Goal: Transaction & Acquisition: Purchase product/service

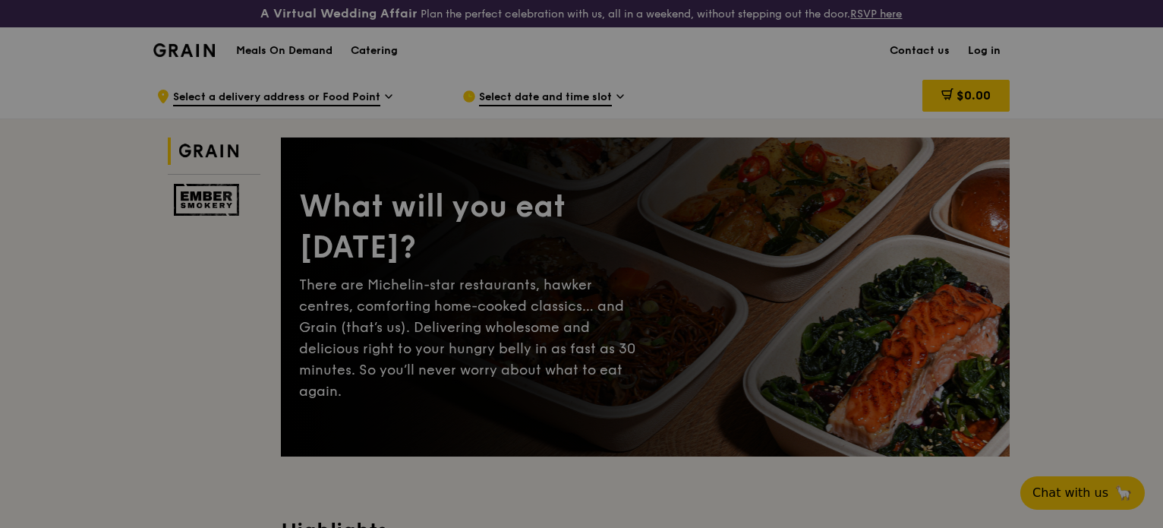
click at [439, 85] on div at bounding box center [581, 264] width 1163 height 528
click at [617, 167] on div at bounding box center [581, 264] width 1163 height 528
click at [555, 188] on div at bounding box center [581, 264] width 1163 height 528
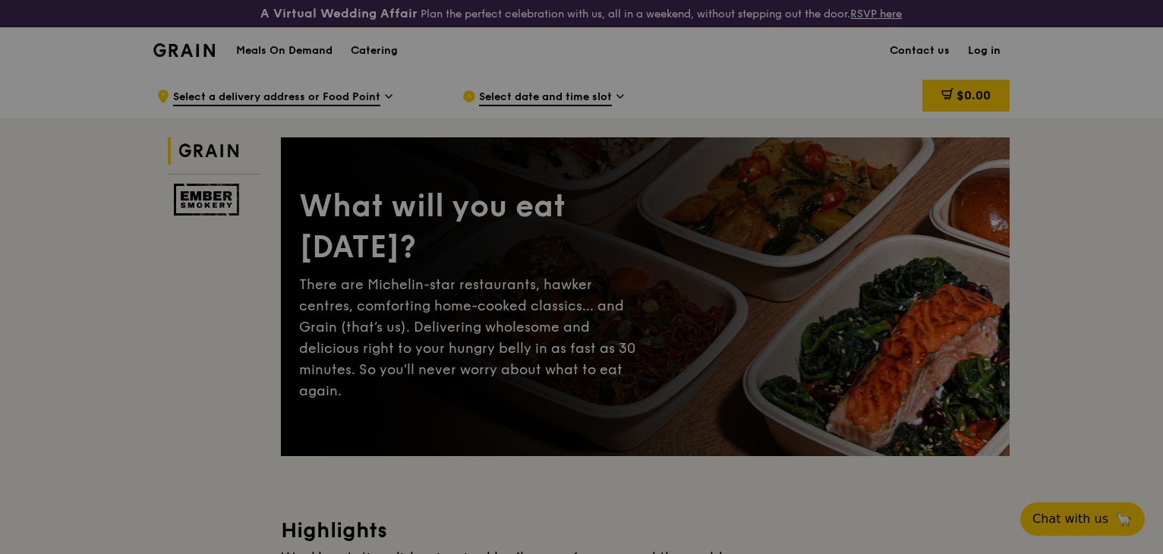
click at [680, 291] on div at bounding box center [581, 277] width 1163 height 554
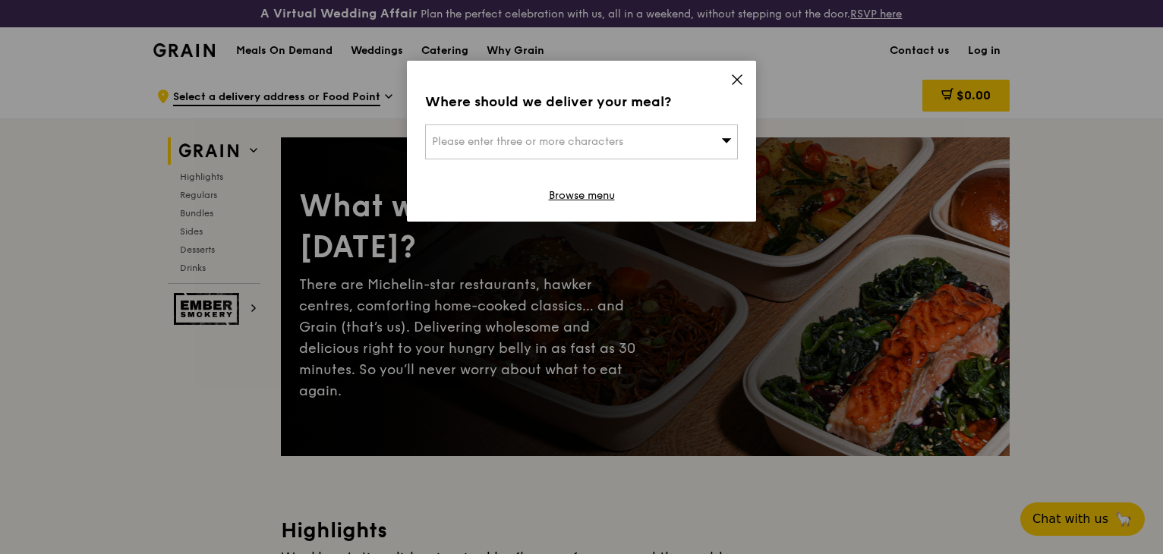
click at [656, 125] on div "Please enter three or more characters" at bounding box center [581, 142] width 313 height 35
click at [657, 125] on input "search" at bounding box center [581, 141] width 311 height 33
paste input "159144"
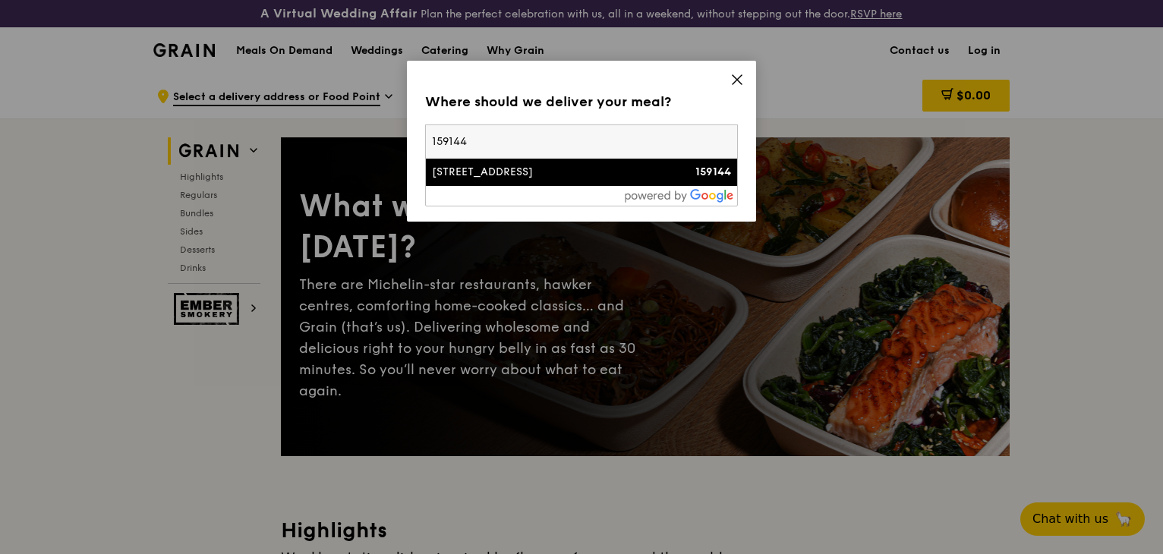
type input "159144"
click at [535, 165] on div "[STREET_ADDRESS]" at bounding box center [544, 172] width 225 height 15
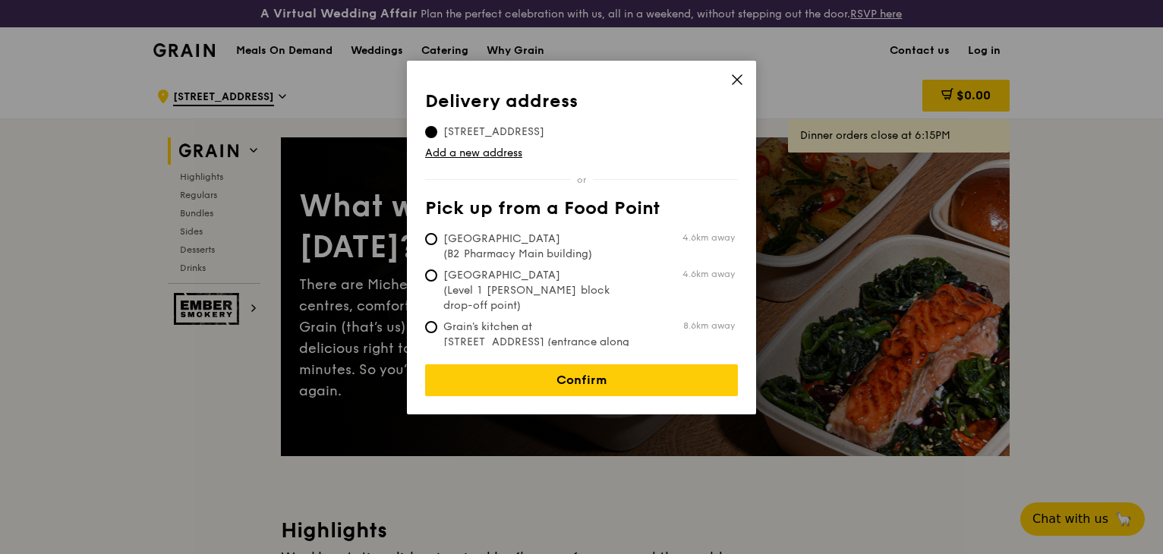
click at [737, 75] on icon at bounding box center [737, 79] width 9 height 9
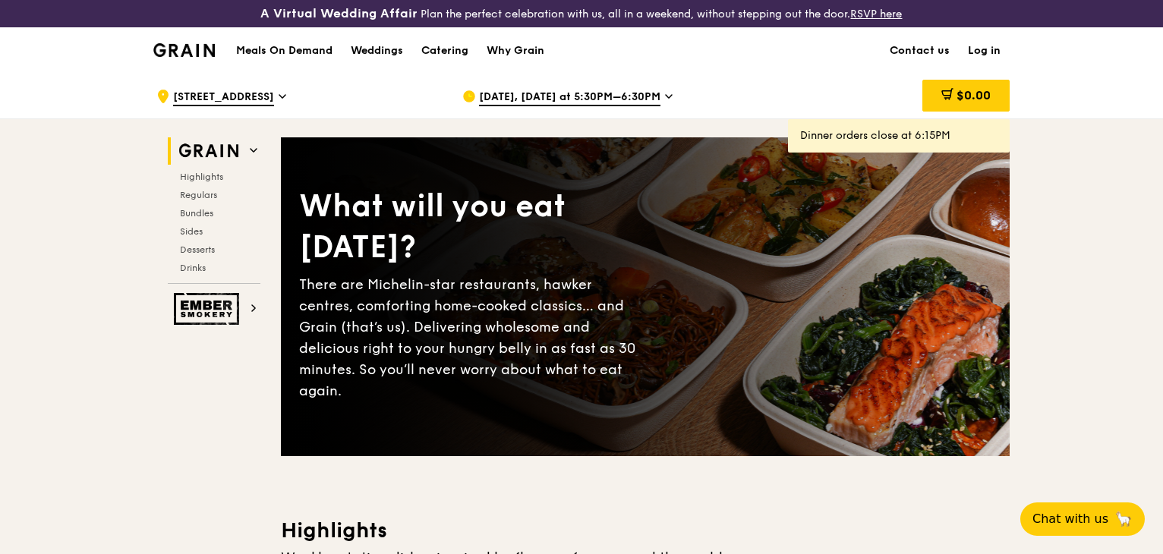
click at [665, 90] on icon at bounding box center [669, 97] width 8 height 14
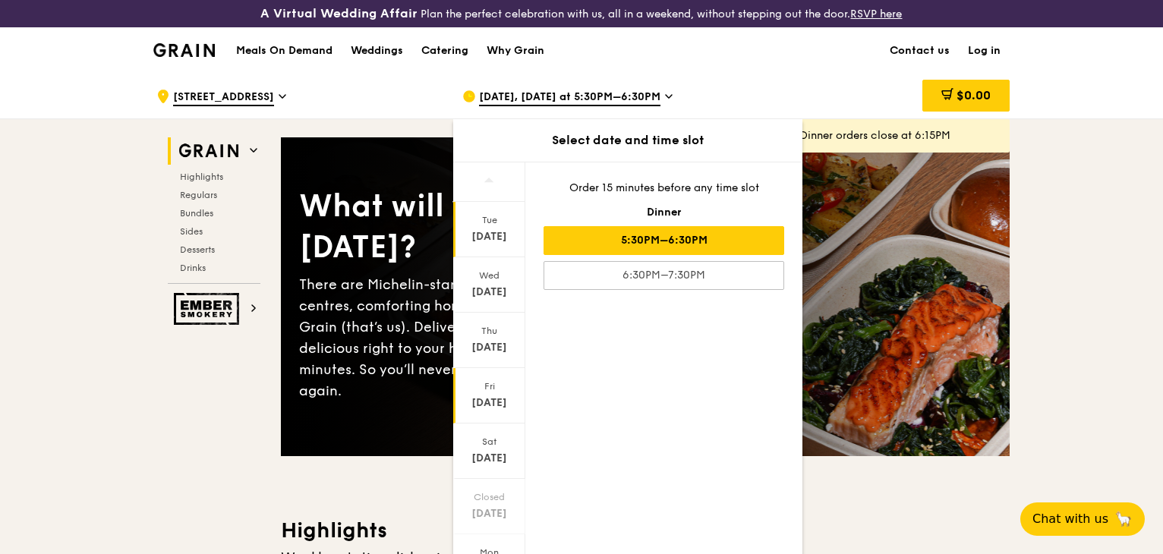
click at [522, 396] on div "Sep 26" at bounding box center [490, 403] width 68 height 15
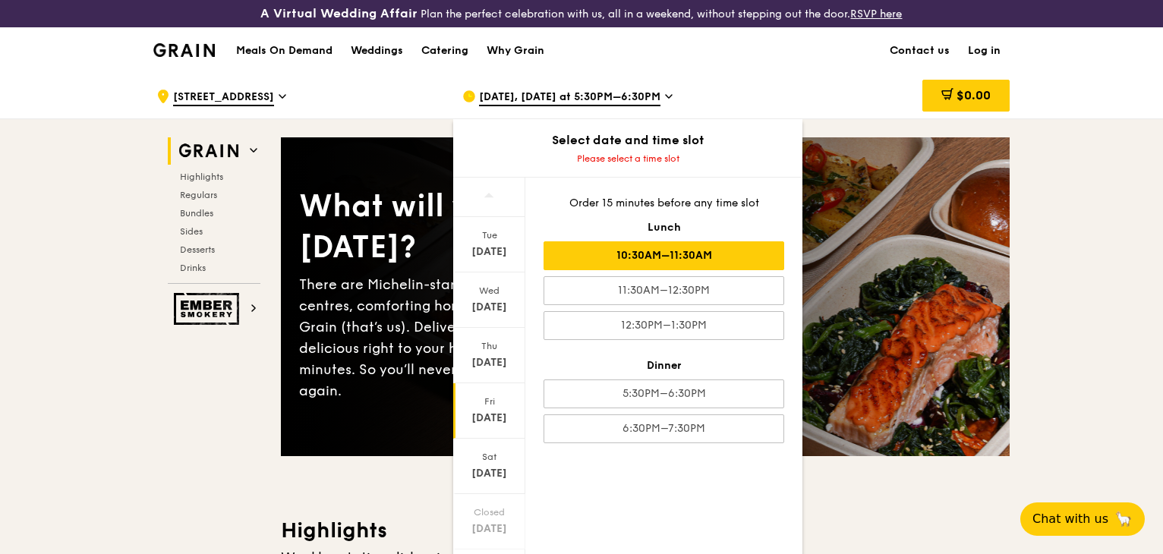
click at [779, 241] on div "10:30AM–11:30AM" at bounding box center [664, 255] width 241 height 29
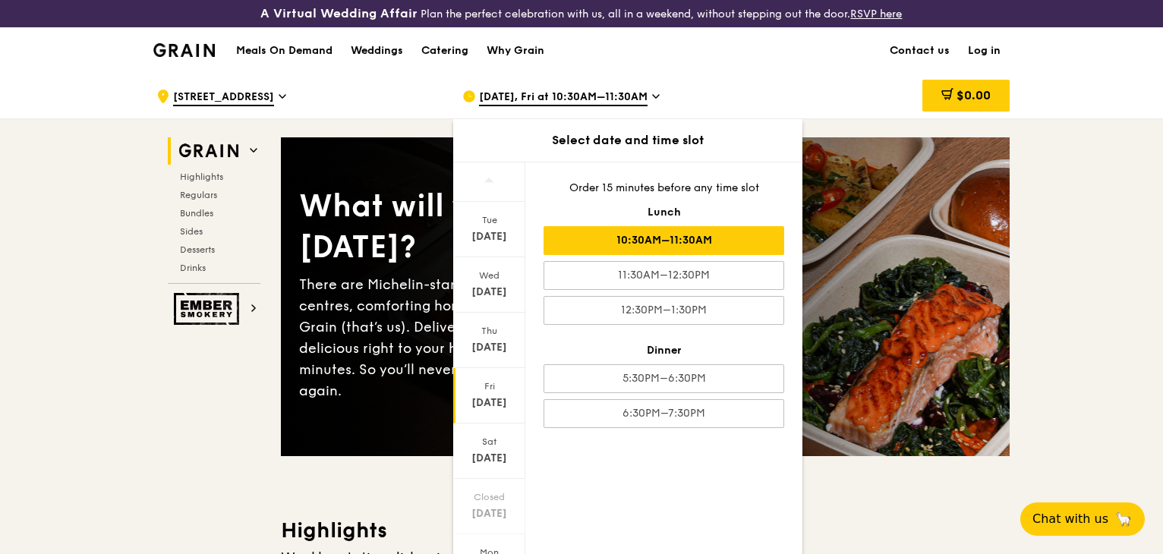
click at [722, 226] on div "10:30AM–11:30AM" at bounding box center [664, 240] width 241 height 29
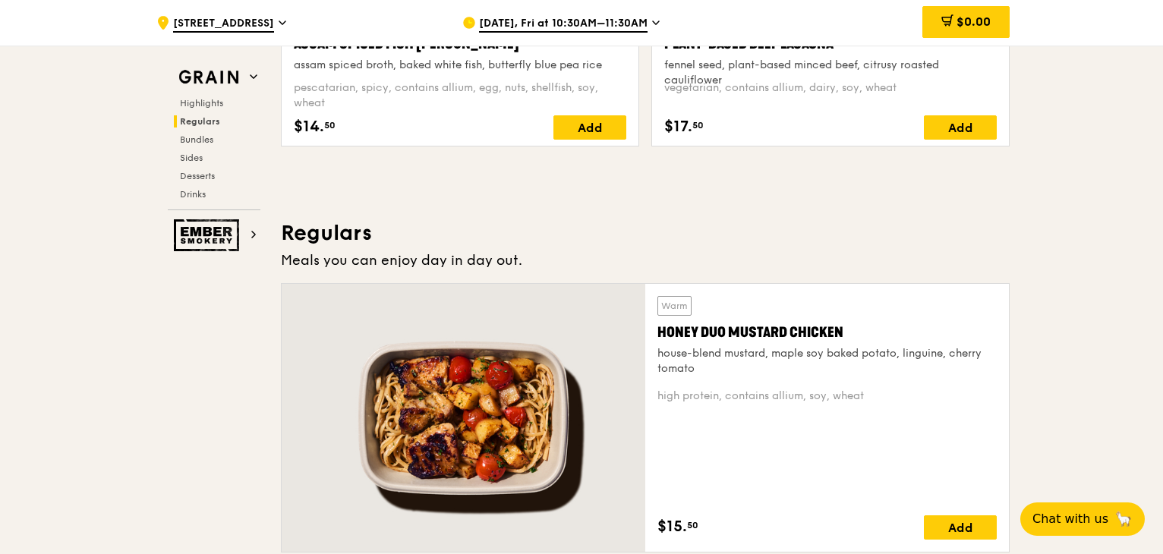
scroll to position [683, 0]
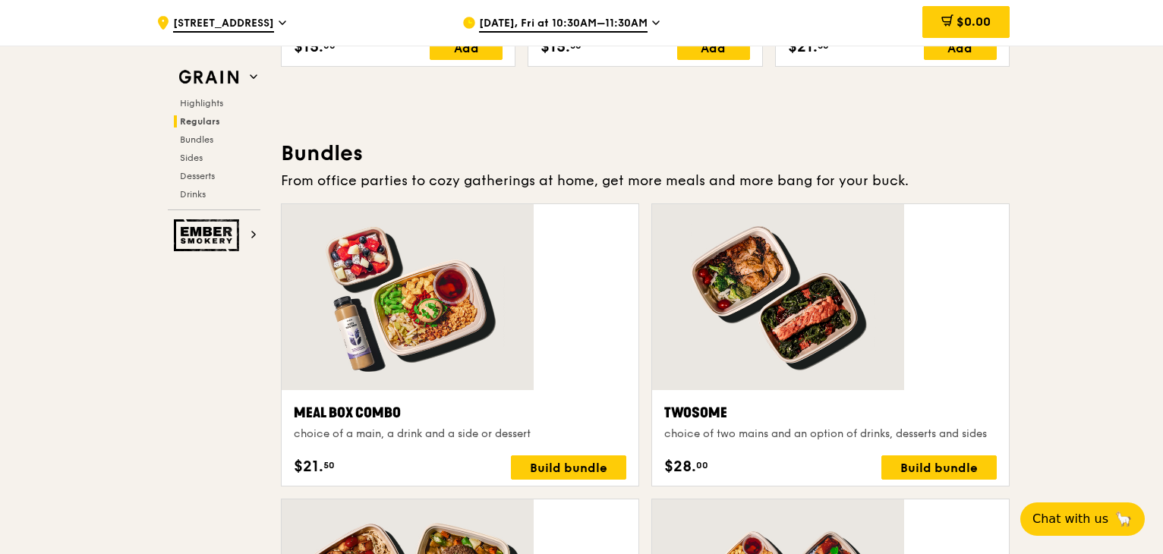
scroll to position [2050, 0]
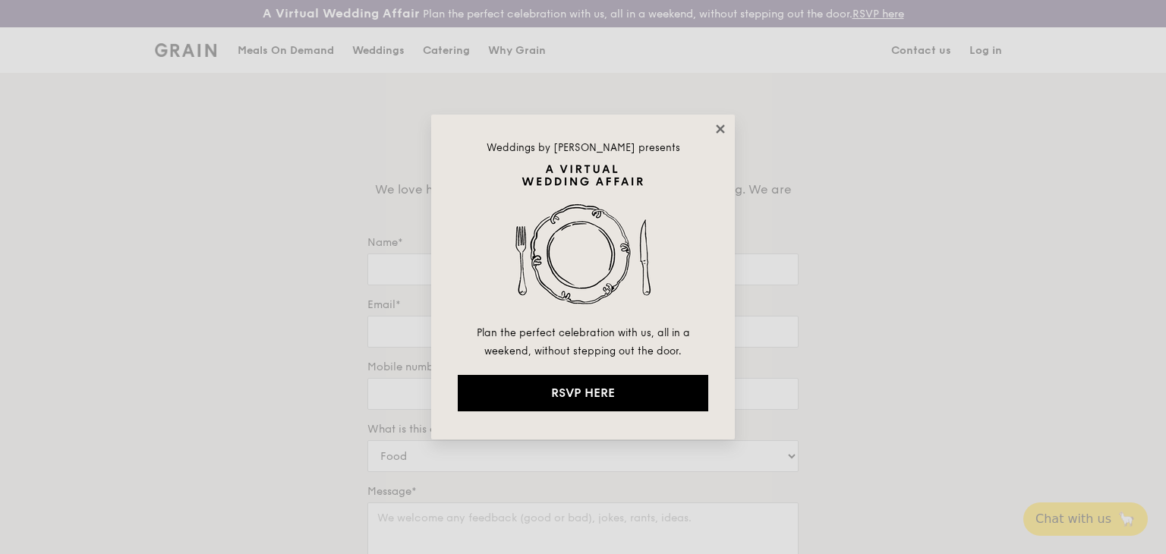
click at [719, 131] on icon at bounding box center [721, 129] width 14 height 14
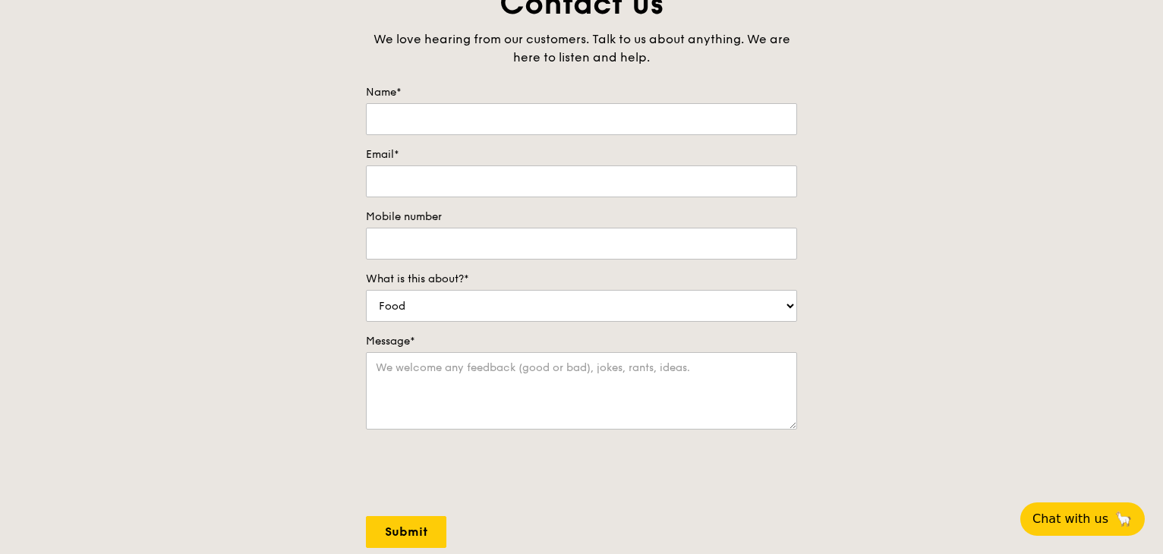
scroll to position [58, 0]
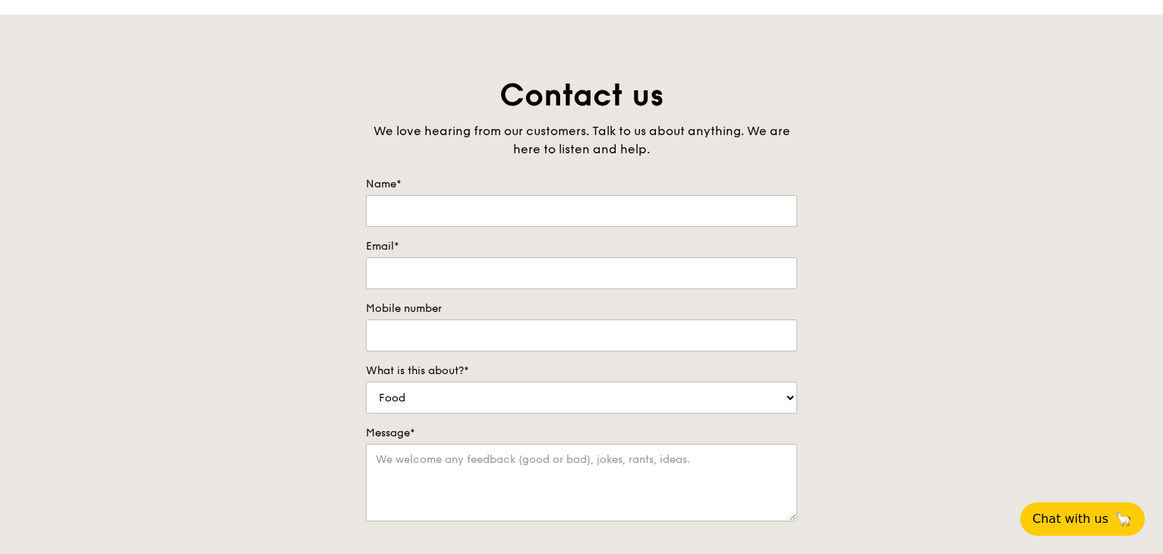
drag, startPoint x: 901, startPoint y: 319, endPoint x: 847, endPoint y: 183, distance: 146.5
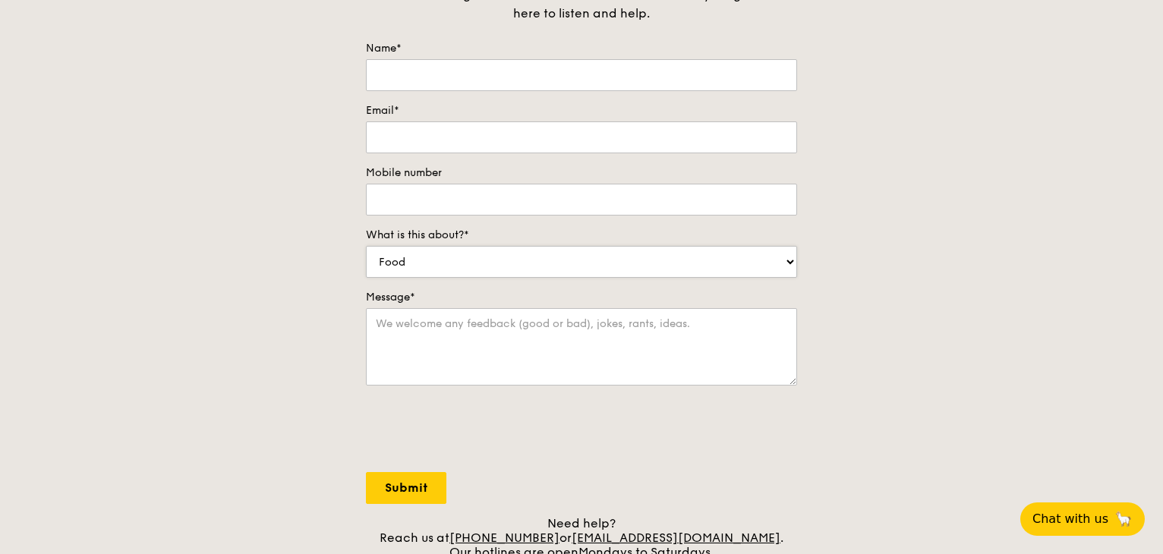
scroll to position [76, 0]
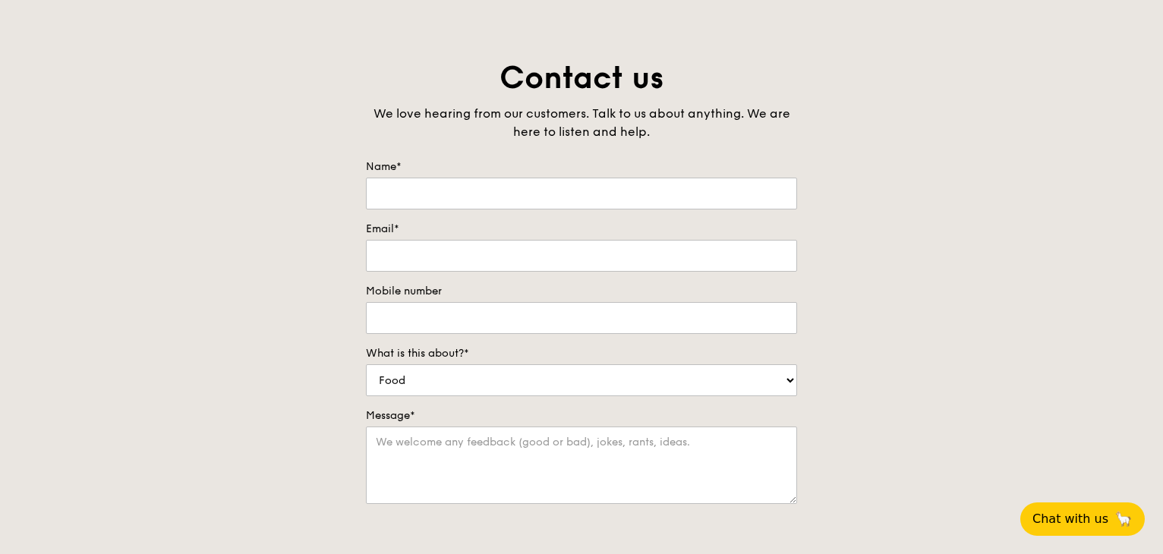
click at [573, 159] on form "Name* Email* Mobile number What is this about?* Food Service Billing/Payment Ca…" at bounding box center [581, 390] width 431 height 463
click at [587, 178] on input "Name*" at bounding box center [581, 194] width 431 height 32
type input "n"
type input "Naomi"
type input "naomi.oh@novah.cc"
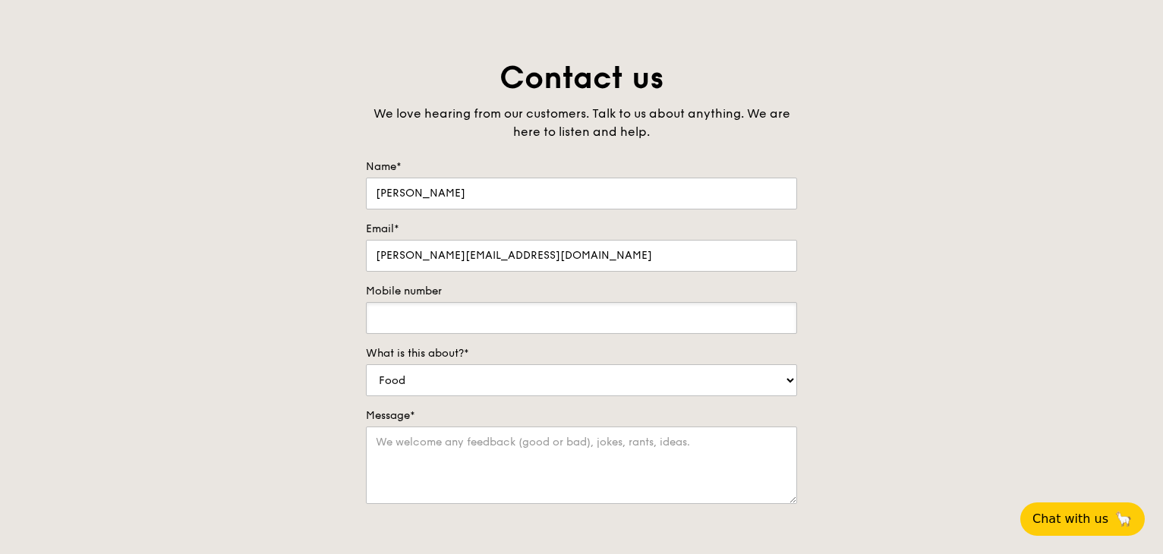
click at [646, 302] on input "Mobile number" at bounding box center [581, 318] width 431 height 32
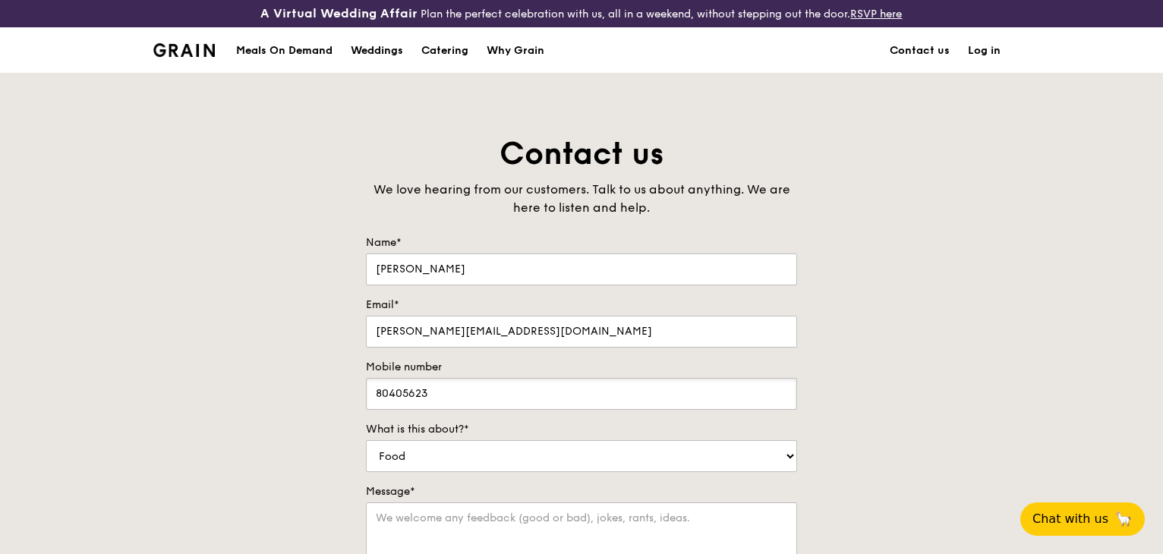
type input "80405623"
click at [604, 503] on textarea "Message*" at bounding box center [581, 541] width 431 height 77
click at [568, 503] on textarea "Hi I need 12 boxes of delivery for" at bounding box center [581, 541] width 431 height 77
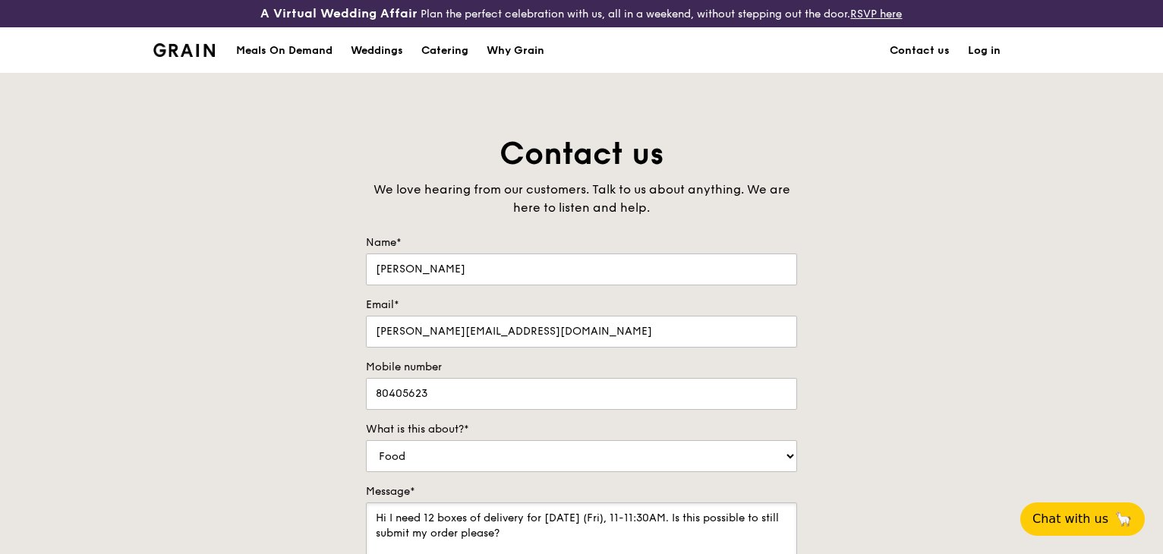
type textarea "Hi I need 12 boxes of delivery for 26 Sep (Fri), 11-11:30AM. Is this possible t…"
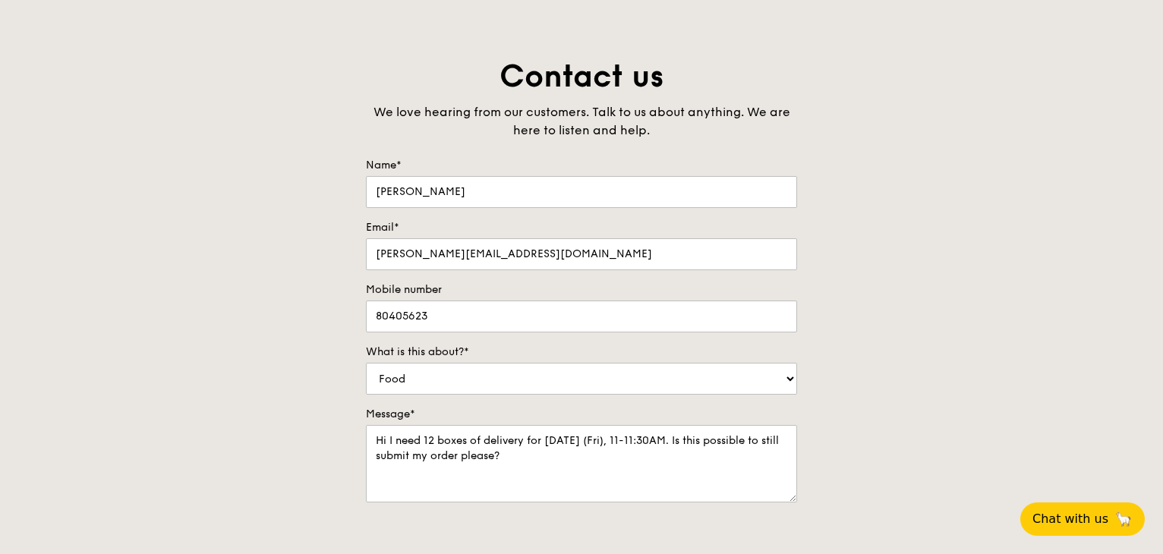
scroll to position [152, 0]
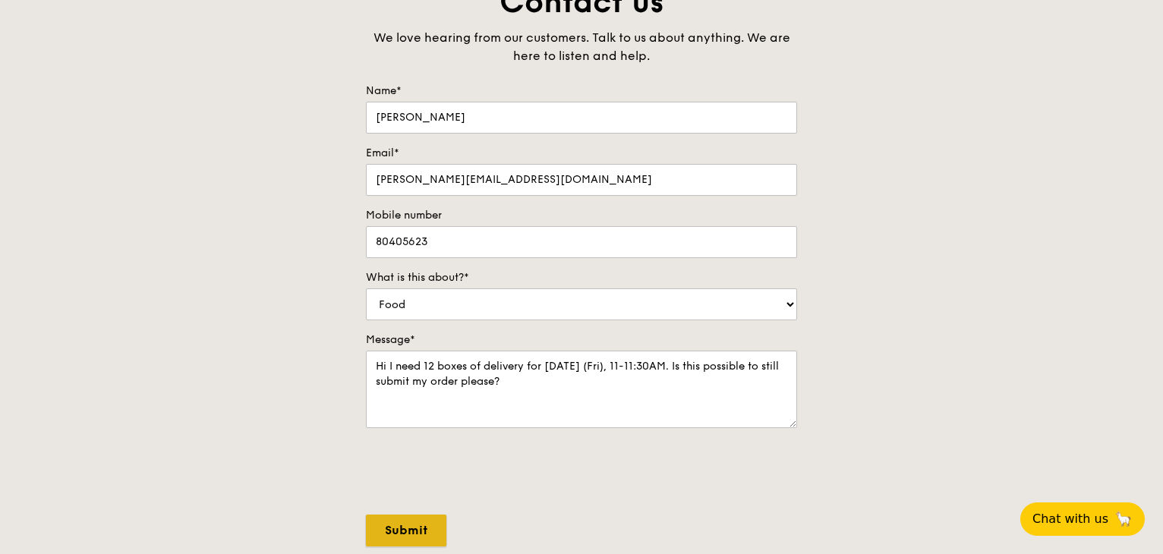
click at [399, 515] on input "Submit" at bounding box center [406, 531] width 80 height 32
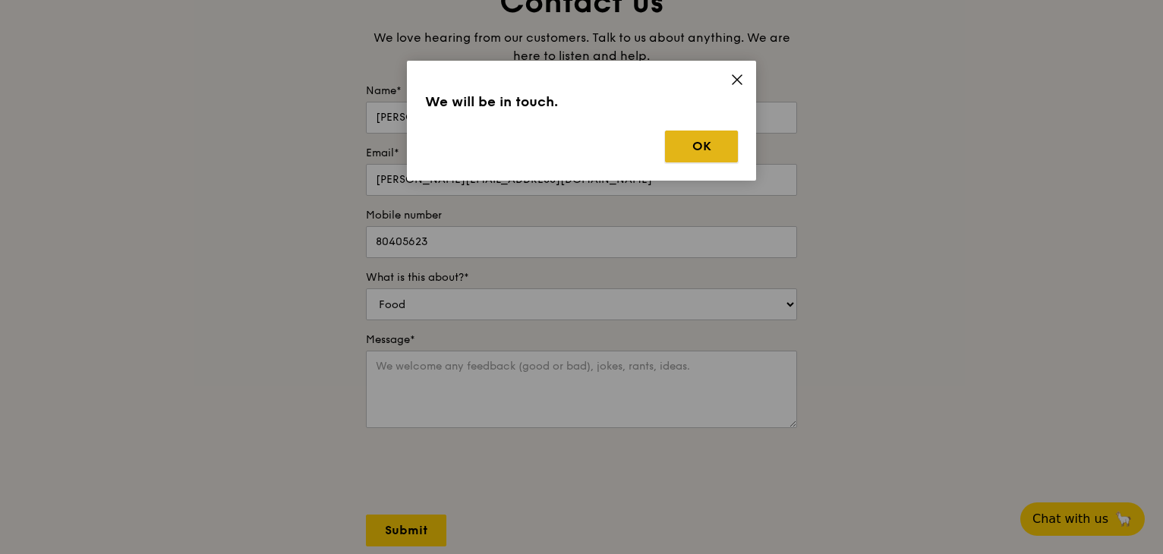
click at [708, 131] on button "OK" at bounding box center [701, 147] width 73 height 32
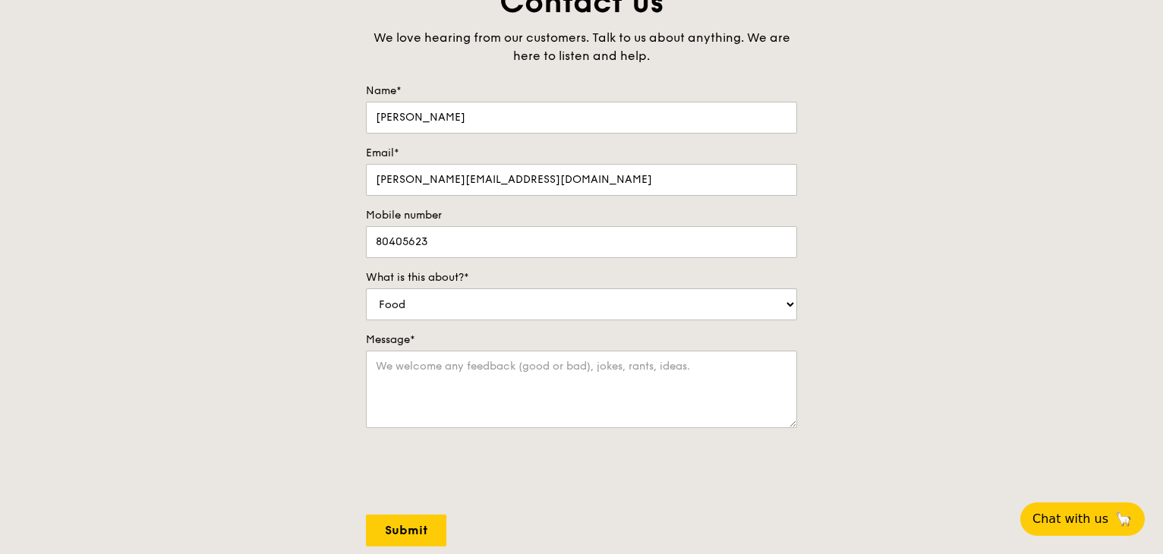
scroll to position [0, 0]
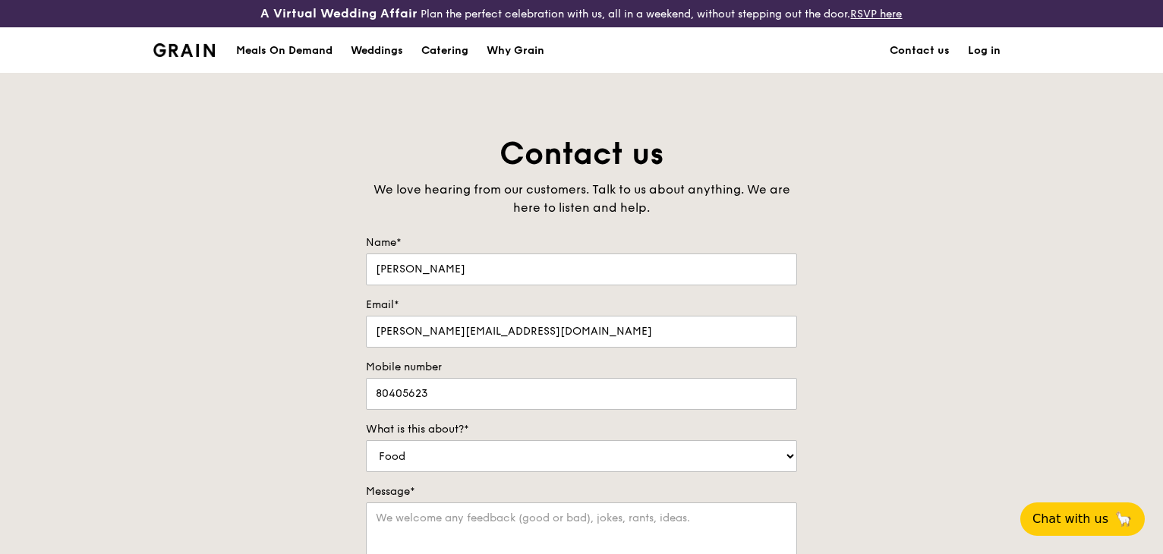
drag, startPoint x: 898, startPoint y: 334, endPoint x: 817, endPoint y: -5, distance: 349.0
click at [333, 45] on div "Meals On Demand" at bounding box center [284, 51] width 96 height 46
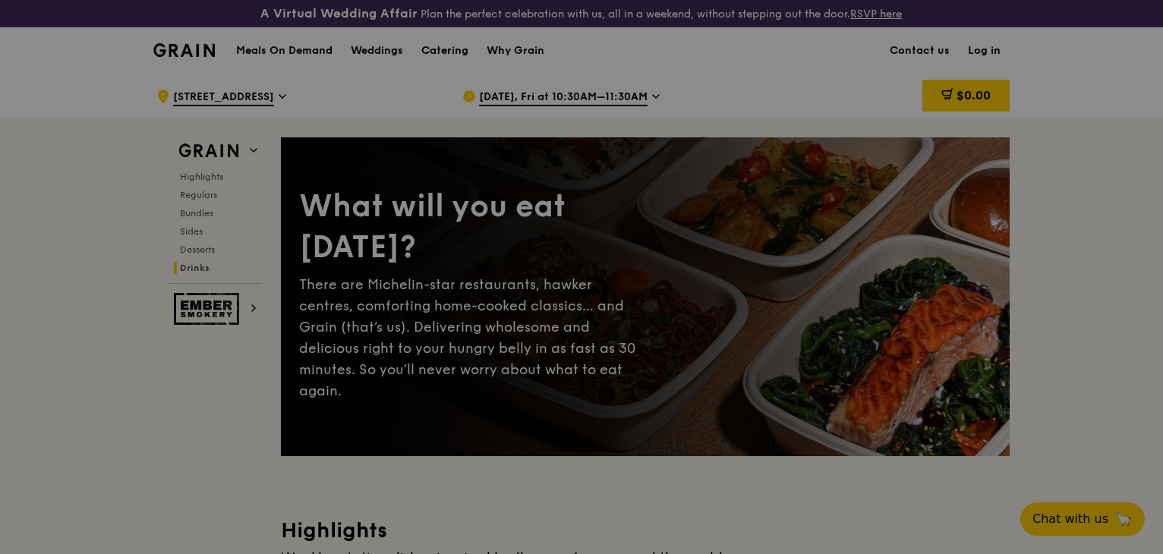
click at [611, 281] on div at bounding box center [581, 277] width 1163 height 554
click at [317, 347] on div at bounding box center [581, 277] width 1163 height 554
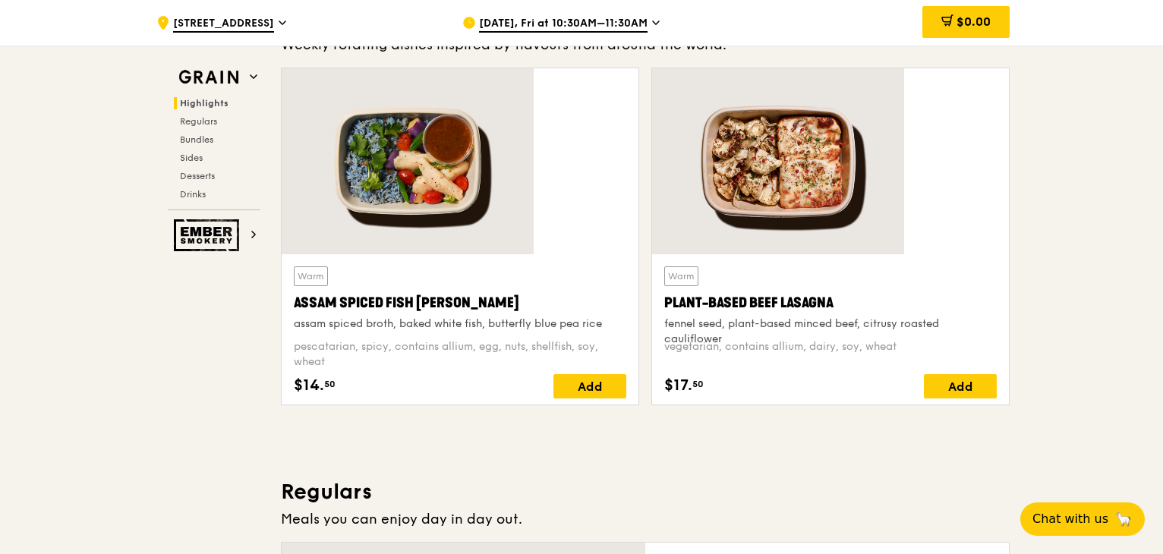
scroll to position [456, 0]
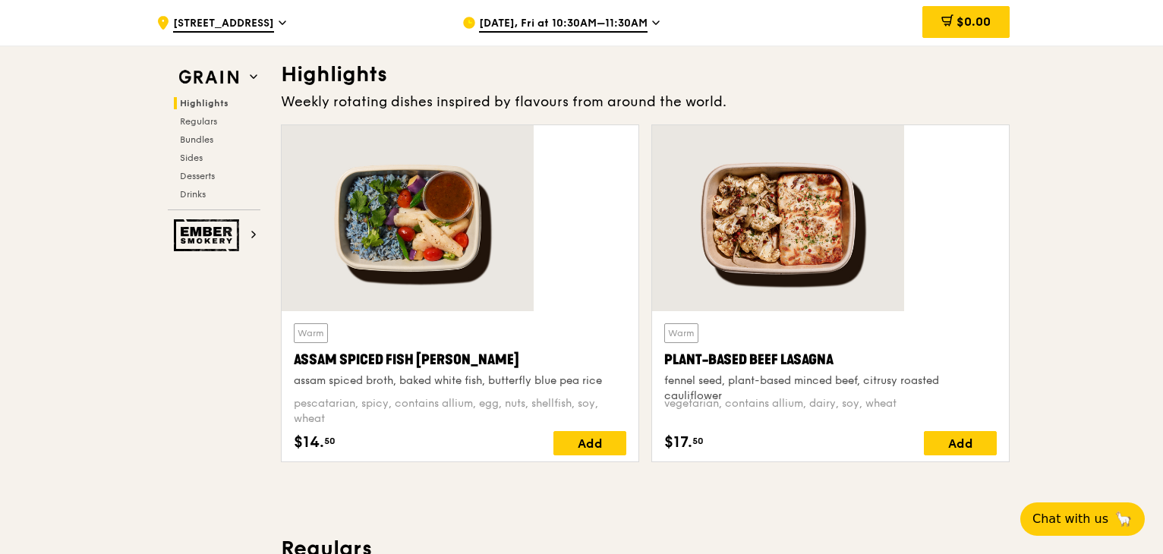
click at [652, 32] on span at bounding box center [656, 25] width 8 height 18
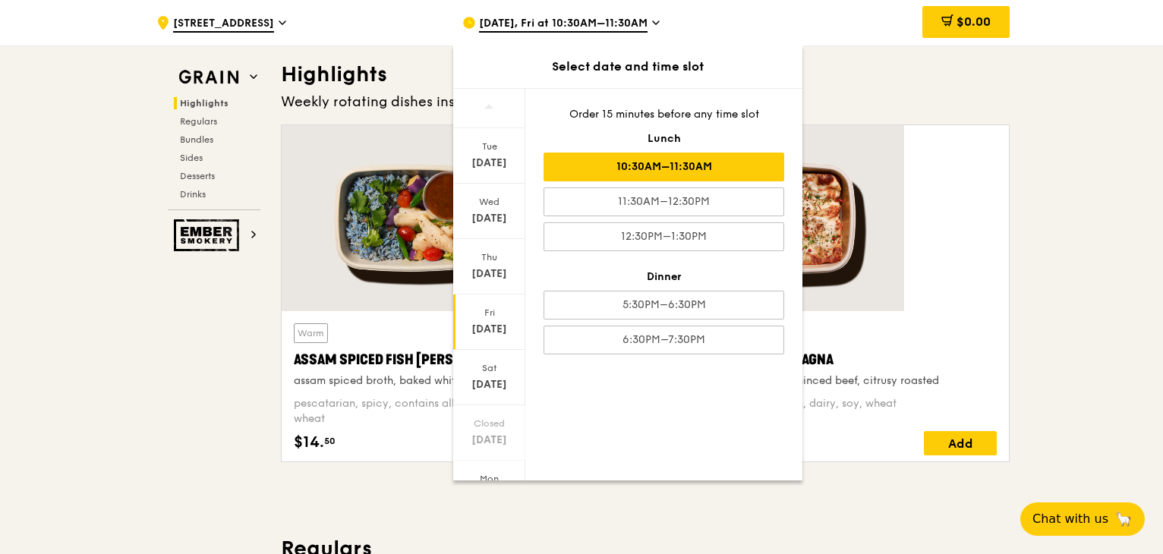
click at [523, 322] on div "Sep 26" at bounding box center [490, 329] width 68 height 15
click at [726, 153] on div "10:30AM–11:30AM" at bounding box center [664, 167] width 241 height 29
click at [518, 307] on div "Fri" at bounding box center [490, 313] width 68 height 12
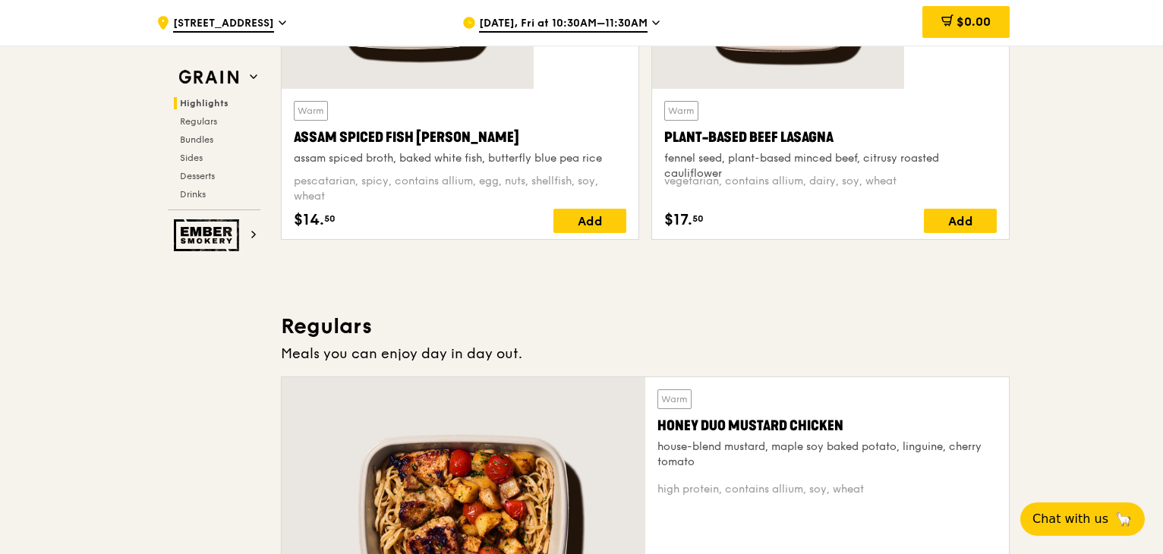
scroll to position [835, 0]
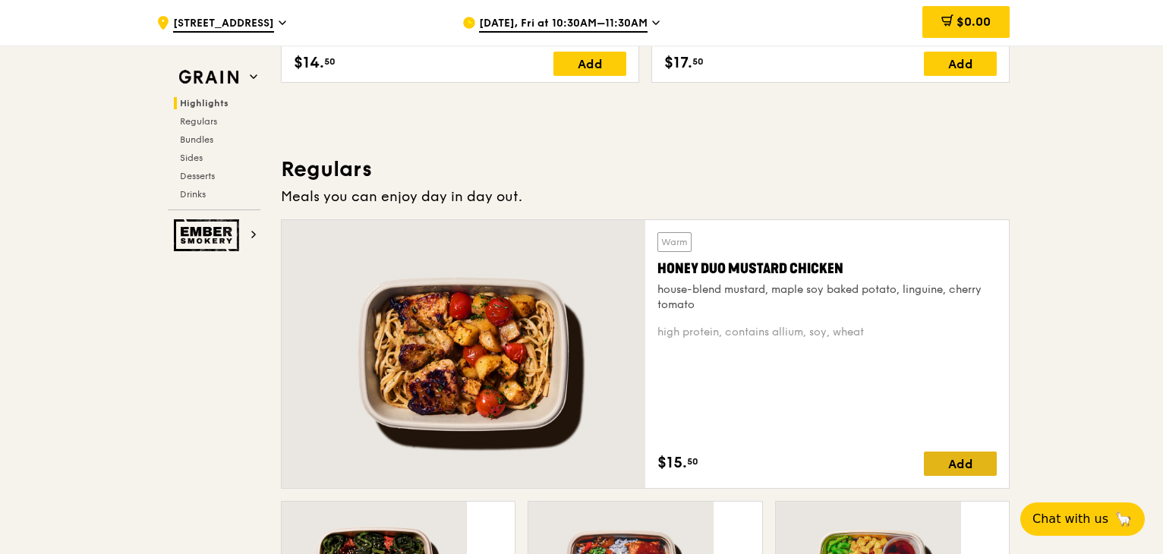
click at [924, 452] on div "Add" at bounding box center [960, 464] width 73 height 24
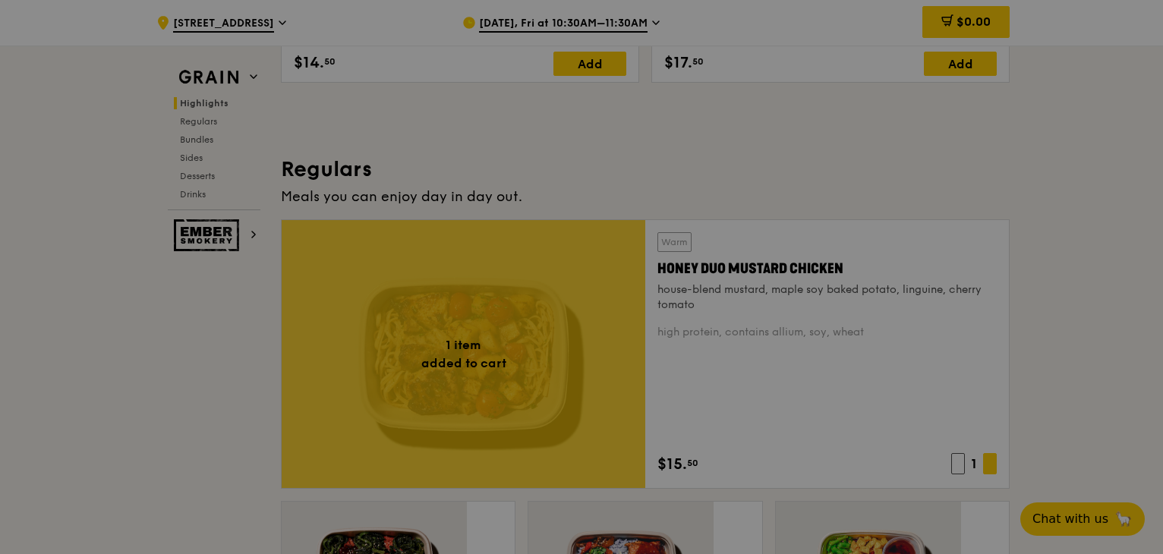
click at [939, 292] on div at bounding box center [581, 277] width 1163 height 554
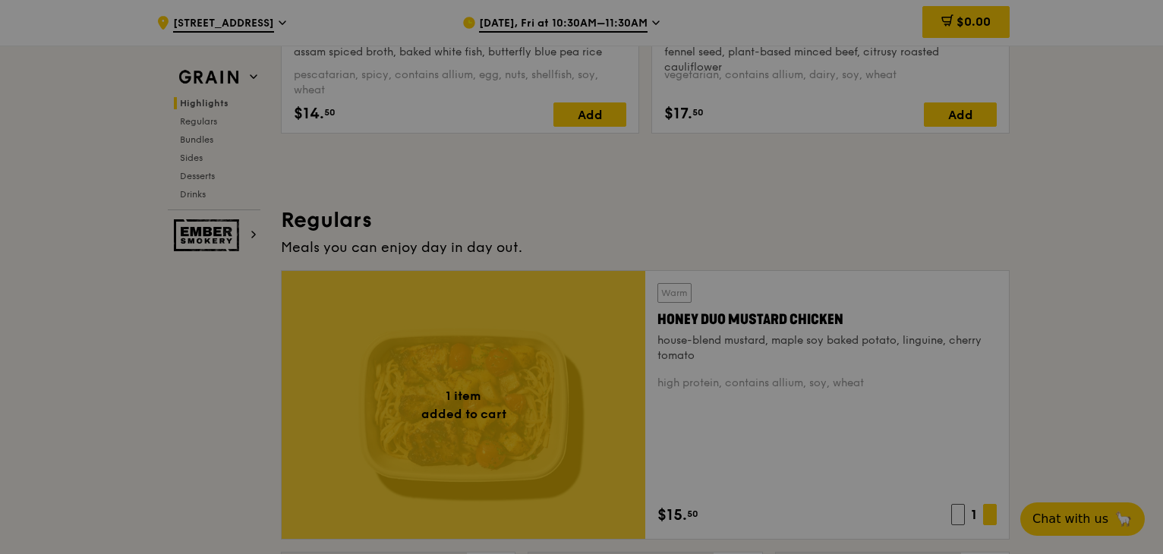
scroll to position [759, 0]
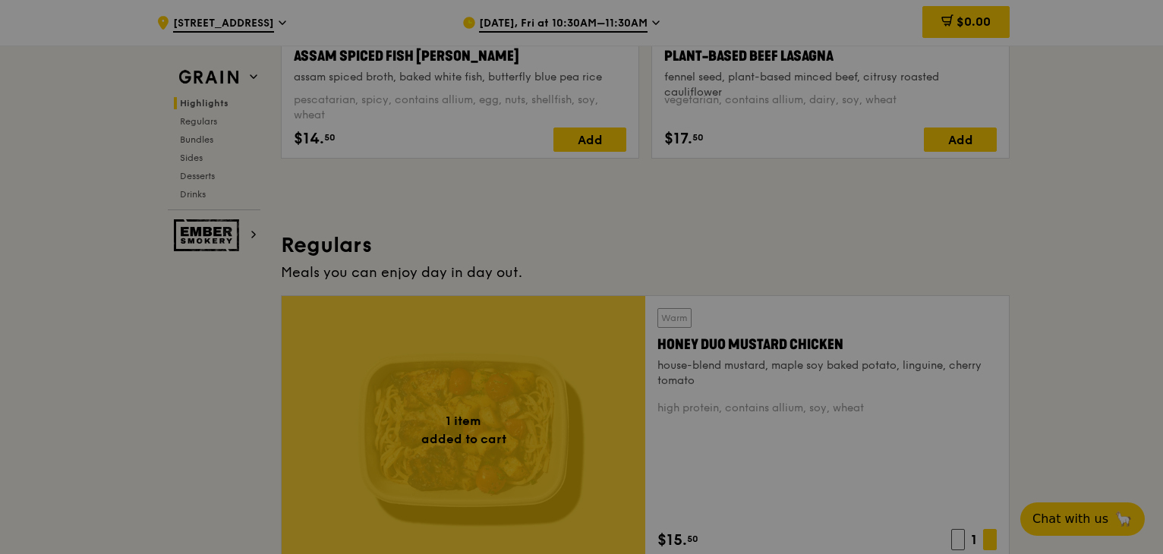
click at [907, 267] on div at bounding box center [581, 277] width 1163 height 554
click at [582, 280] on icon at bounding box center [582, 277] width 24 height 34
drag, startPoint x: 980, startPoint y: 169, endPoint x: 957, endPoint y: 177, distance: 24.0
click at [980, 169] on div at bounding box center [581, 277] width 1163 height 554
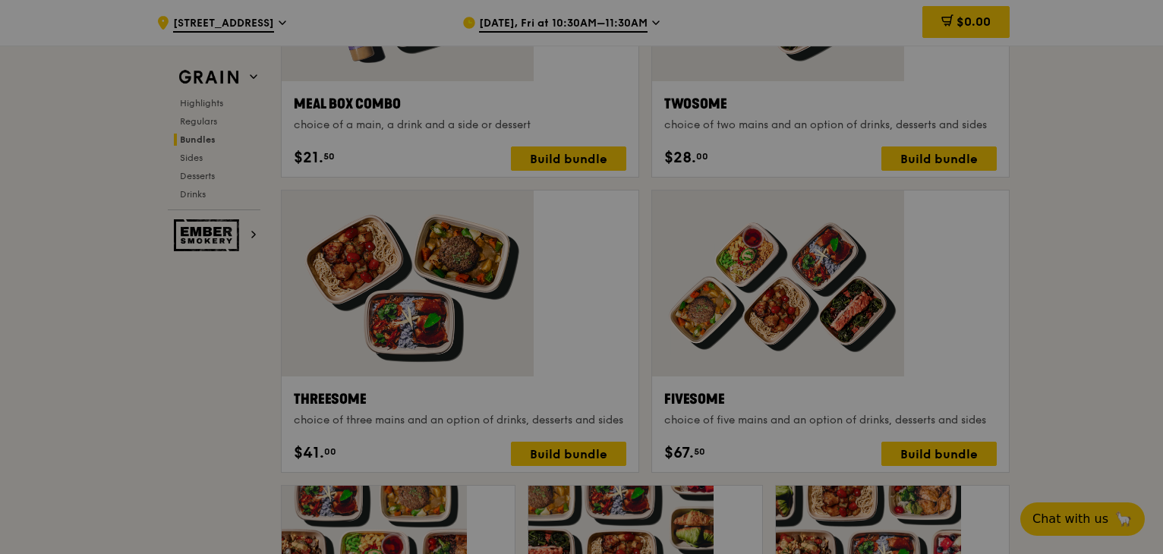
scroll to position [2354, 0]
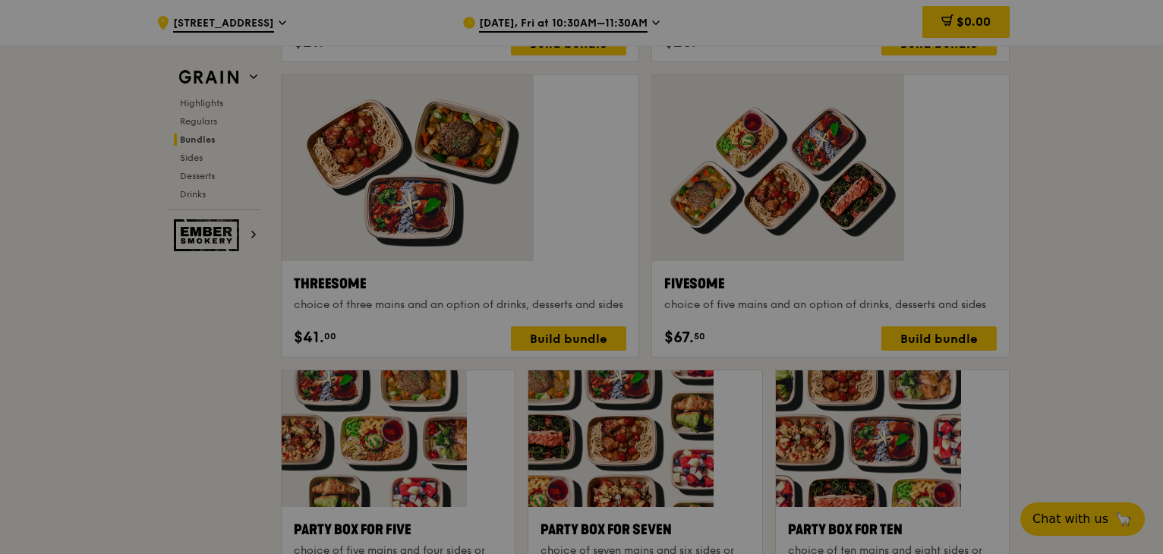
click at [993, 338] on div at bounding box center [581, 277] width 1163 height 554
click at [638, 218] on div at bounding box center [581, 277] width 1163 height 554
click at [708, 226] on div at bounding box center [581, 277] width 1163 height 554
click at [584, 278] on icon at bounding box center [582, 277] width 24 height 34
click at [311, 306] on div at bounding box center [581, 277] width 1163 height 554
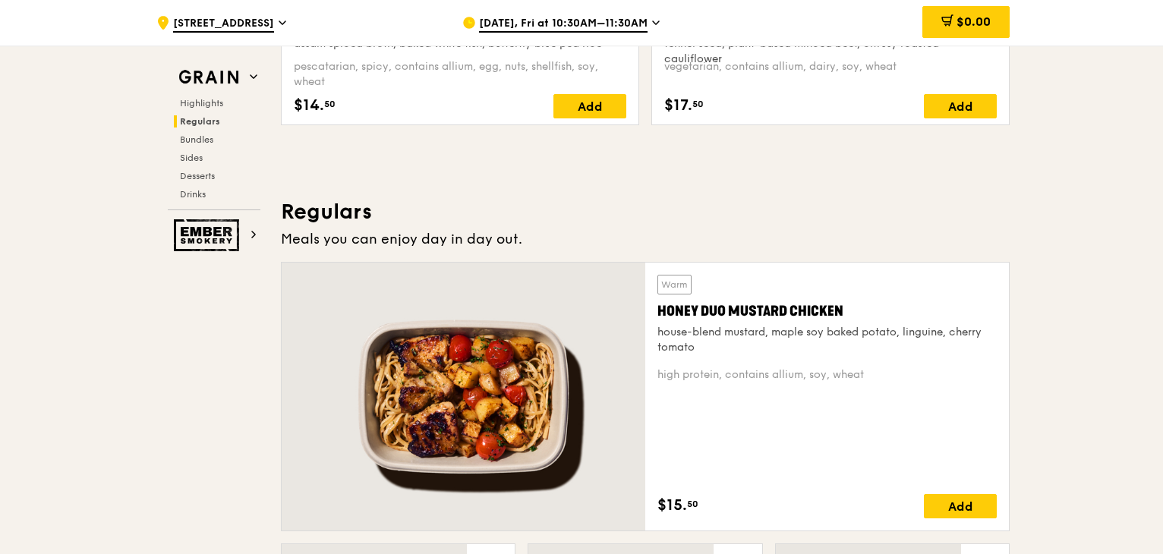
scroll to position [911, 0]
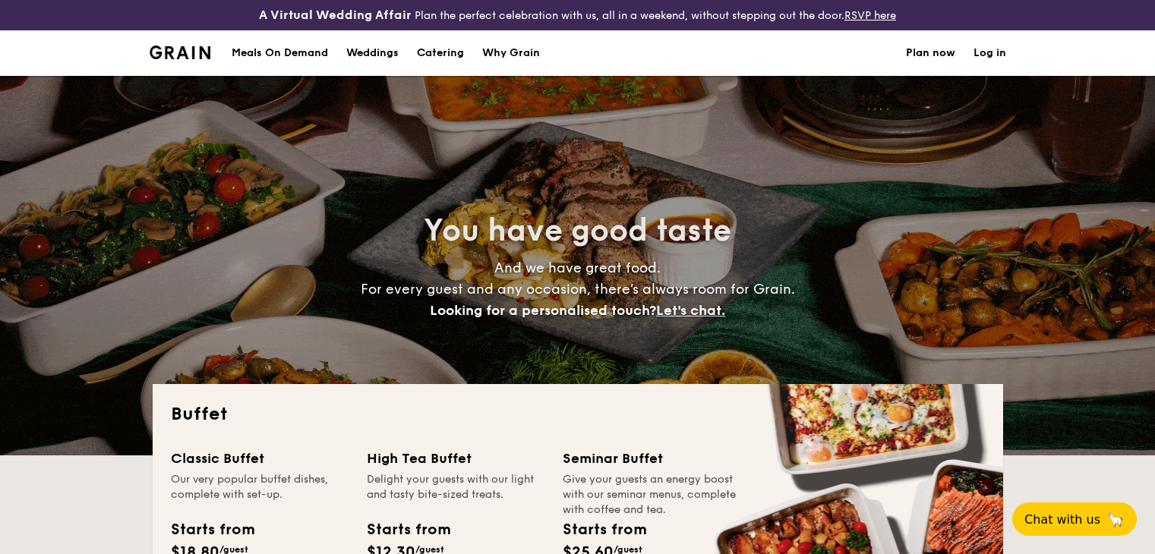
select select
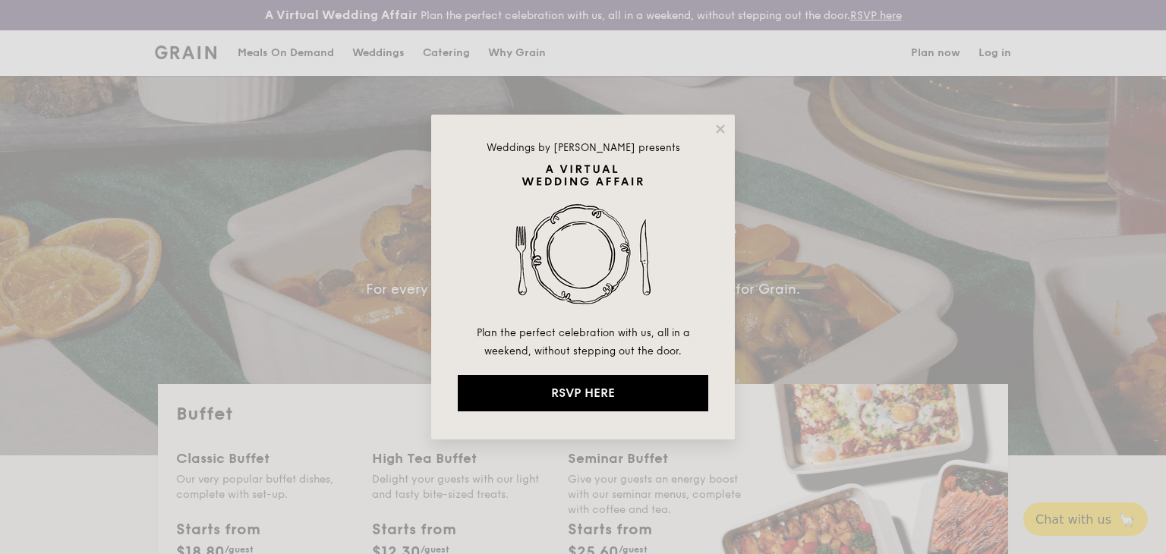
drag, startPoint x: 1160, startPoint y: 89, endPoint x: 1151, endPoint y: 533, distance: 444.3
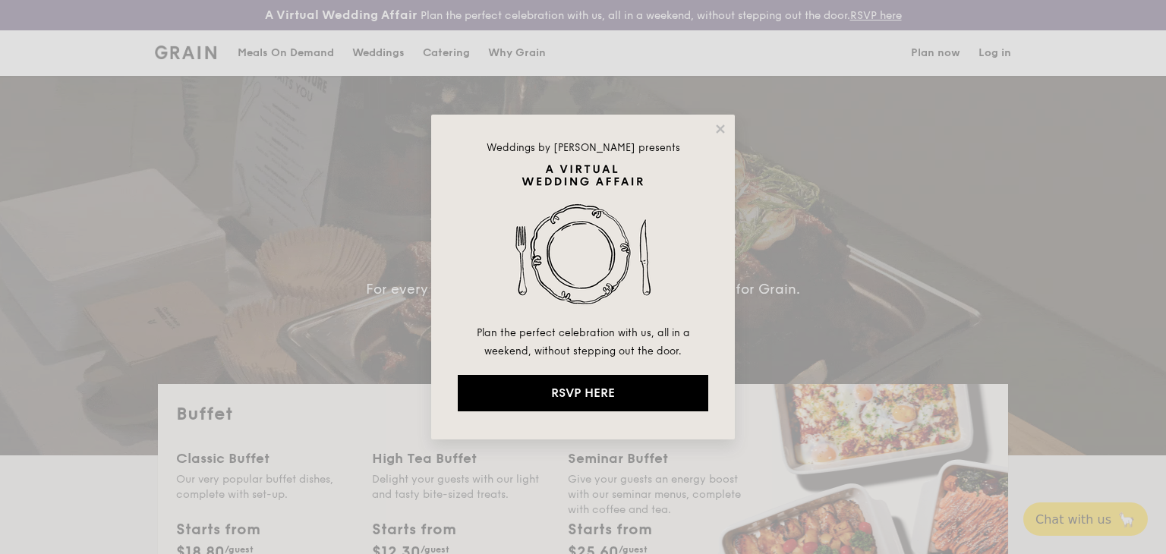
click at [1154, 545] on div "Weddings by Grain presents Plan the perfect celebration with us, all in a weeke…" at bounding box center [583, 277] width 1166 height 554
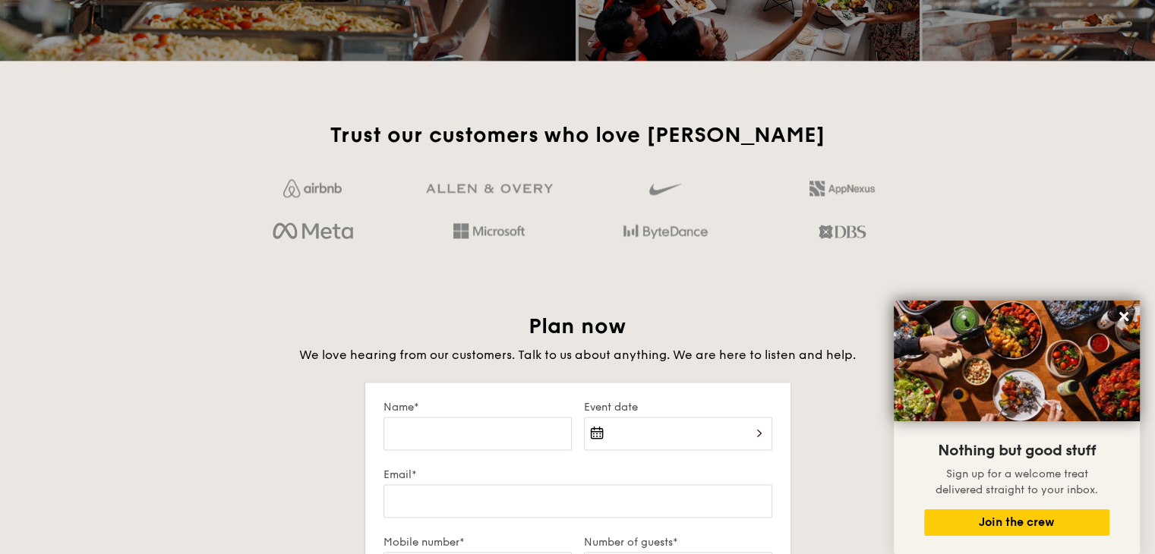
scroll to position [2996, 0]
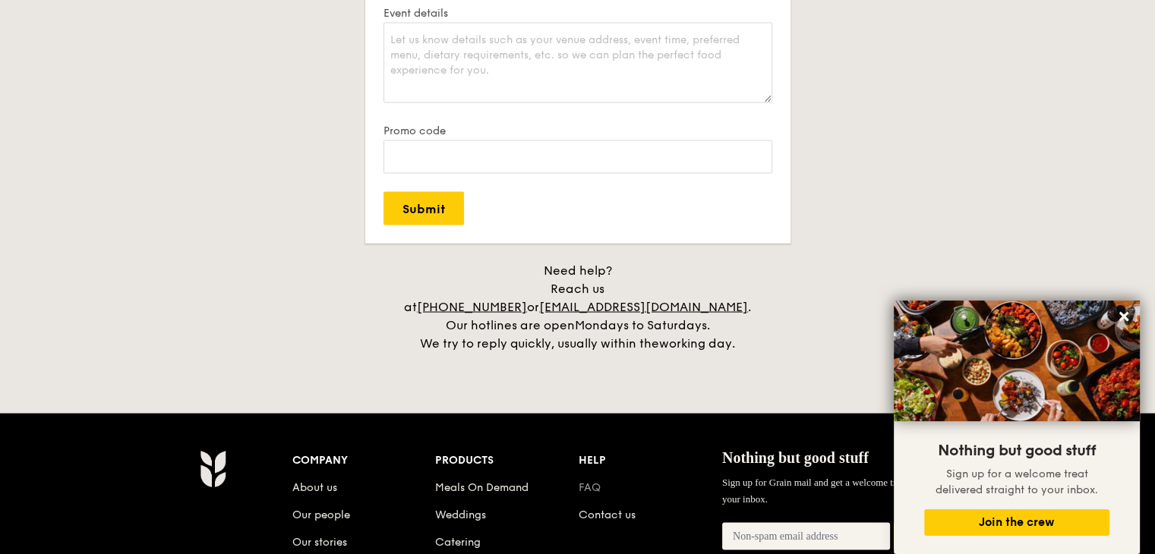
click at [591, 481] on link "FAQ" at bounding box center [590, 487] width 22 height 13
click at [529, 481] on link "Meals On Demand" at bounding box center [481, 487] width 93 height 13
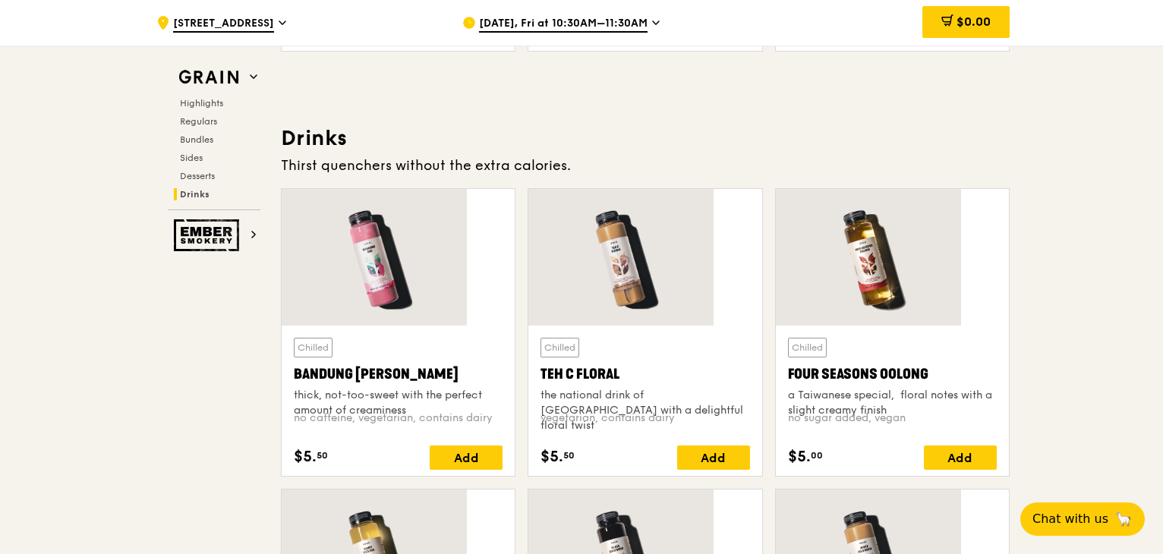
scroll to position [4887, 0]
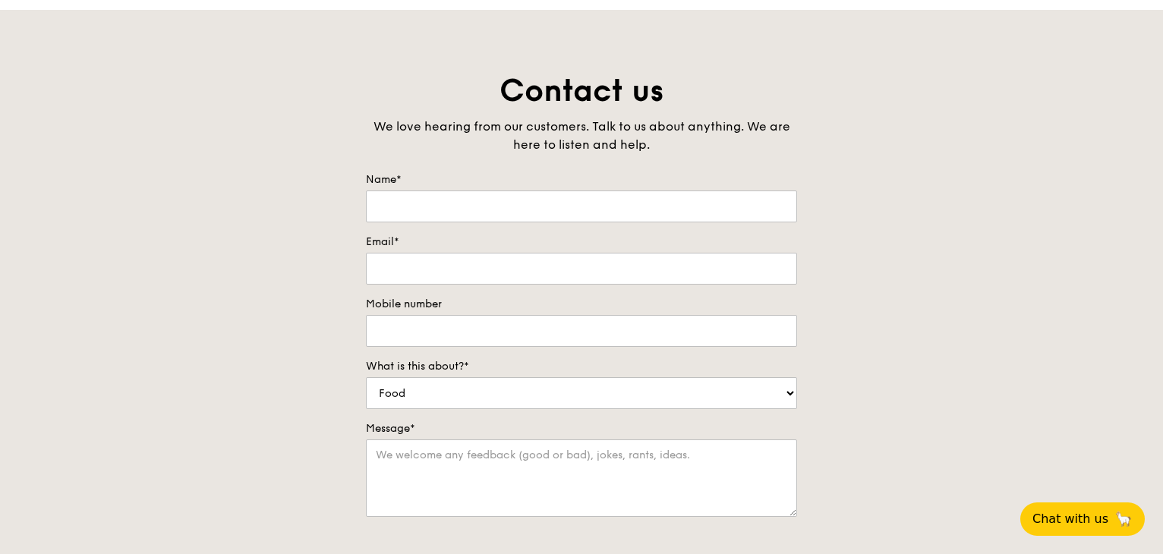
scroll to position [3, 0]
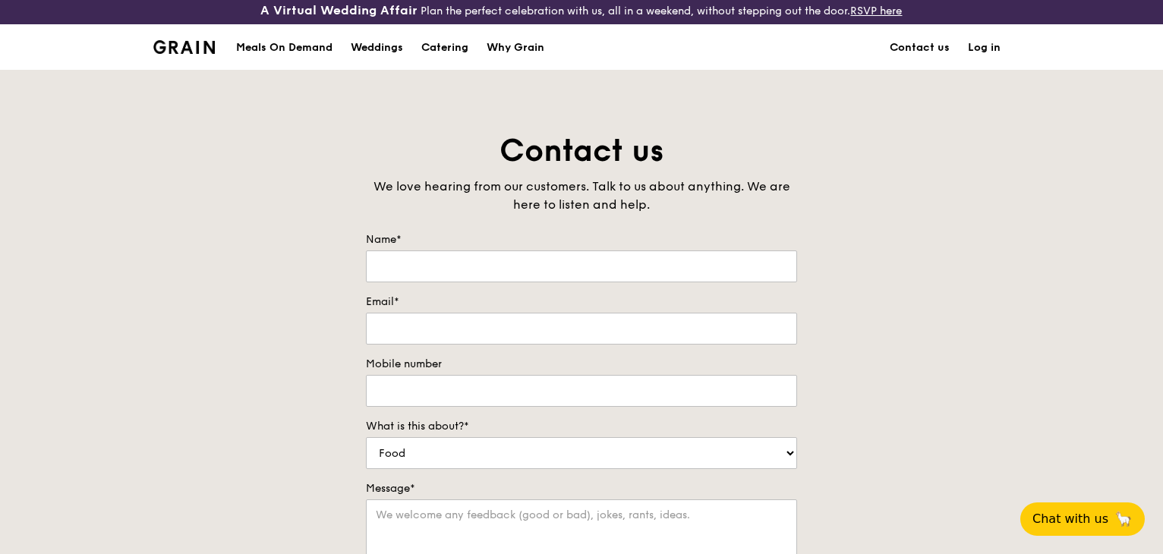
click at [333, 44] on div "Meals On Demand" at bounding box center [284, 48] width 96 height 46
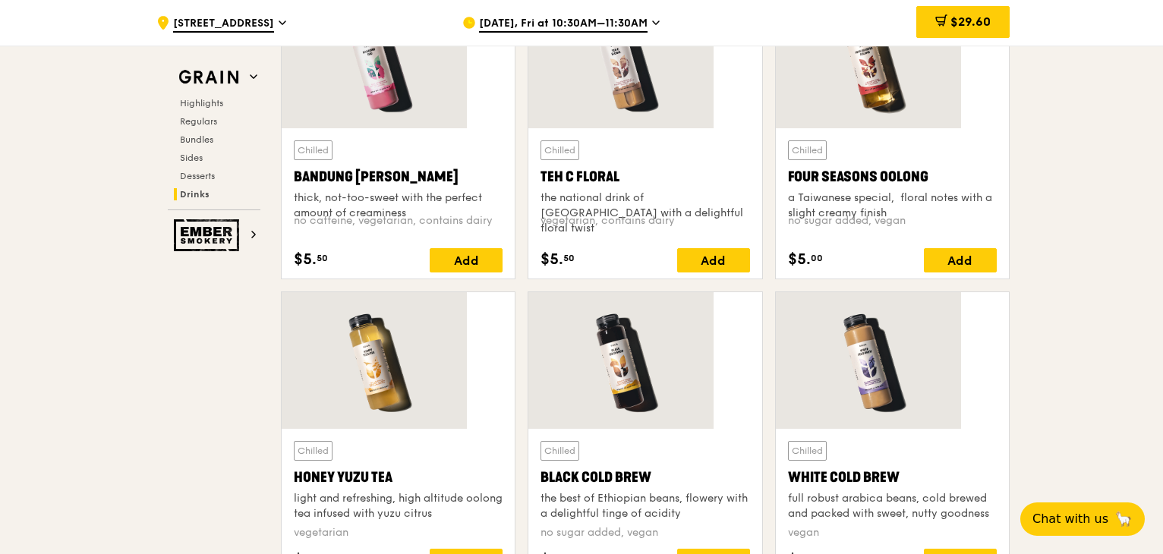
scroll to position [4660, 0]
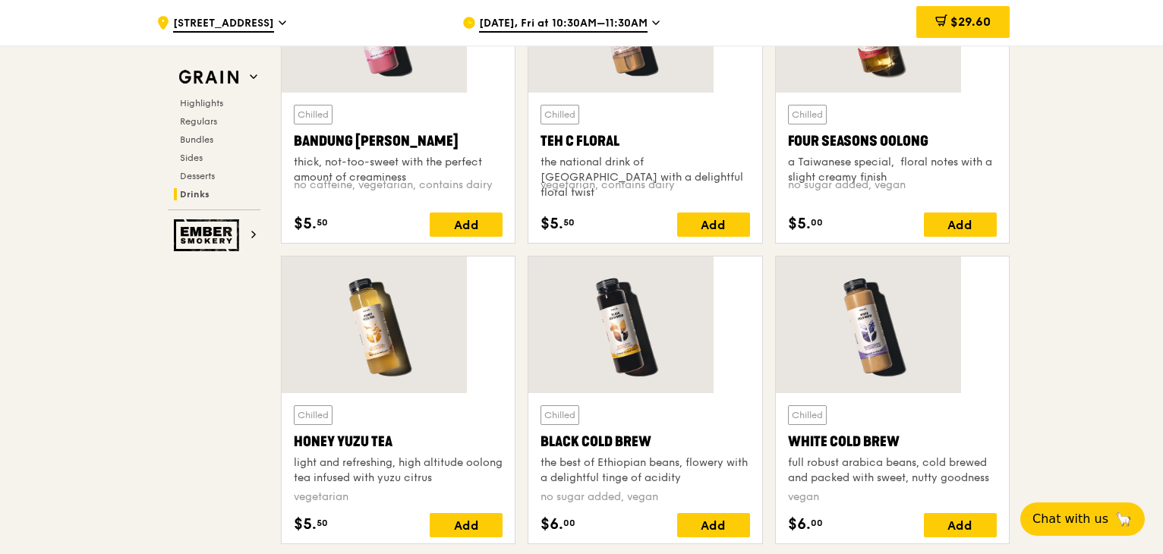
drag, startPoint x: 611, startPoint y: 483, endPoint x: 598, endPoint y: 481, distance: 12.4
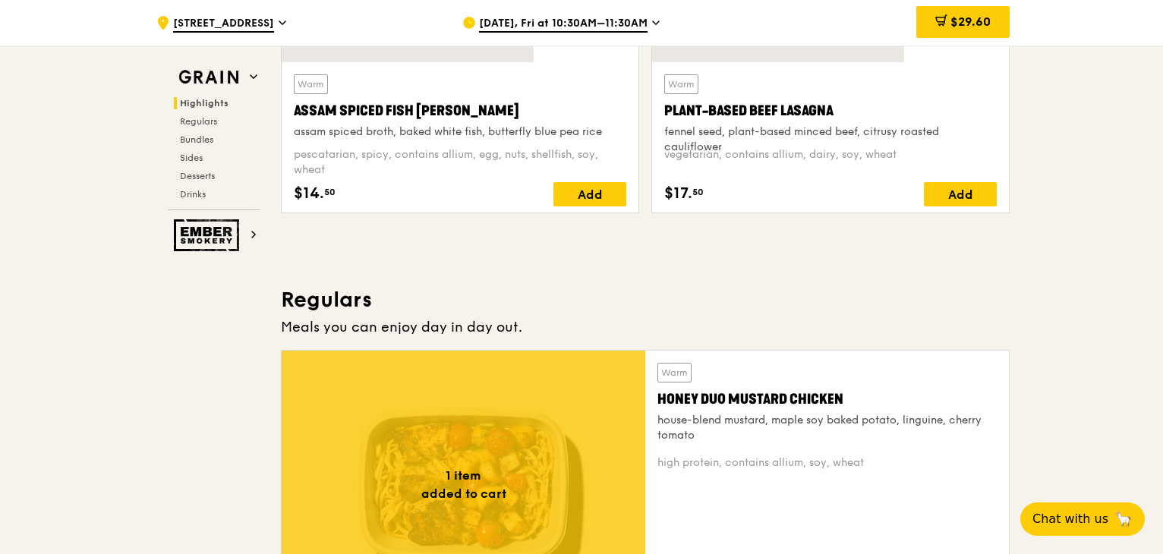
scroll to position [990, 0]
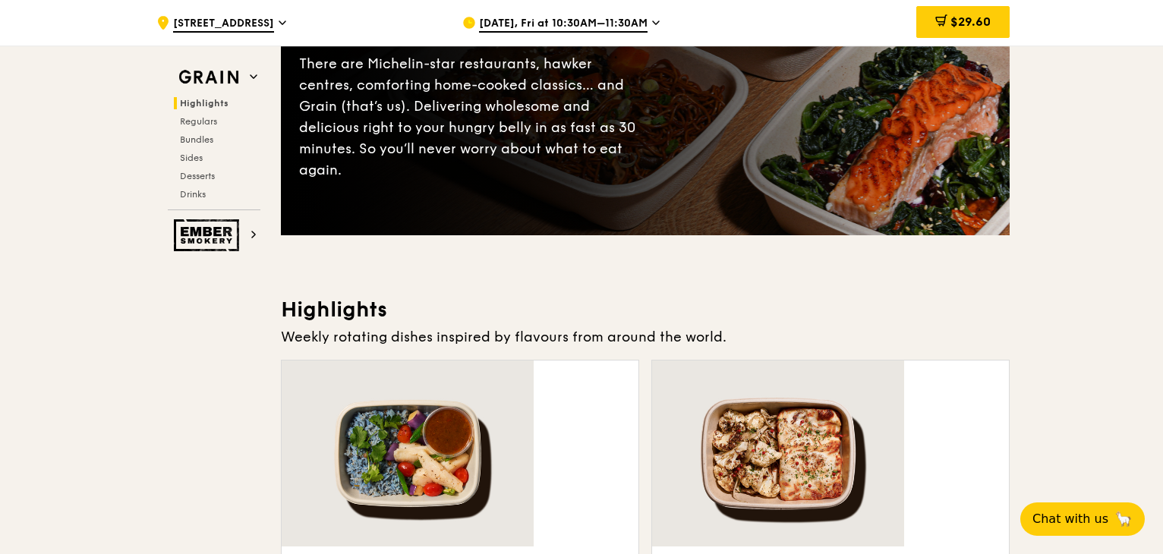
scroll to position [0, 0]
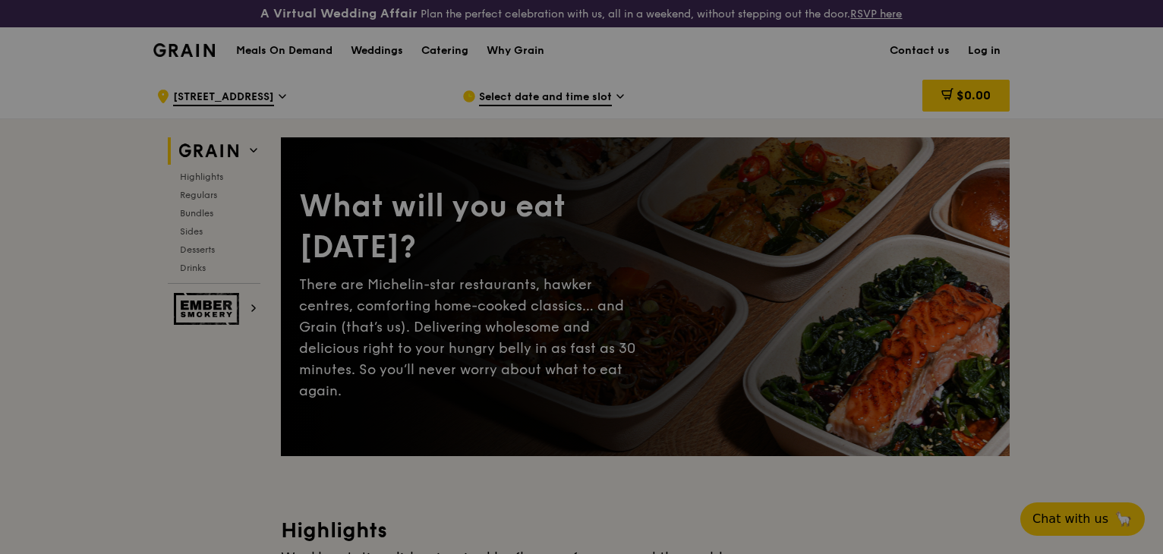
click at [143, 200] on div at bounding box center [581, 277] width 1163 height 554
click at [1058, 161] on div at bounding box center [581, 277] width 1163 height 554
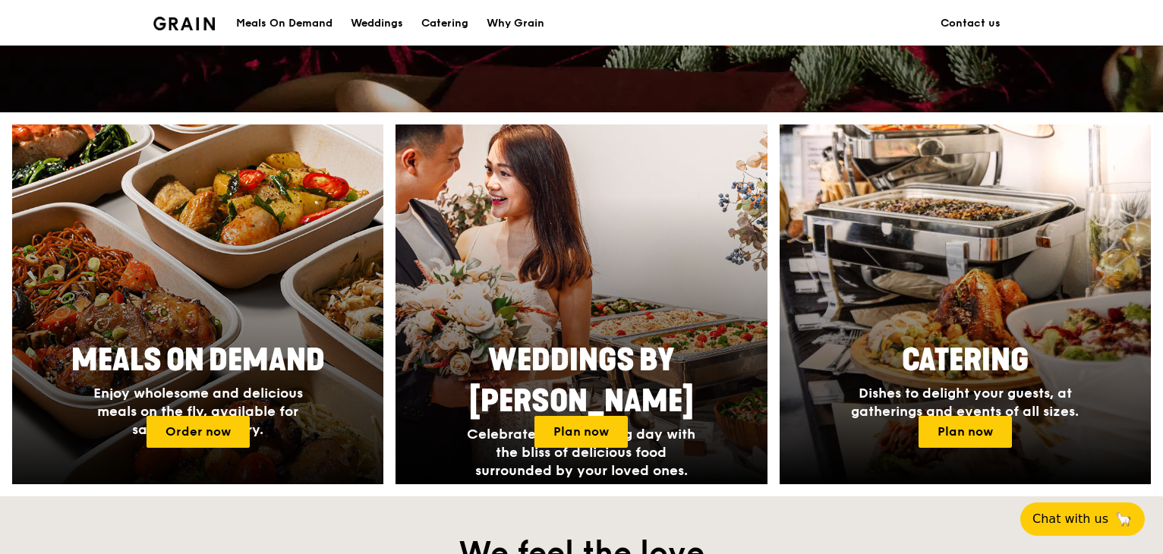
scroll to position [532, 0]
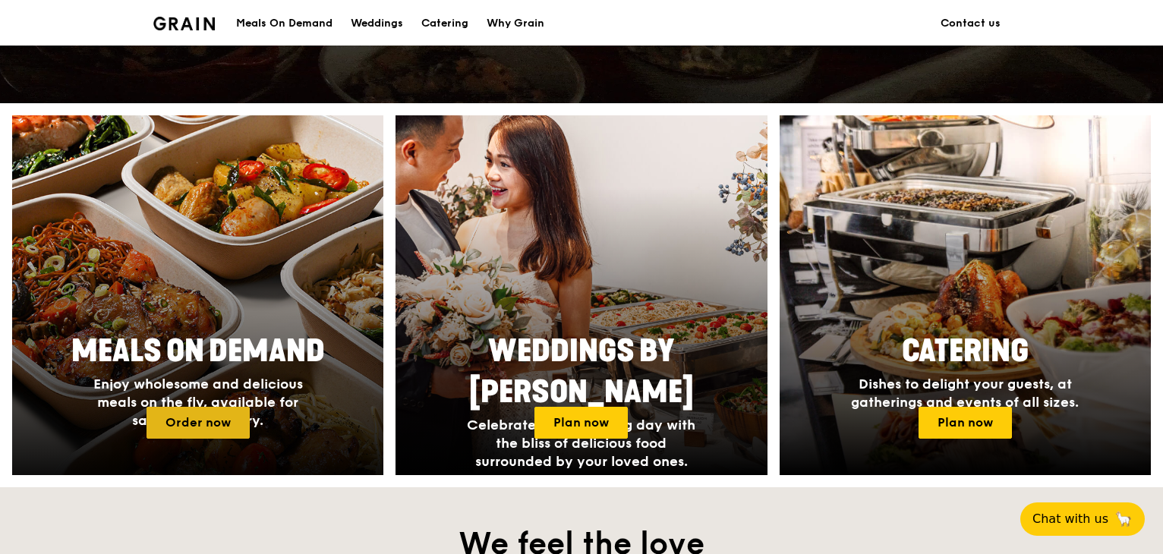
click at [197, 407] on link "Order now" at bounding box center [198, 423] width 103 height 32
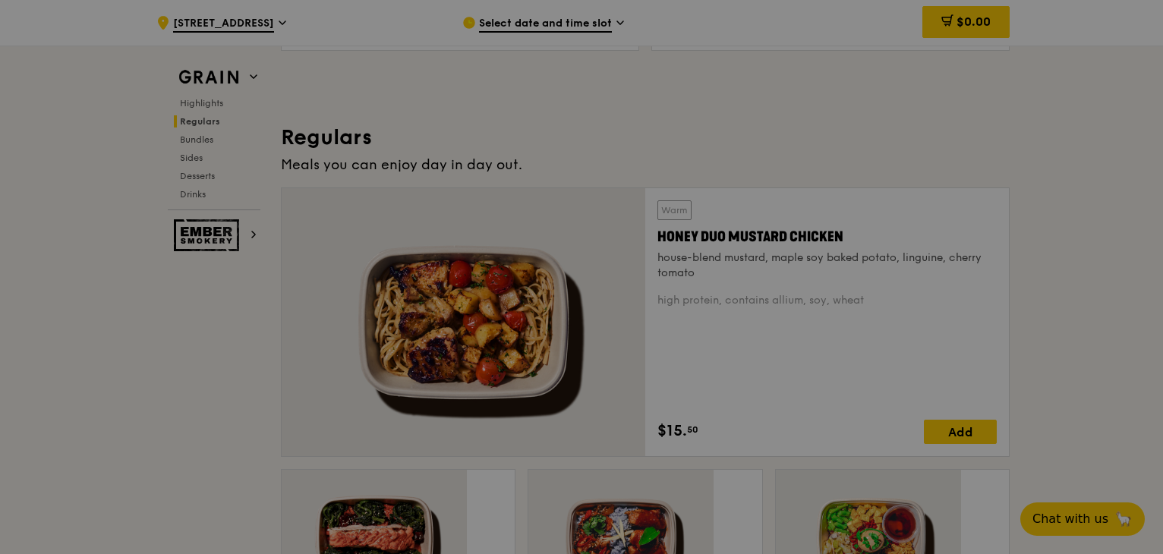
scroll to position [987, 0]
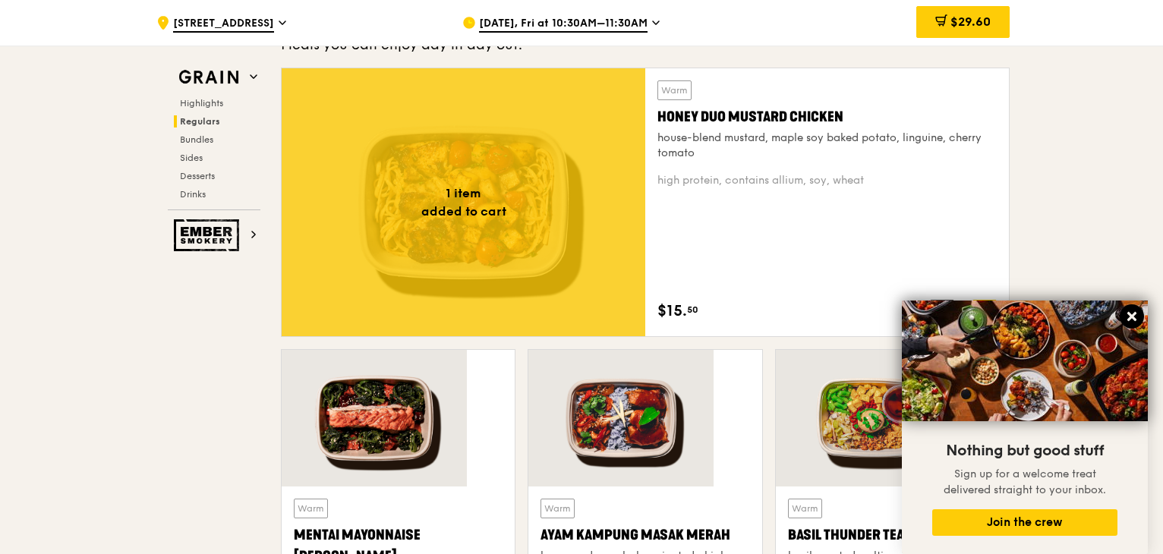
click at [1138, 316] on icon at bounding box center [1132, 317] width 14 height 14
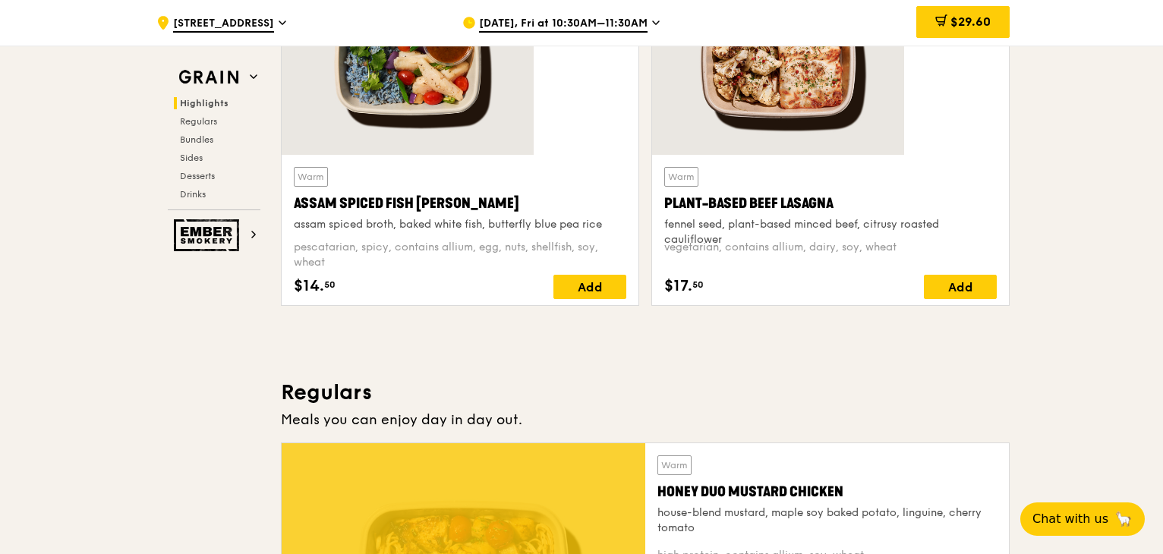
scroll to position [615, 0]
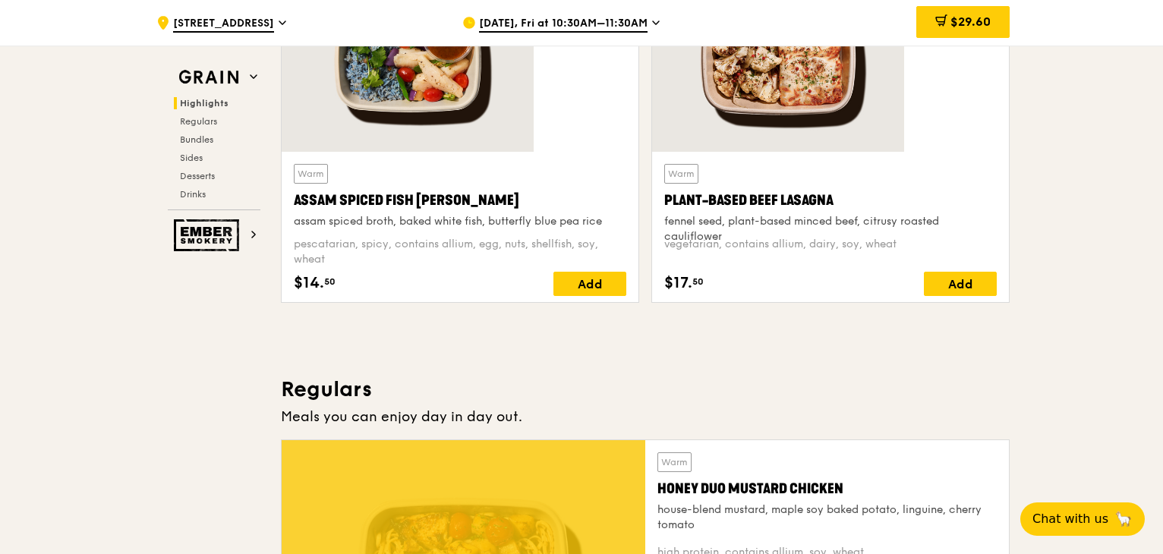
drag, startPoint x: 1033, startPoint y: 320, endPoint x: 1013, endPoint y: 333, distance: 23.6
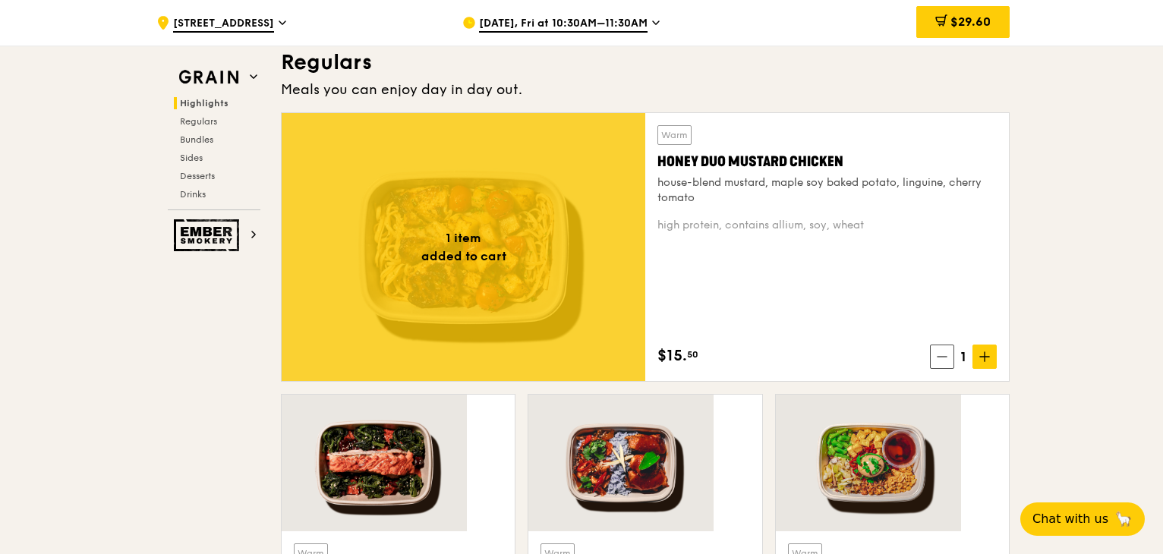
scroll to position [995, 0]
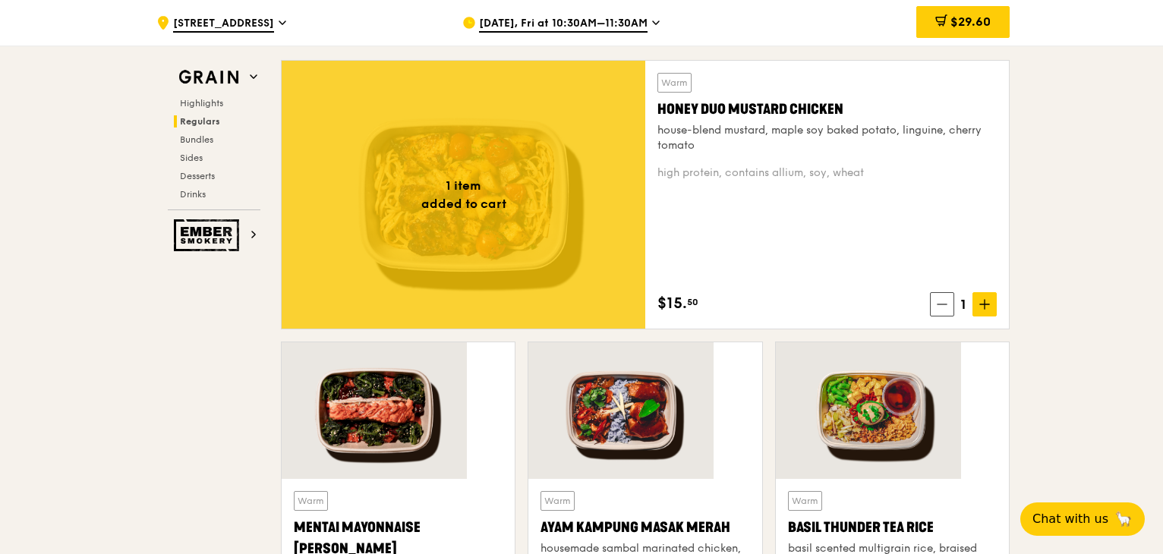
click at [652, 22] on icon at bounding box center [656, 23] width 8 height 14
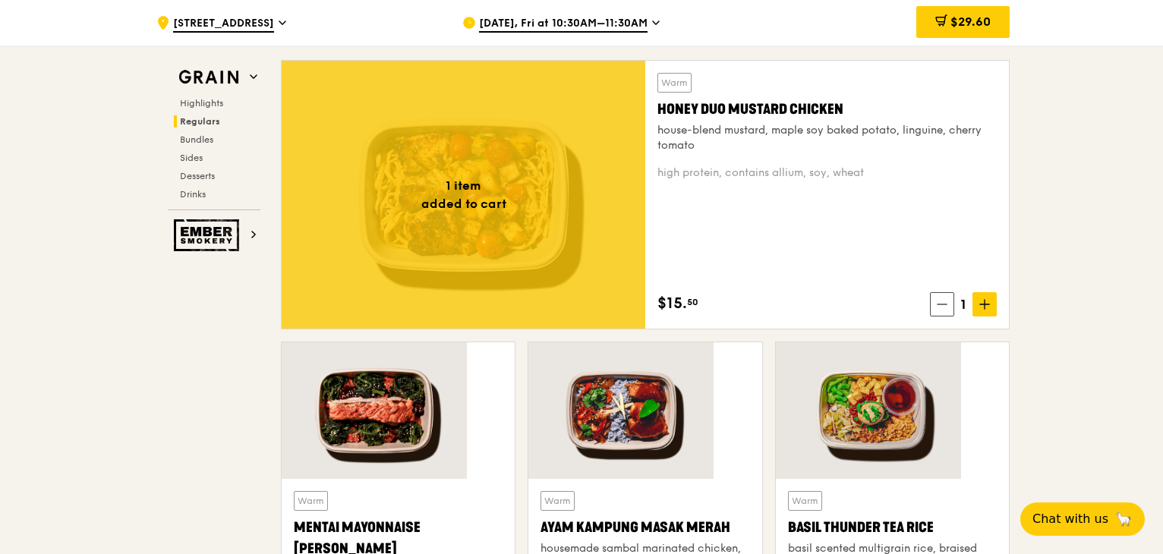
click at [647, 24] on div "[DATE], Fri at 10:30AM–11:30AM" at bounding box center [603, 23] width 282 height 46
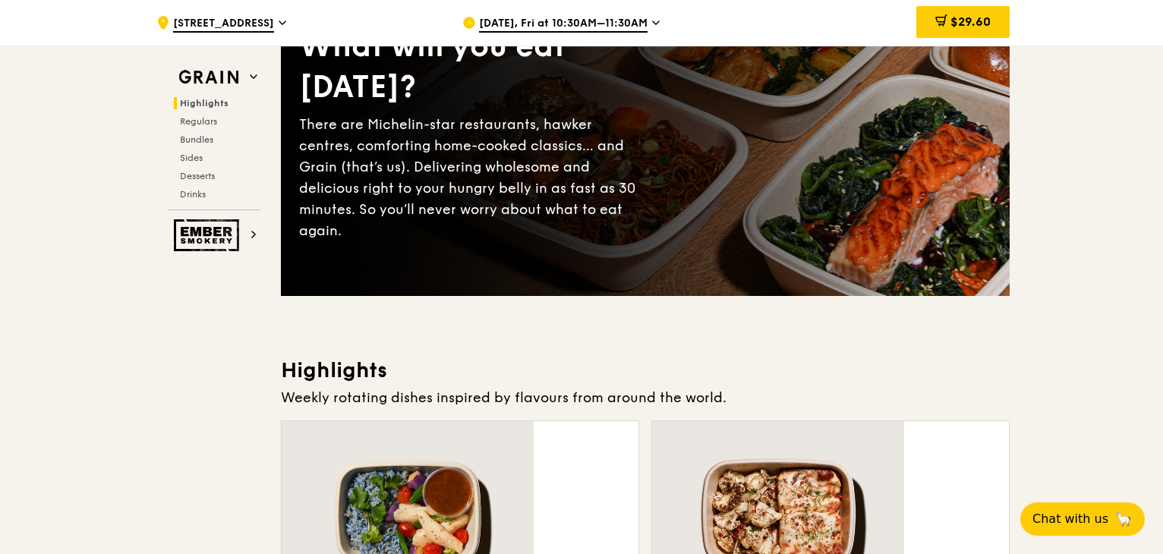
scroll to position [8, 0]
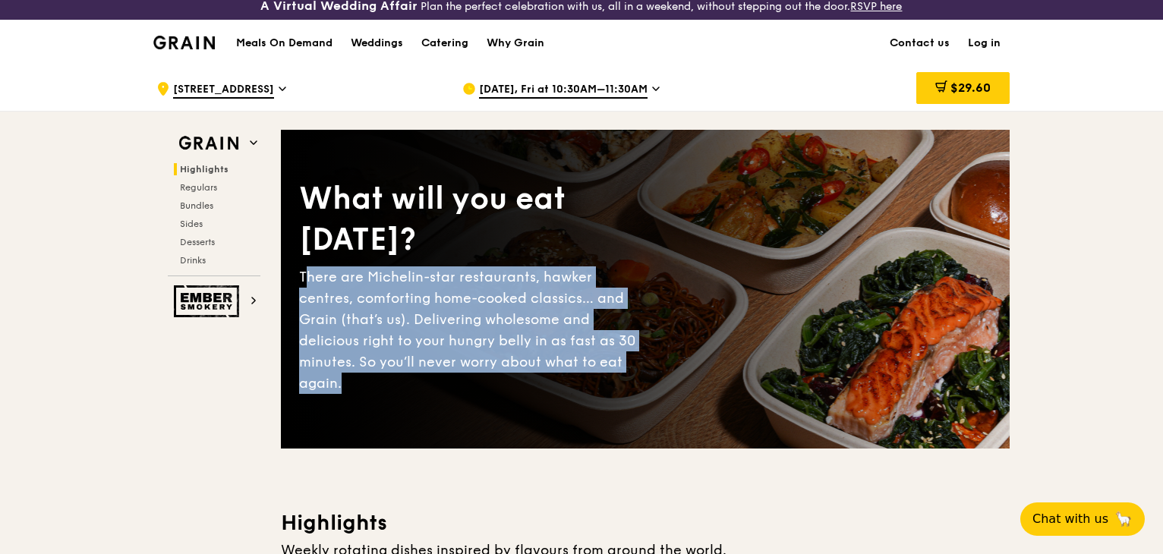
drag, startPoint x: 404, startPoint y: 268, endPoint x: 647, endPoint y: 349, distance: 256.2
click at [647, 348] on div "What will you eat today? There are Michelin-star restaurants, hawker centres, c…" at bounding box center [645, 289] width 729 height 258
click at [652, 352] on div "What will you eat today? There are Michelin-star restaurants, hawker centres, c…" at bounding box center [645, 289] width 729 height 258
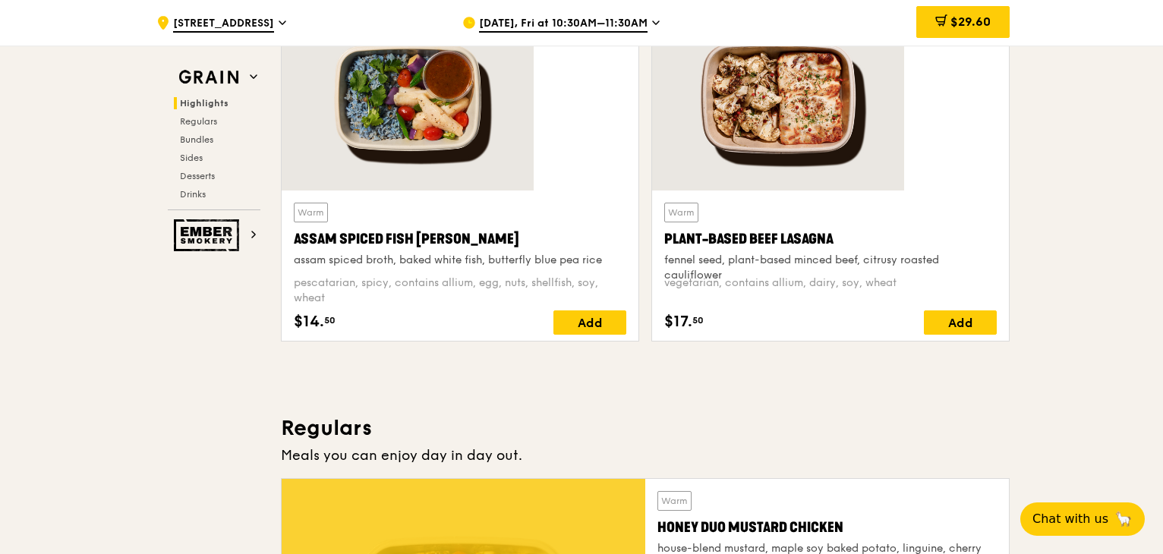
scroll to position [691, 0]
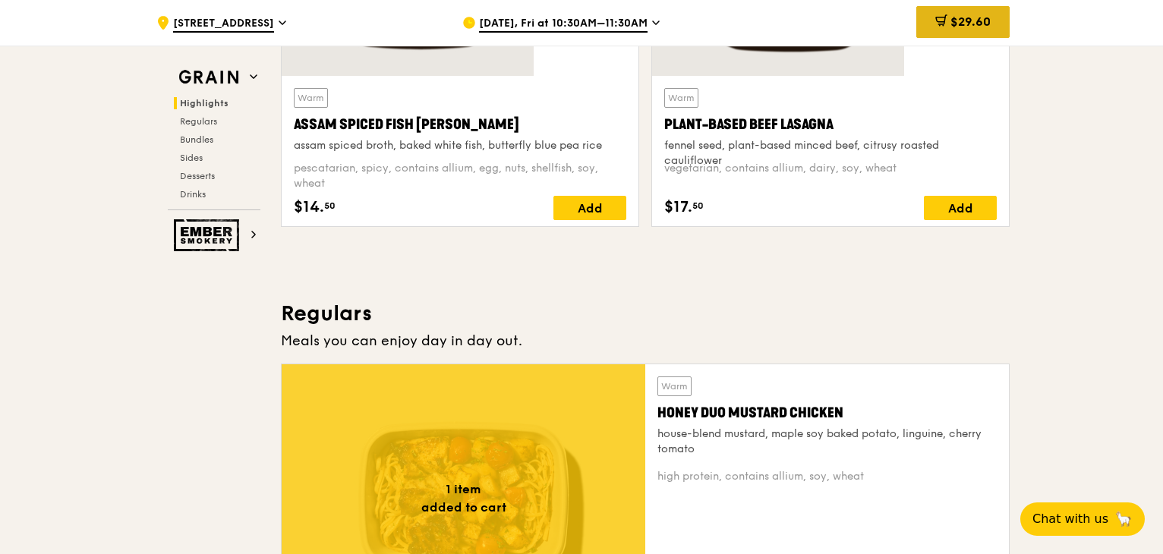
click at [951, 23] on span "$29.60" at bounding box center [971, 21] width 40 height 14
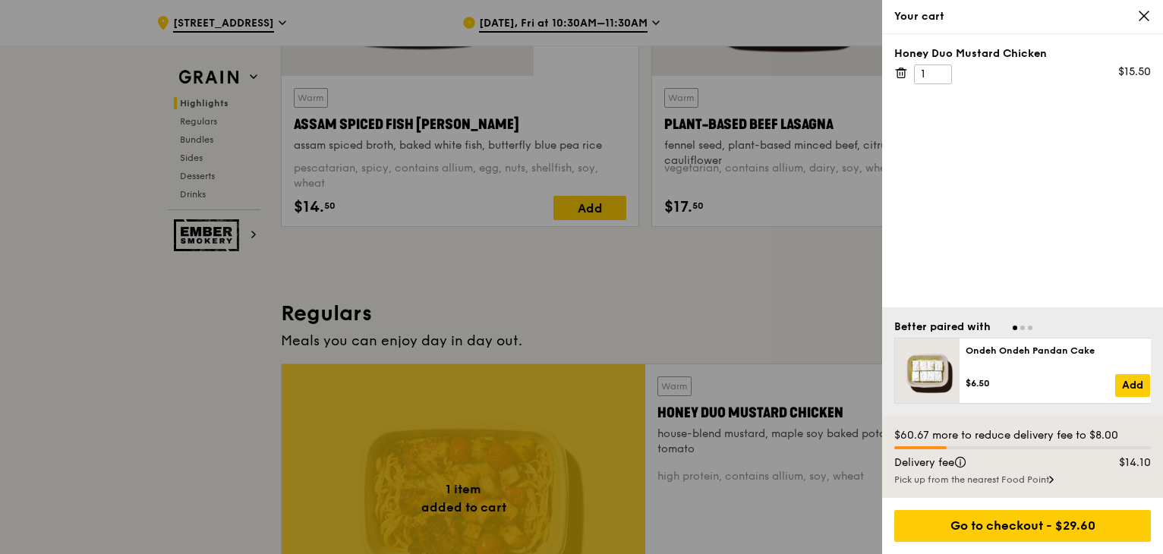
click at [895, 66] on icon at bounding box center [902, 73] width 14 height 14
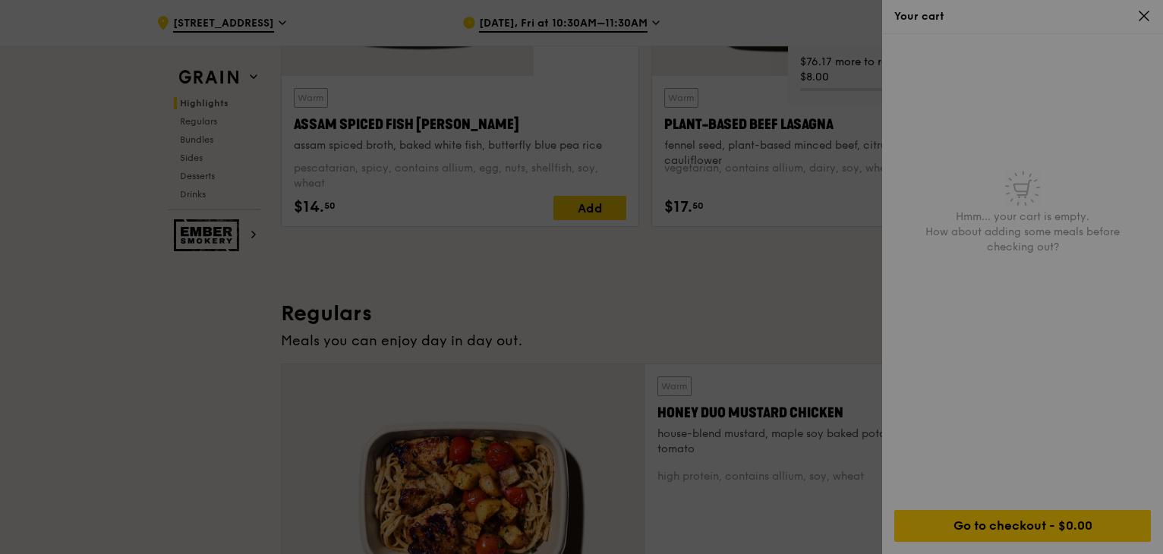
click at [726, 260] on div at bounding box center [581, 277] width 1163 height 554
click at [714, 192] on div at bounding box center [581, 277] width 1163 height 554
click at [1147, 19] on div at bounding box center [581, 277] width 1163 height 554
click at [1041, 77] on div at bounding box center [581, 277] width 1163 height 554
click at [1156, 6] on div at bounding box center [581, 277] width 1163 height 554
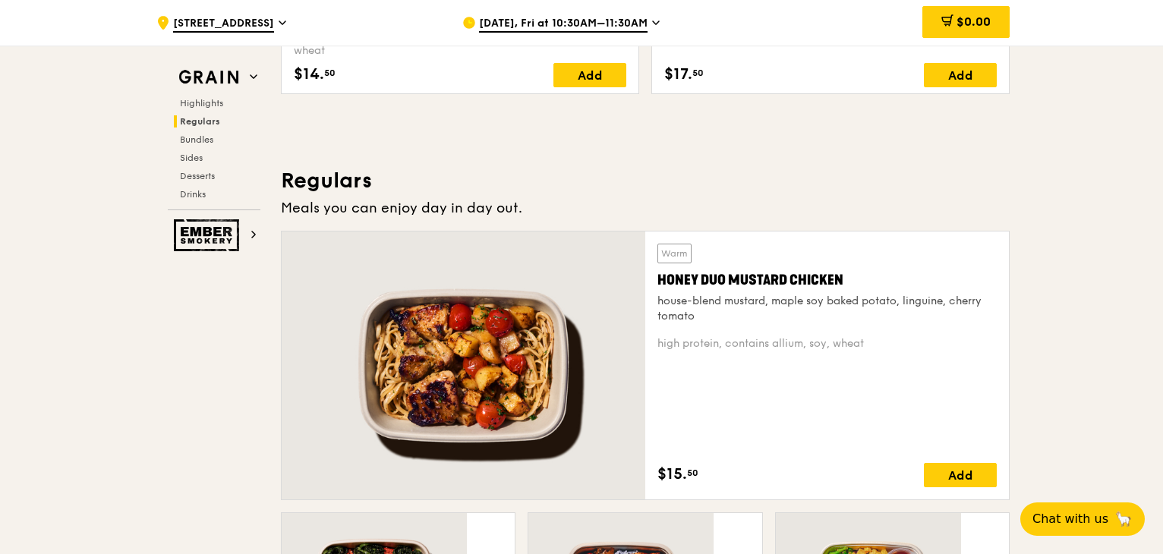
scroll to position [911, 0]
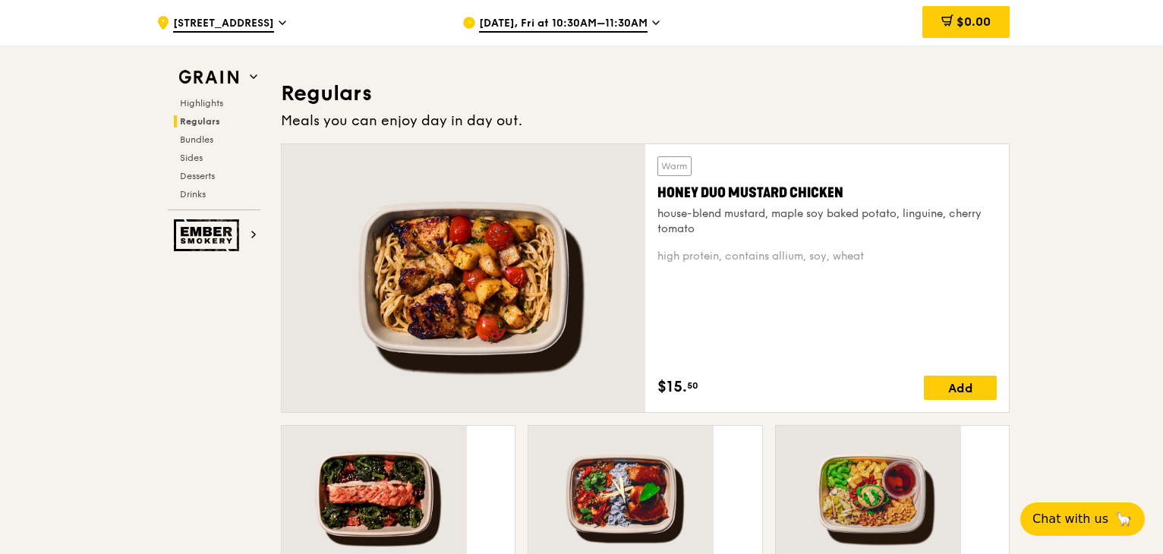
drag, startPoint x: 645, startPoint y: 108, endPoint x: 835, endPoint y: 145, distance: 194.2
click at [835, 145] on div "Warm Honey Duo Mustard Chicken house-blend mustard, maple soy baked potato, lin…" at bounding box center [827, 278] width 364 height 268
drag, startPoint x: 653, startPoint y: 110, endPoint x: 852, endPoint y: 151, distance: 203.1
click at [844, 151] on div "Warm Honey Duo Mustard Chicken house-blend mustard, maple soy baked potato, lin…" at bounding box center [827, 278] width 364 height 268
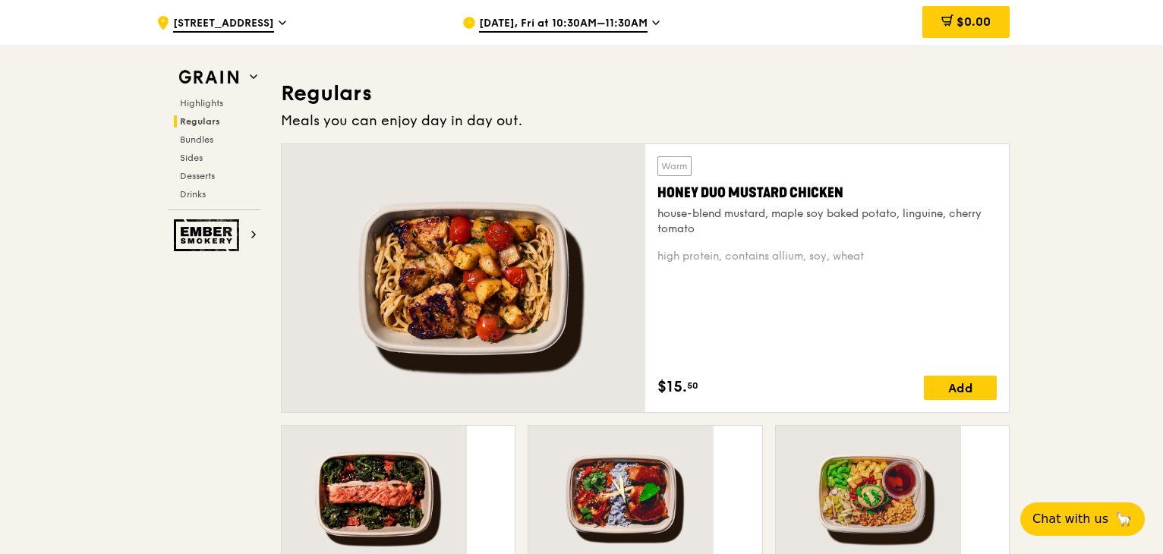
click at [852, 156] on div "Warm Honey Duo Mustard Chicken house-blend mustard, maple soy baked potato, lin…" at bounding box center [827, 278] width 339 height 244
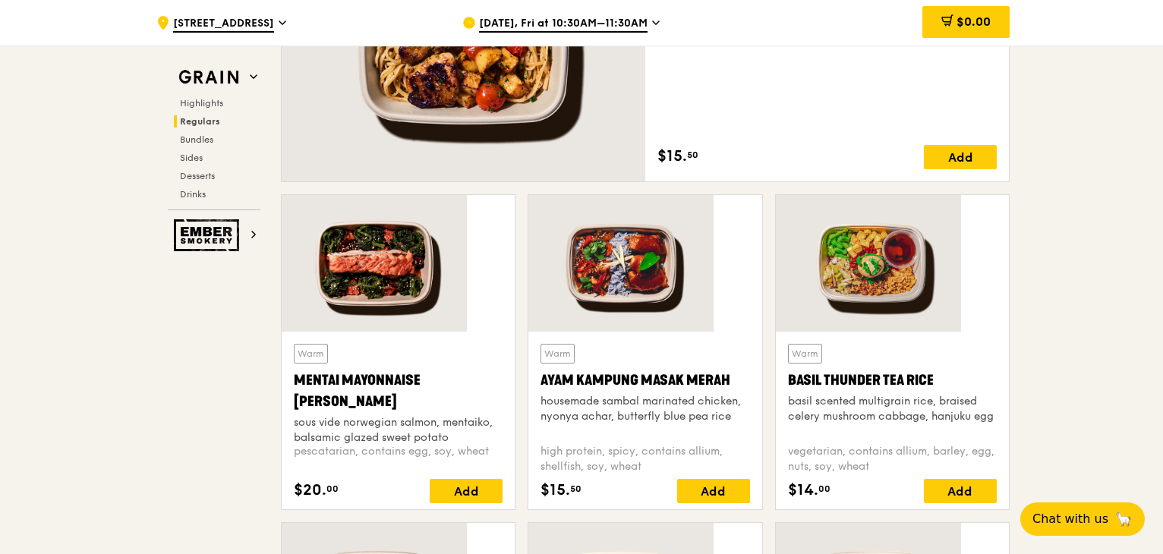
scroll to position [1443, 0]
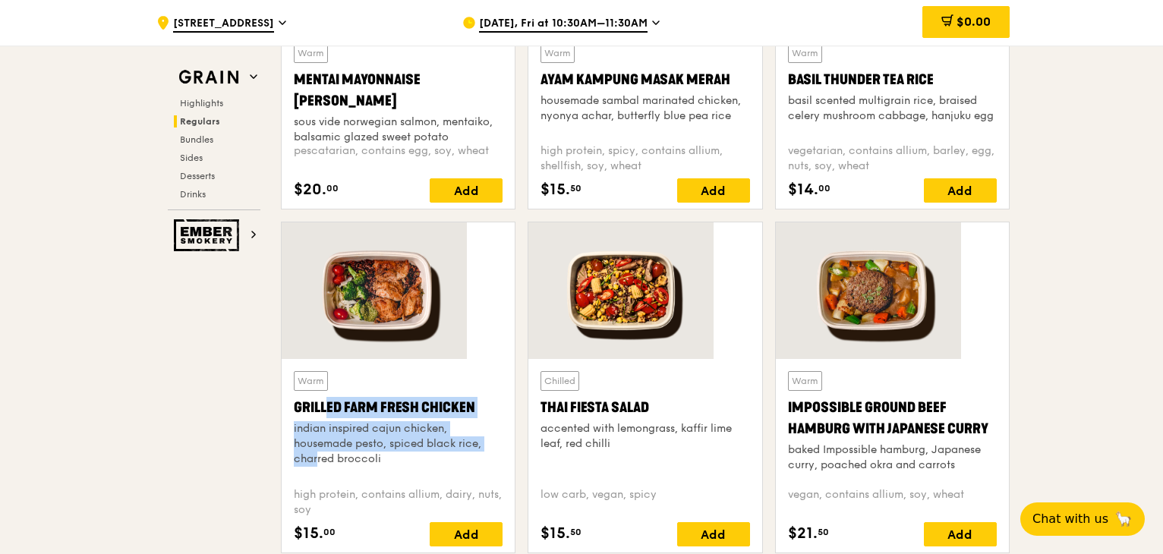
drag, startPoint x: 393, startPoint y: 205, endPoint x: 538, endPoint y: 235, distance: 148.8
click at [515, 359] on div "Warm Grilled Farm Fresh Chicken indian inspired cajun chicken, housemade pesto,…" at bounding box center [398, 456] width 233 height 194
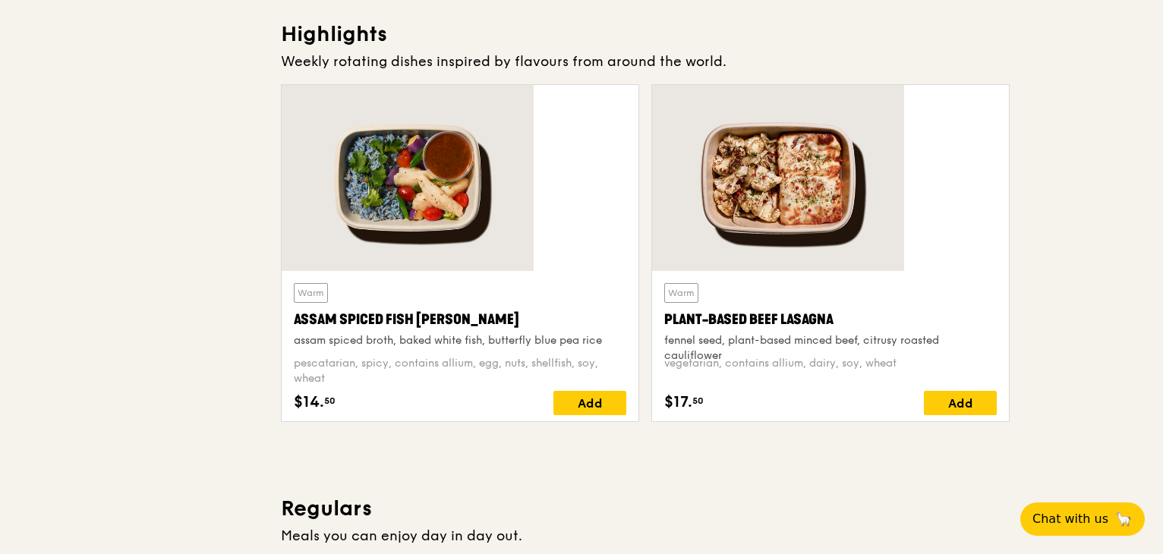
scroll to position [0, 0]
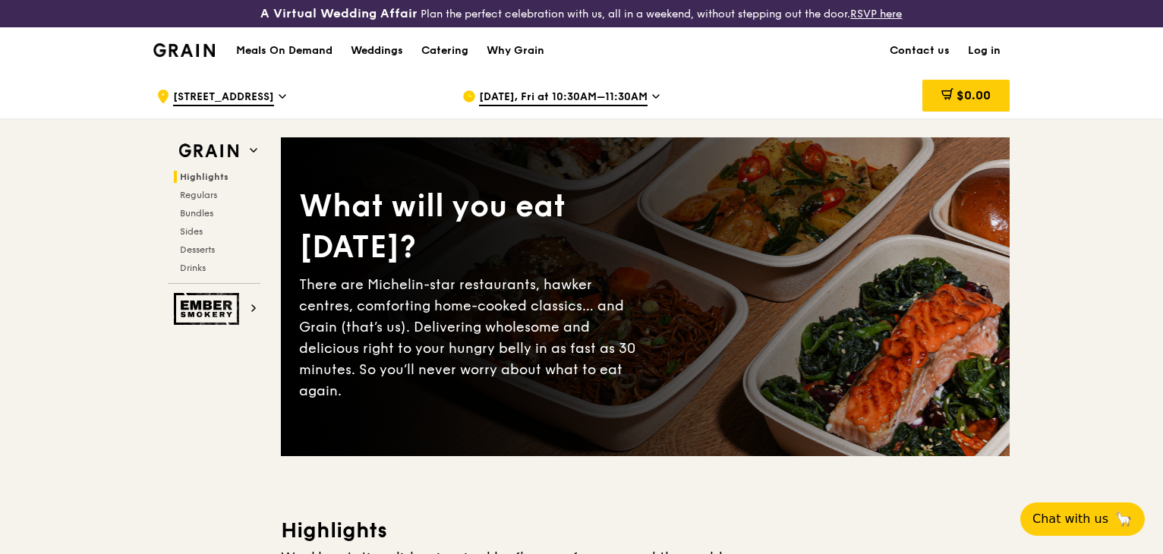
drag, startPoint x: 995, startPoint y: 432, endPoint x: 917, endPoint y: 158, distance: 284.9
click at [220, 190] on span "Regulars" at bounding box center [200, 195] width 40 height 11
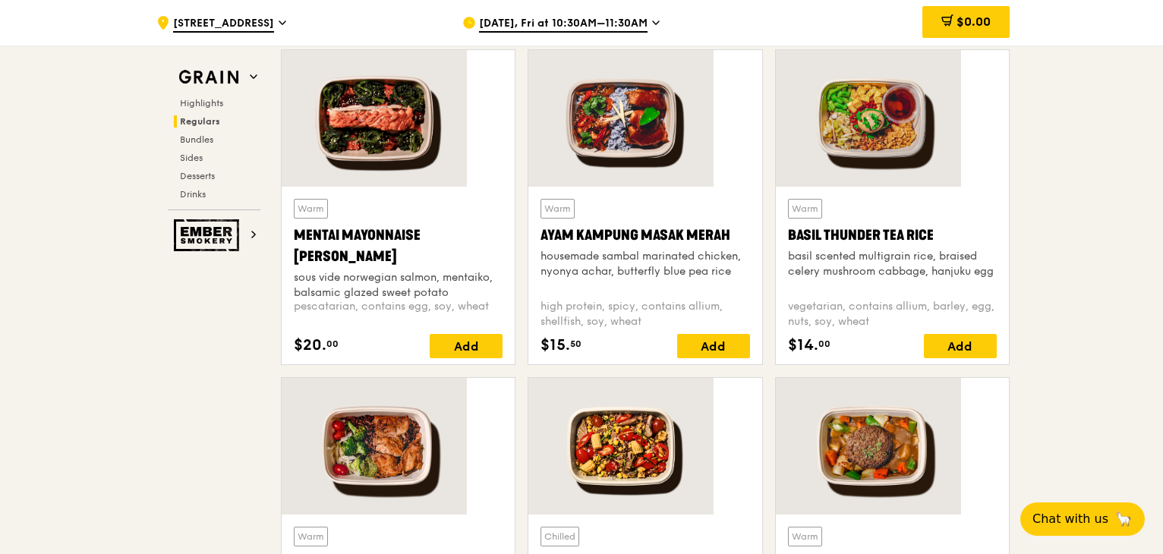
scroll to position [1312, 0]
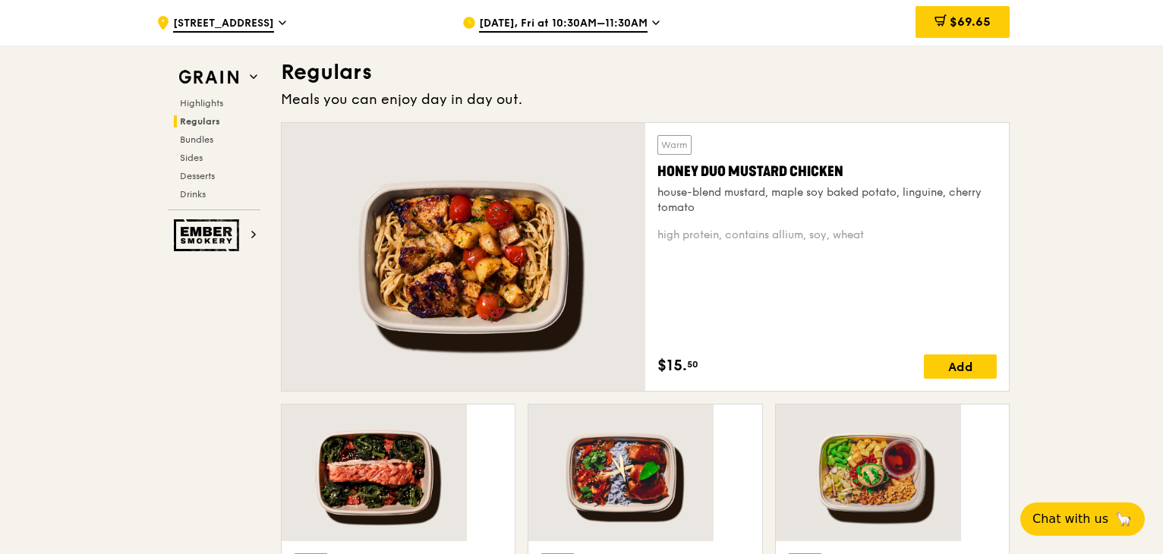
scroll to position [857, 0]
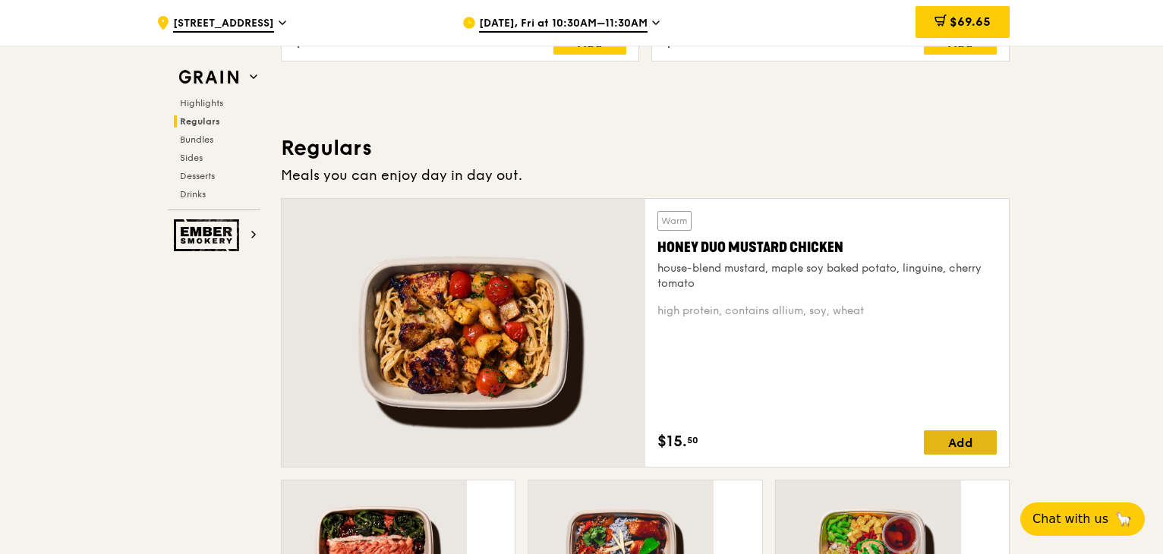
click at [924, 431] on div "Add" at bounding box center [960, 443] width 73 height 24
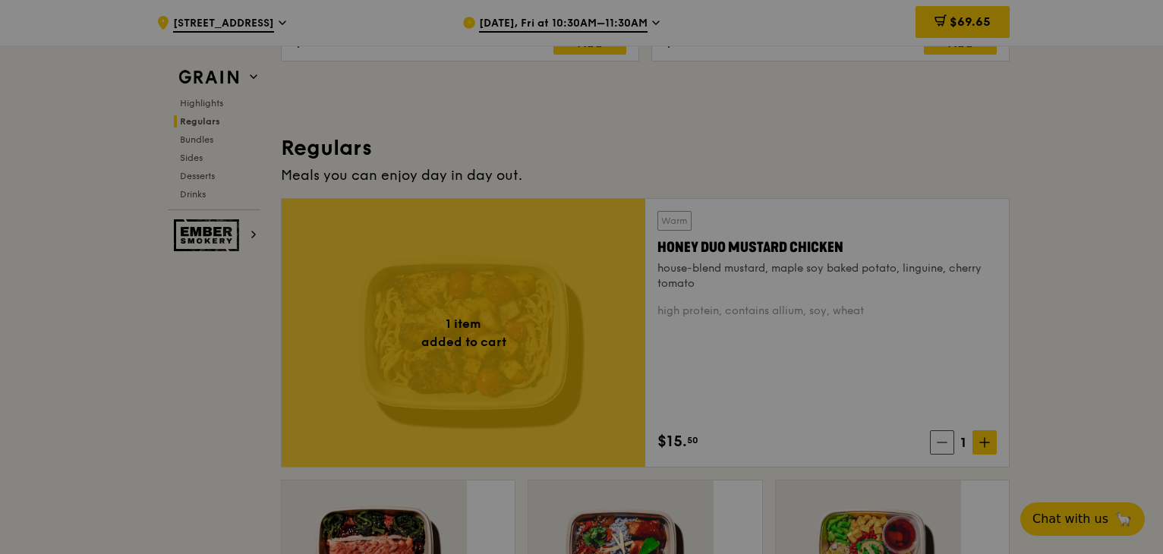
click at [881, 280] on div at bounding box center [581, 277] width 1163 height 554
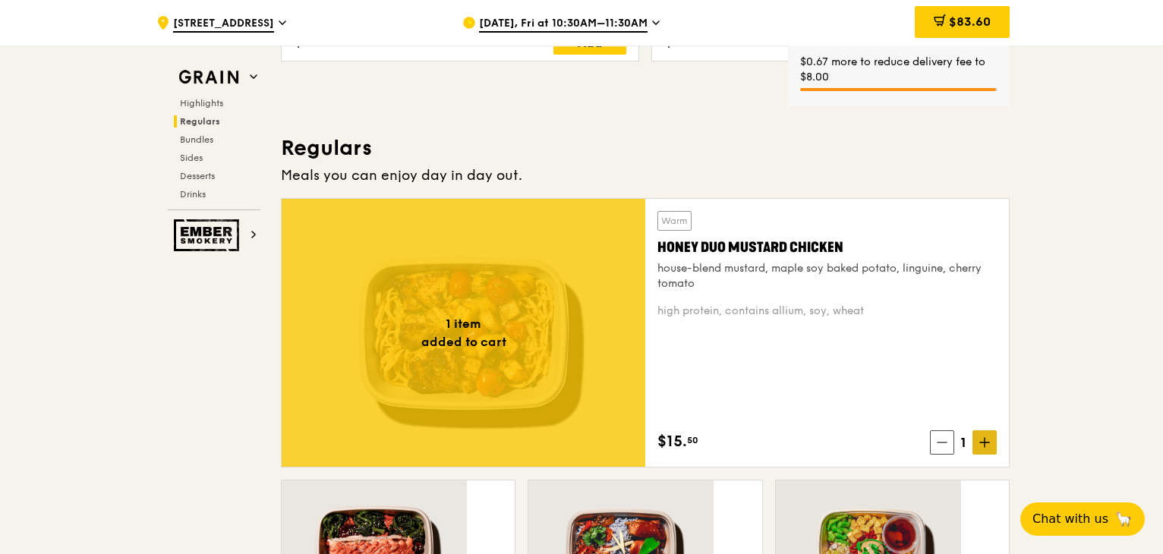
click at [973, 431] on span at bounding box center [985, 443] width 24 height 24
click at [980, 437] on icon at bounding box center [985, 442] width 11 height 11
click at [928, 431] on span at bounding box center [940, 443] width 24 height 24
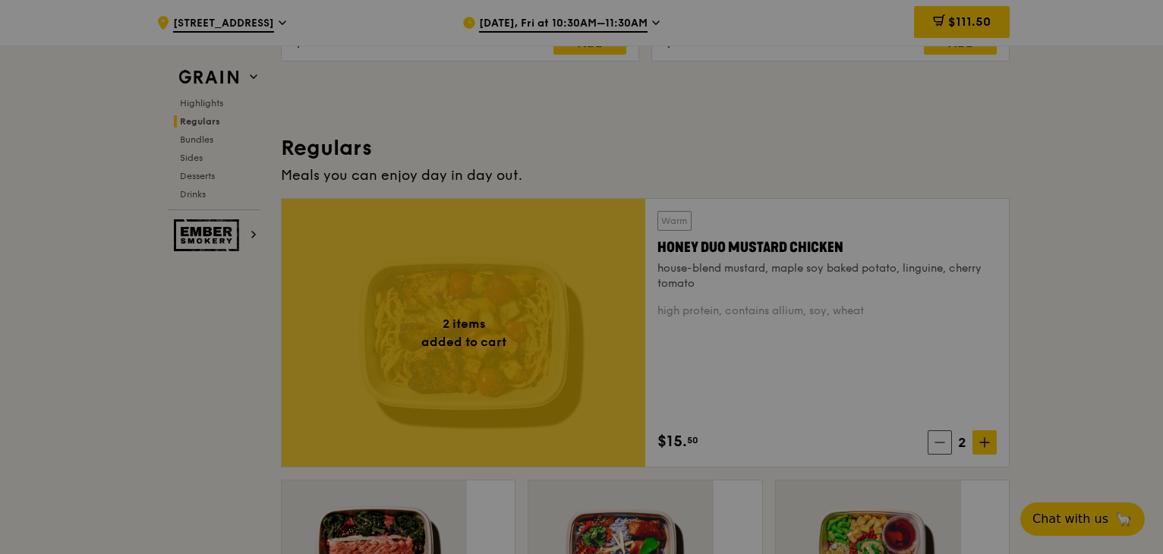
click at [952, 303] on div at bounding box center [581, 277] width 1163 height 554
click at [902, 284] on div at bounding box center [581, 277] width 1163 height 554
click at [896, 284] on div at bounding box center [581, 277] width 1163 height 554
click at [882, 282] on div at bounding box center [581, 277] width 1163 height 554
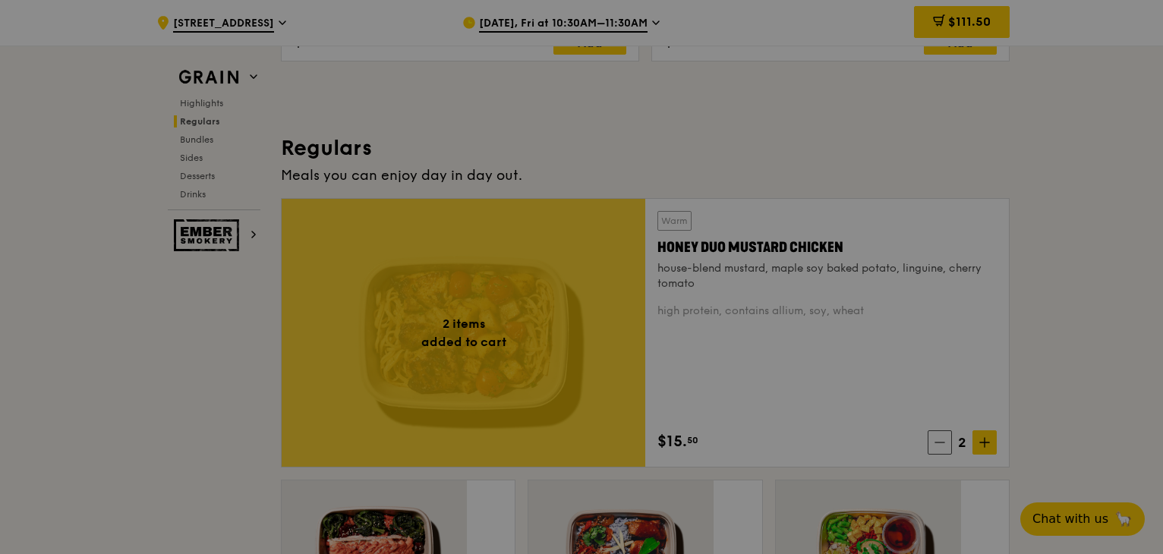
click at [882, 282] on div at bounding box center [581, 277] width 1163 height 554
click at [609, 251] on div at bounding box center [581, 277] width 1163 height 554
click at [888, 277] on div at bounding box center [581, 277] width 1163 height 554
click at [607, 286] on div at bounding box center [581, 277] width 1163 height 554
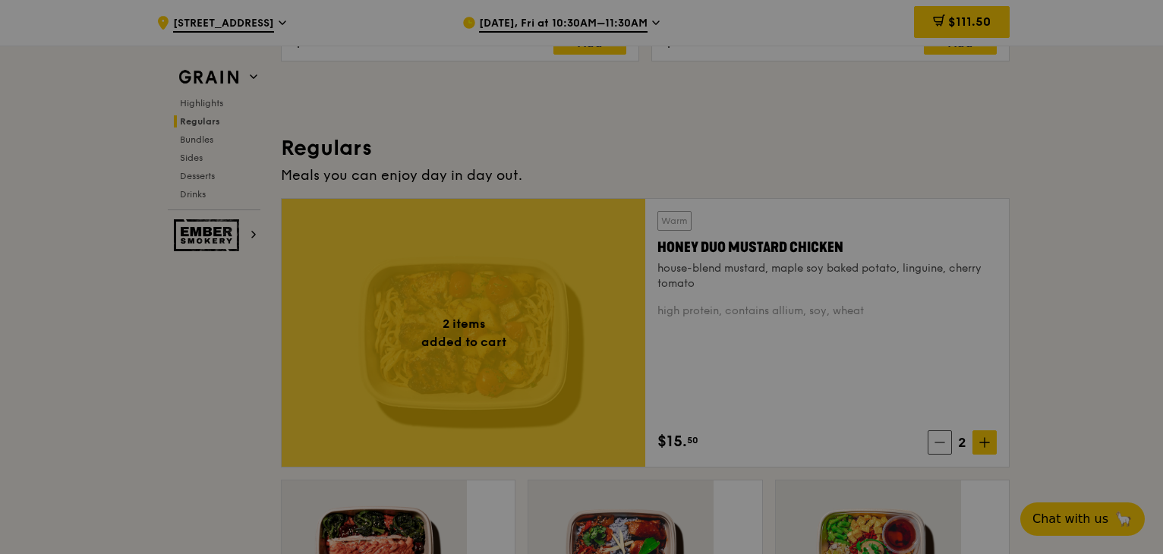
click at [583, 277] on icon at bounding box center [582, 277] width 24 height 34
click at [887, 274] on div at bounding box center [581, 277] width 1163 height 554
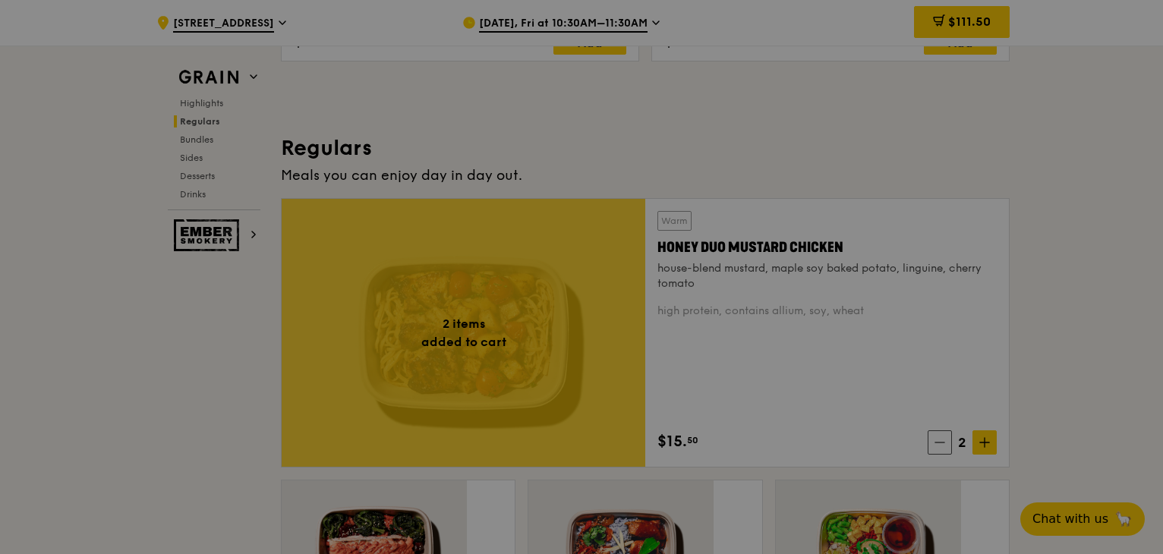
click at [887, 274] on div at bounding box center [581, 277] width 1163 height 554
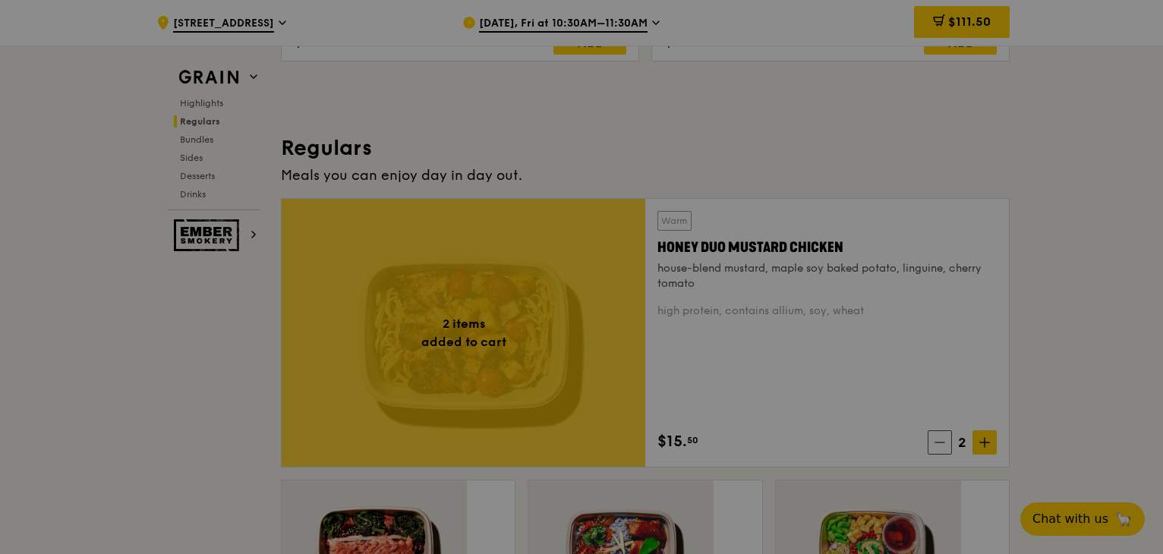
click at [887, 274] on div at bounding box center [581, 277] width 1163 height 554
click at [686, 314] on div at bounding box center [581, 277] width 1163 height 554
click at [880, 277] on div at bounding box center [581, 277] width 1163 height 554
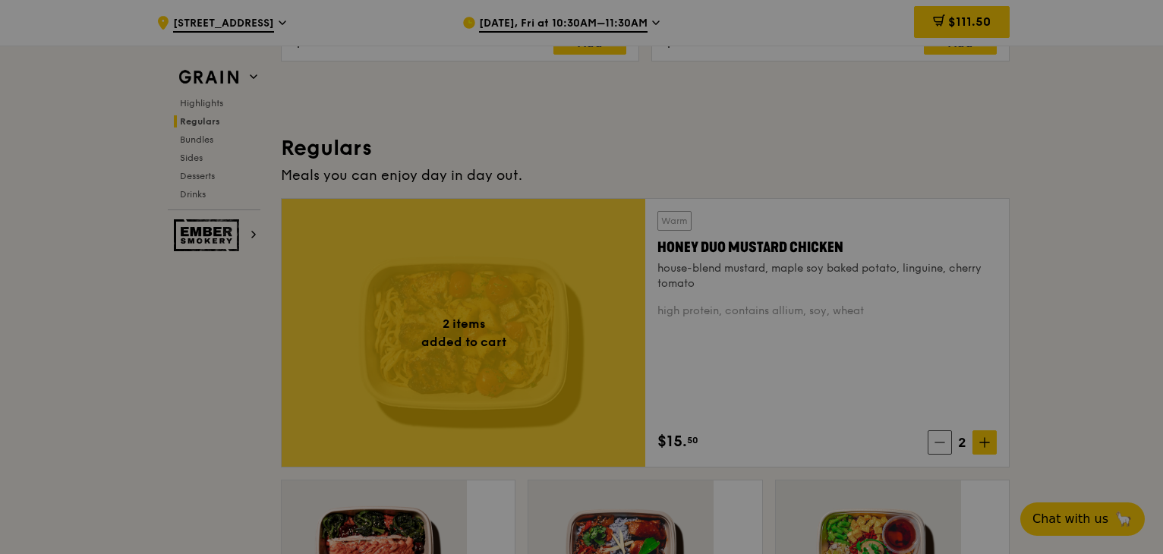
click at [880, 277] on div at bounding box center [581, 277] width 1163 height 554
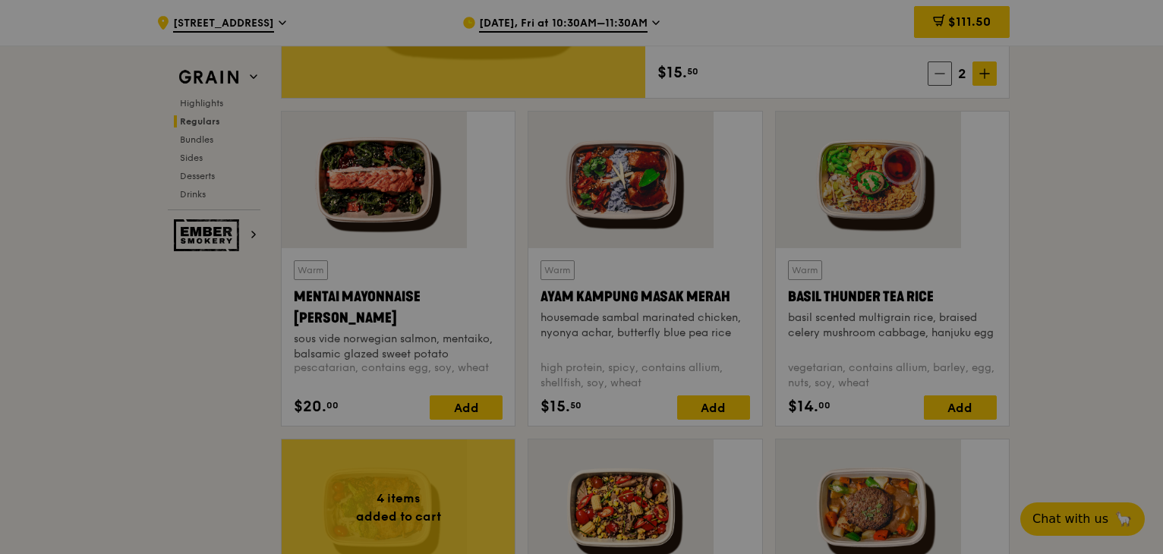
scroll to position [1388, 0]
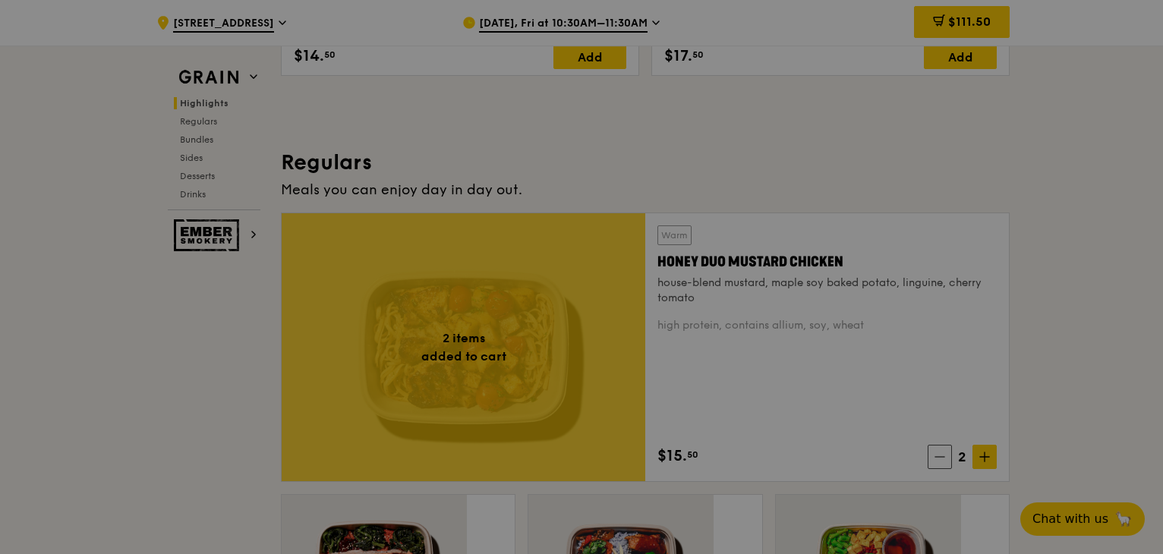
drag, startPoint x: 1024, startPoint y: 256, endPoint x: 1020, endPoint y: 204, distance: 51.8
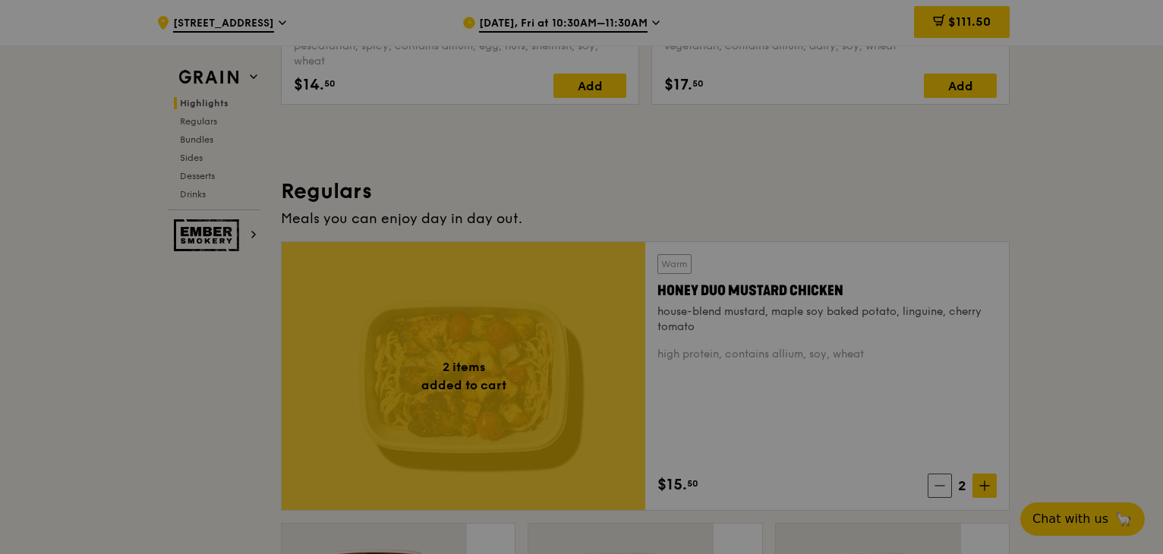
click at [1029, 211] on div at bounding box center [581, 277] width 1163 height 554
click at [892, 320] on div at bounding box center [581, 277] width 1163 height 554
drag, startPoint x: 884, startPoint y: 323, endPoint x: 453, endPoint y: 169, distance: 458.3
click at [879, 323] on div at bounding box center [581, 277] width 1163 height 554
click at [519, 223] on div at bounding box center [581, 277] width 1163 height 554
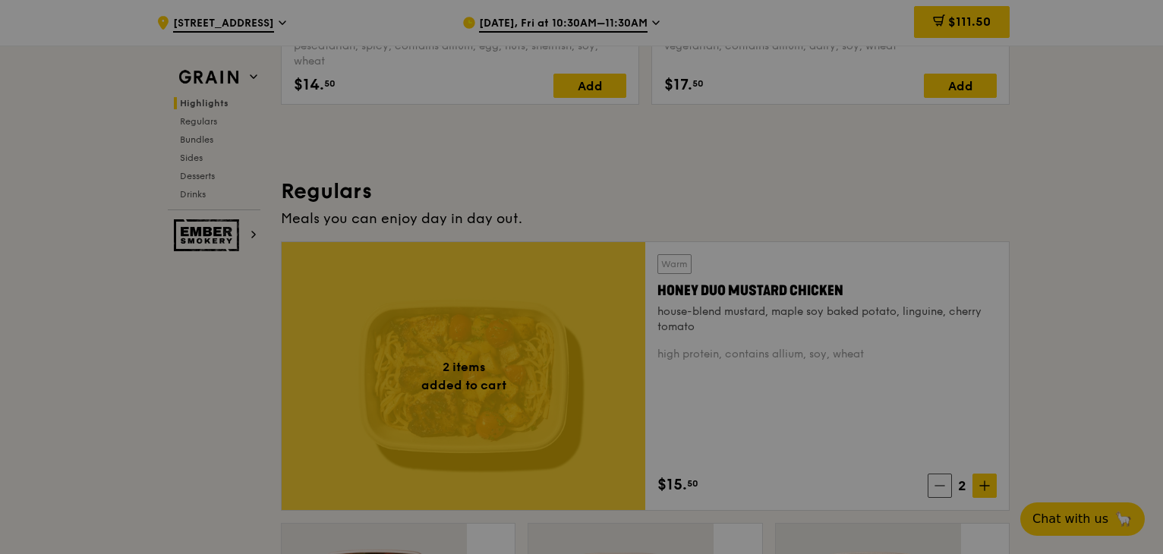
drag, startPoint x: 619, startPoint y: 240, endPoint x: 762, endPoint y: 238, distance: 142.8
click at [620, 240] on div at bounding box center [581, 277] width 1163 height 554
drag, startPoint x: 762, startPoint y: 238, endPoint x: 874, endPoint y: 252, distance: 113.3
click at [769, 247] on div at bounding box center [581, 277] width 1163 height 554
click at [887, 323] on div at bounding box center [581, 277] width 1163 height 554
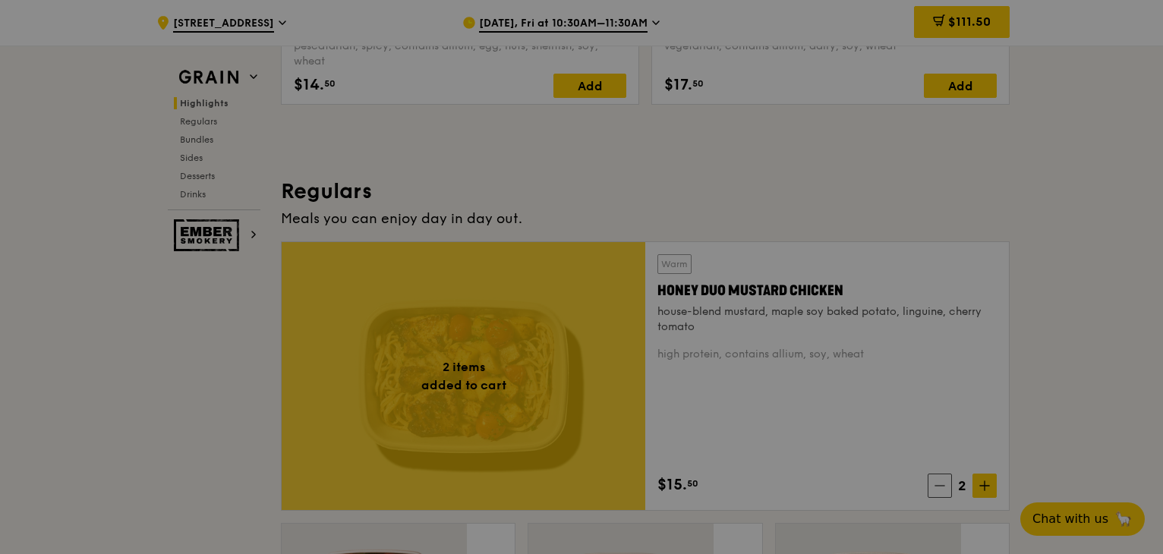
click at [887, 323] on div at bounding box center [581, 277] width 1163 height 554
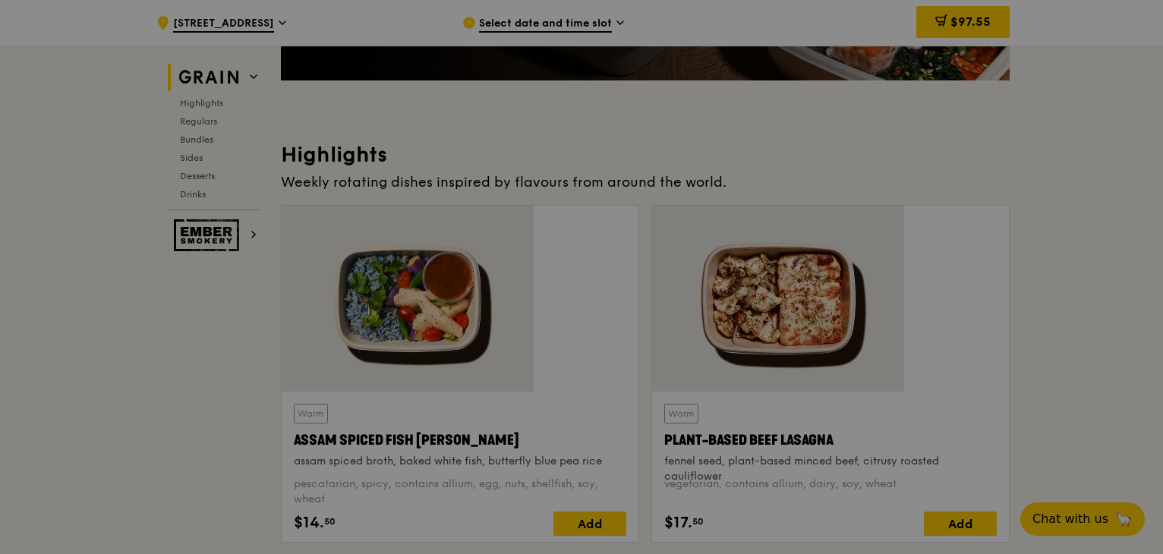
scroll to position [374, 0]
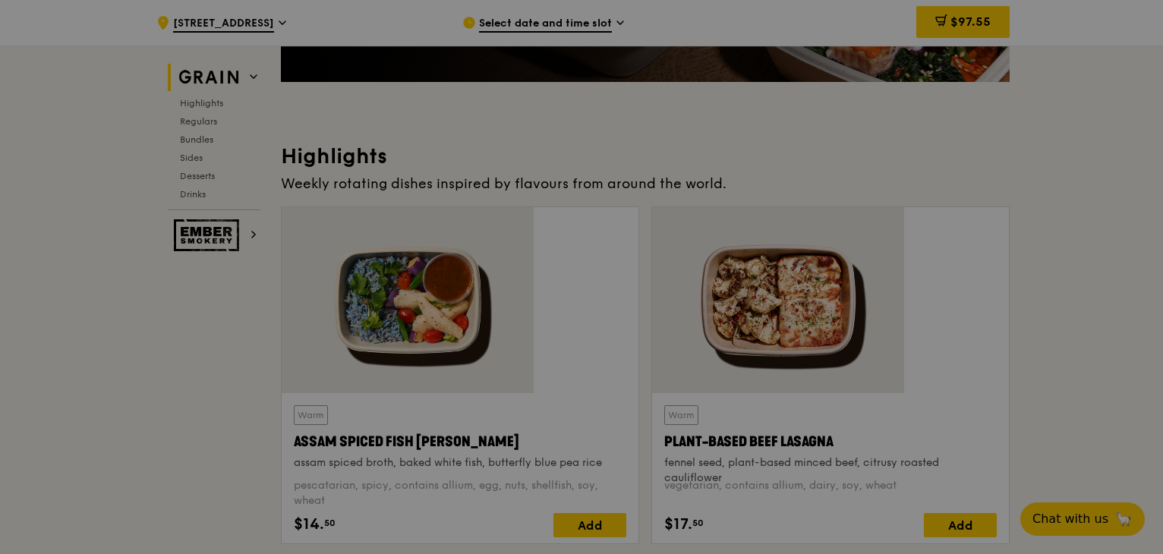
click at [945, 187] on div at bounding box center [581, 277] width 1163 height 554
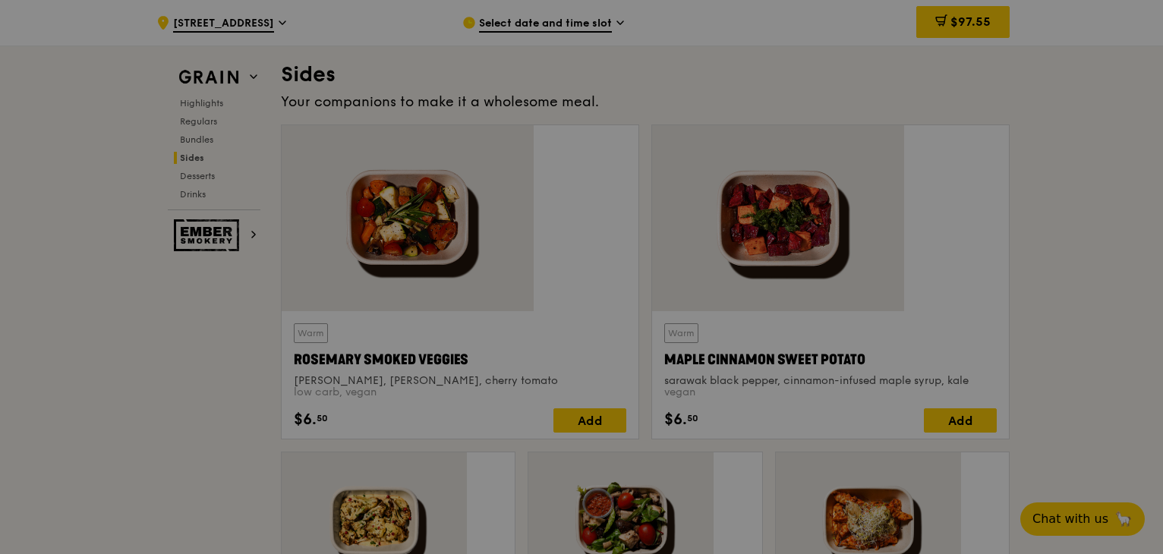
click at [945, 187] on div at bounding box center [581, 277] width 1163 height 554
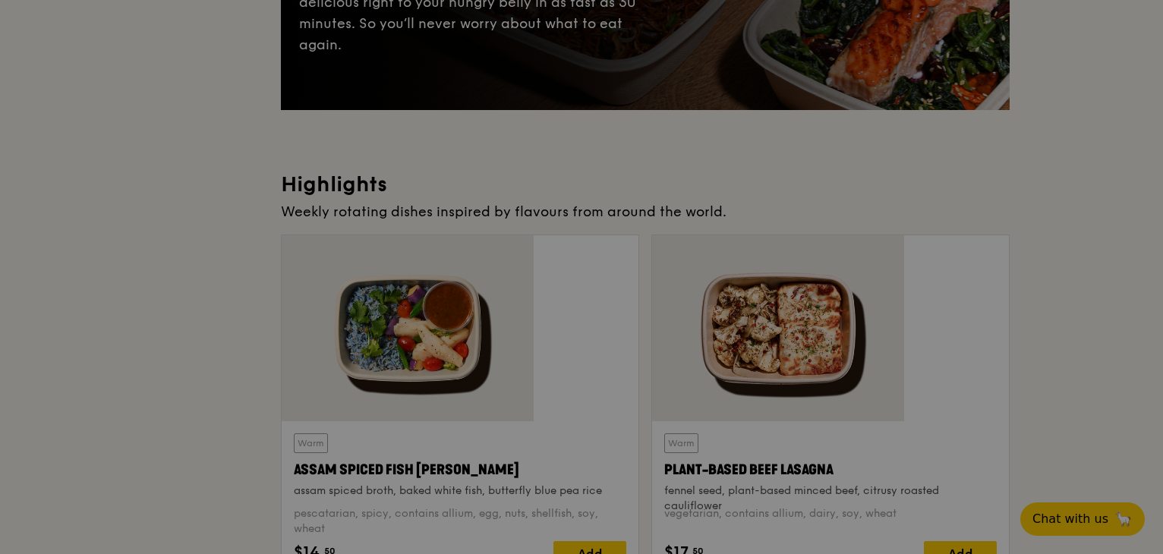
scroll to position [0, 0]
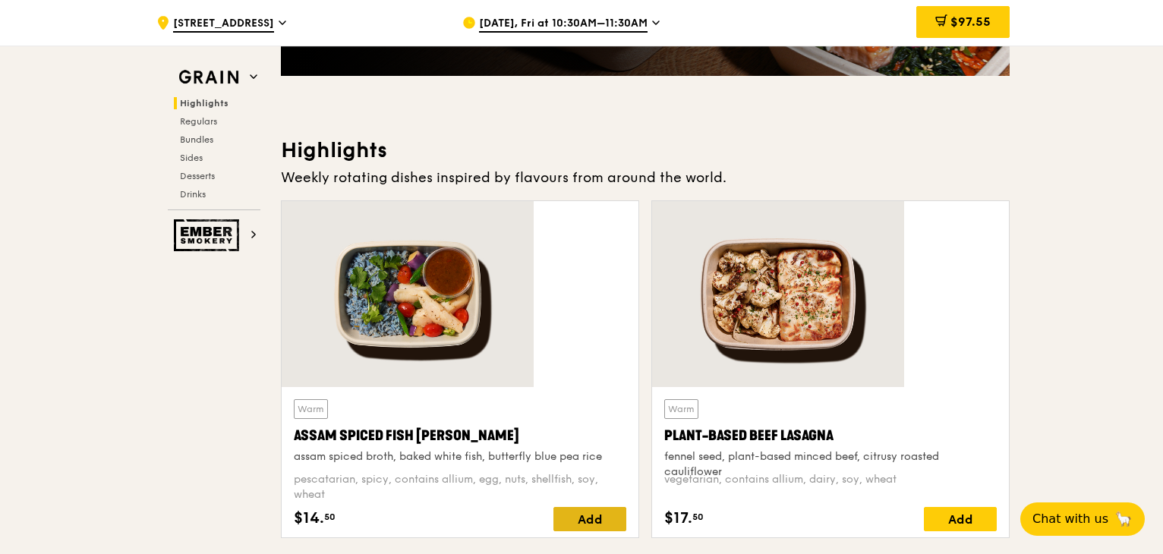
scroll to position [456, 0]
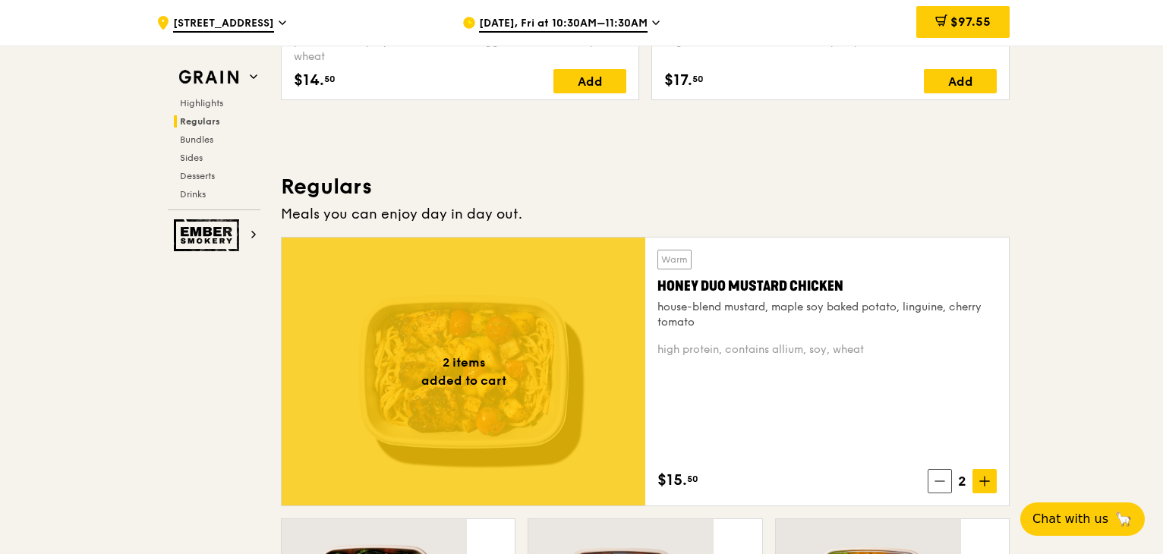
scroll to position [911, 0]
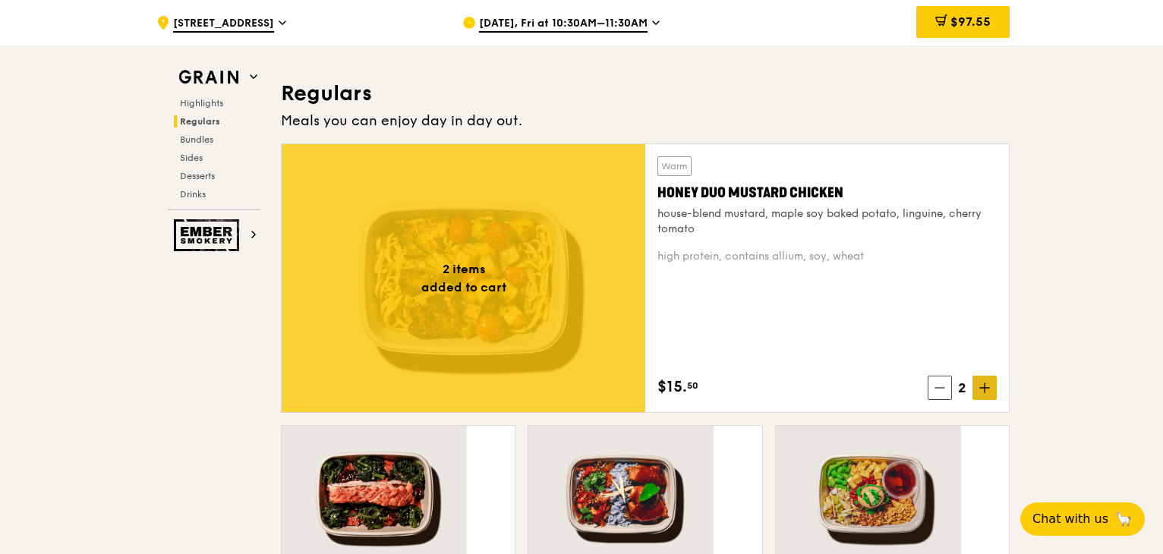
click at [980, 383] on icon at bounding box center [985, 388] width 11 height 11
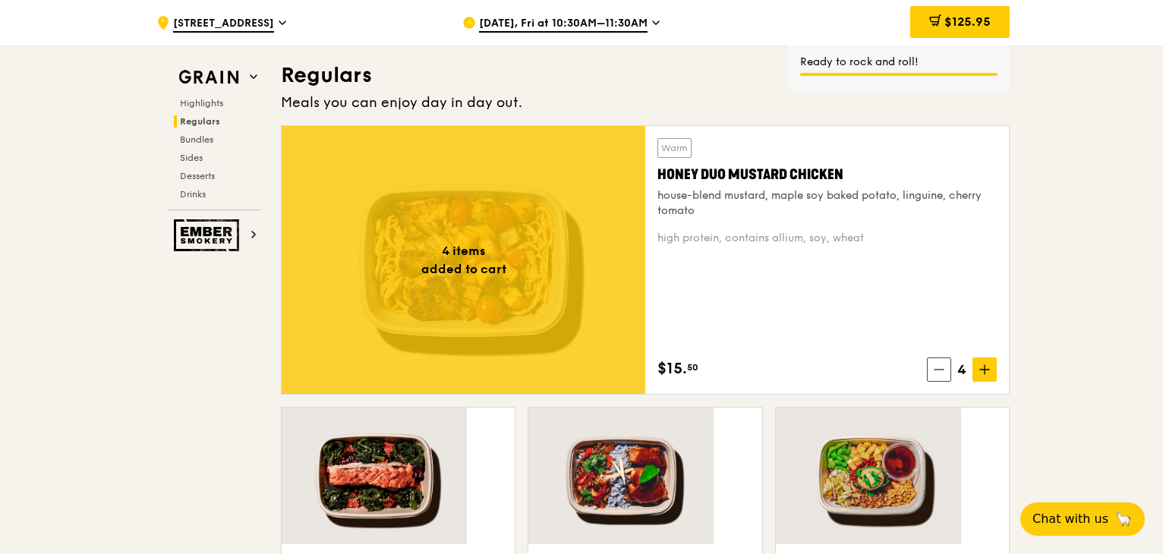
scroll to position [1063, 0]
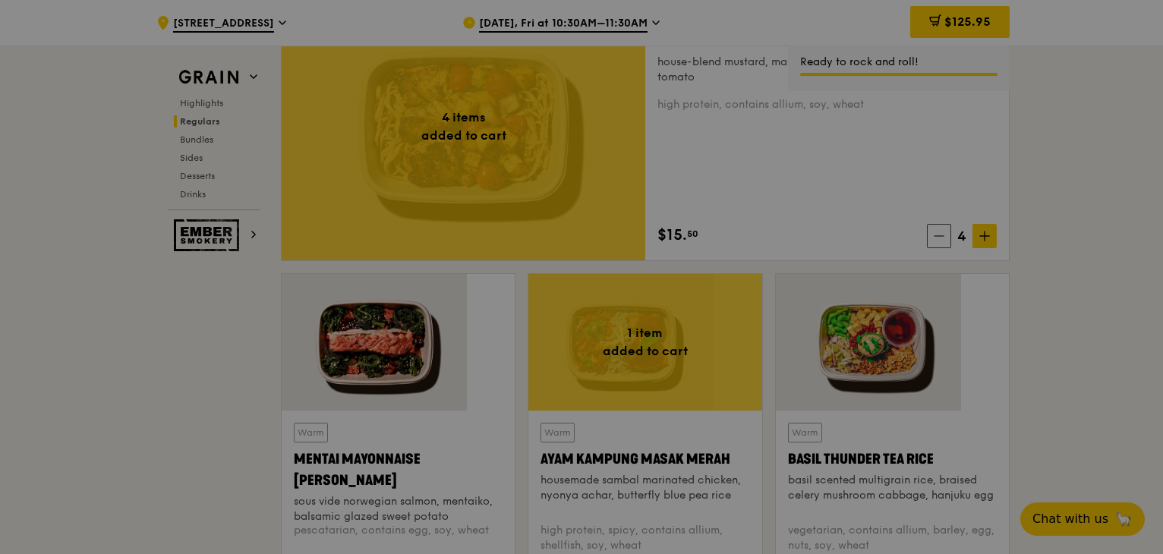
click at [711, 390] on div at bounding box center [581, 277] width 1163 height 554
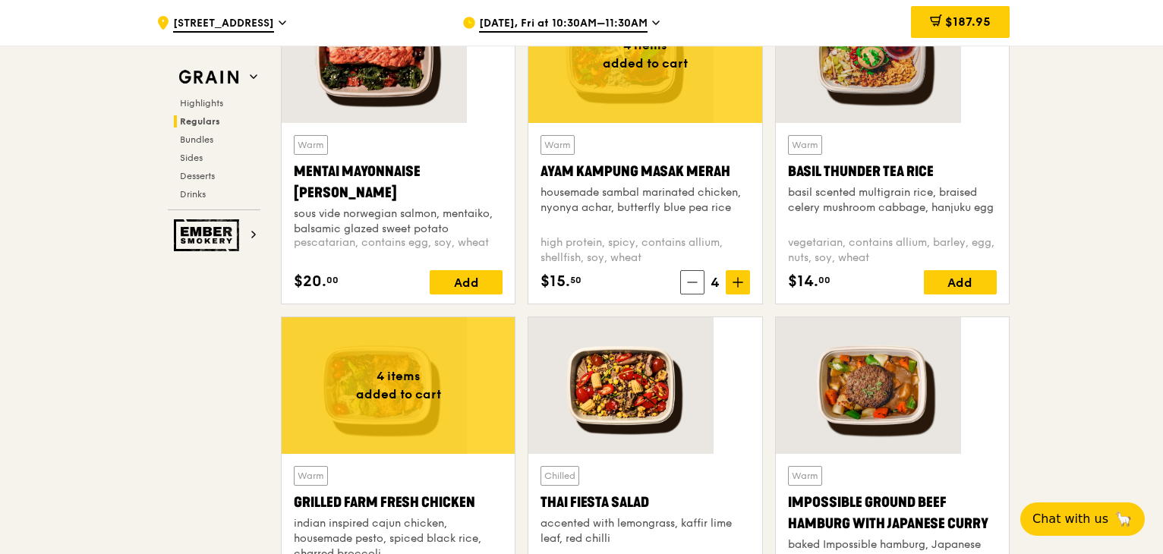
scroll to position [1367, 0]
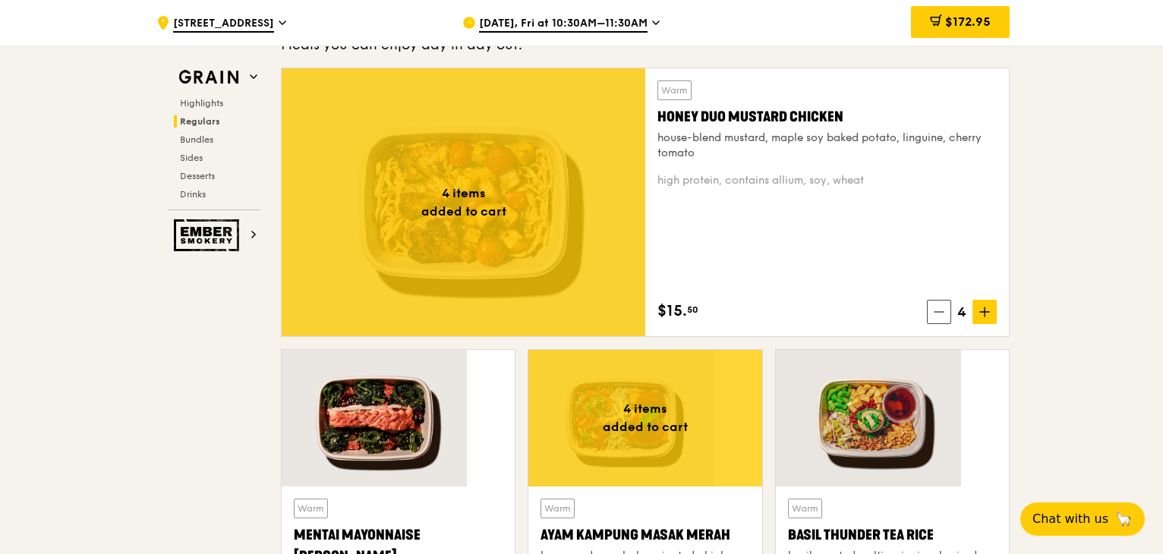
scroll to position [1291, 0]
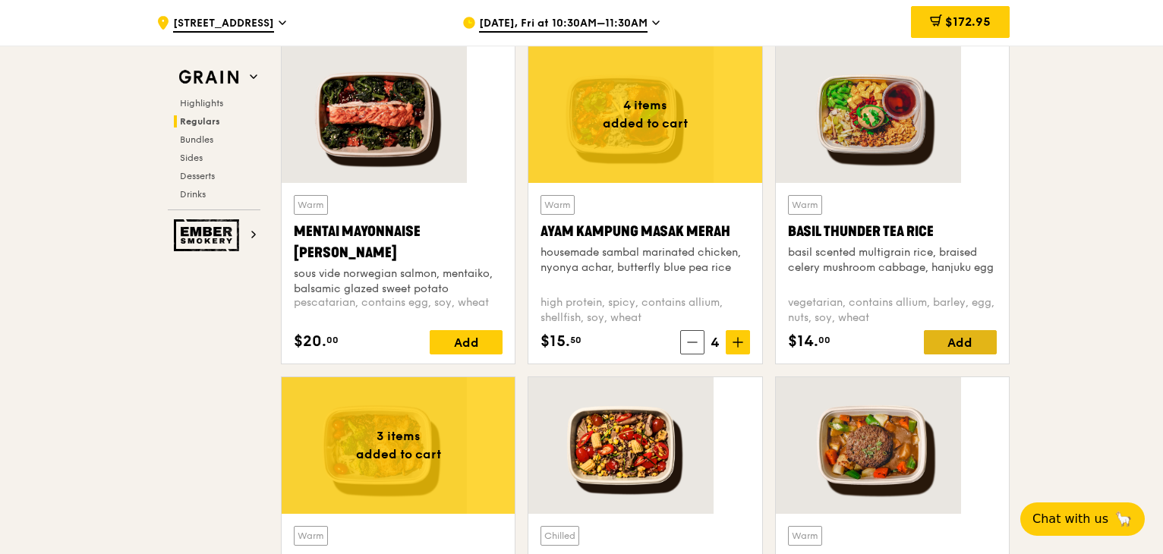
click at [924, 330] on div "Add" at bounding box center [960, 342] width 73 height 24
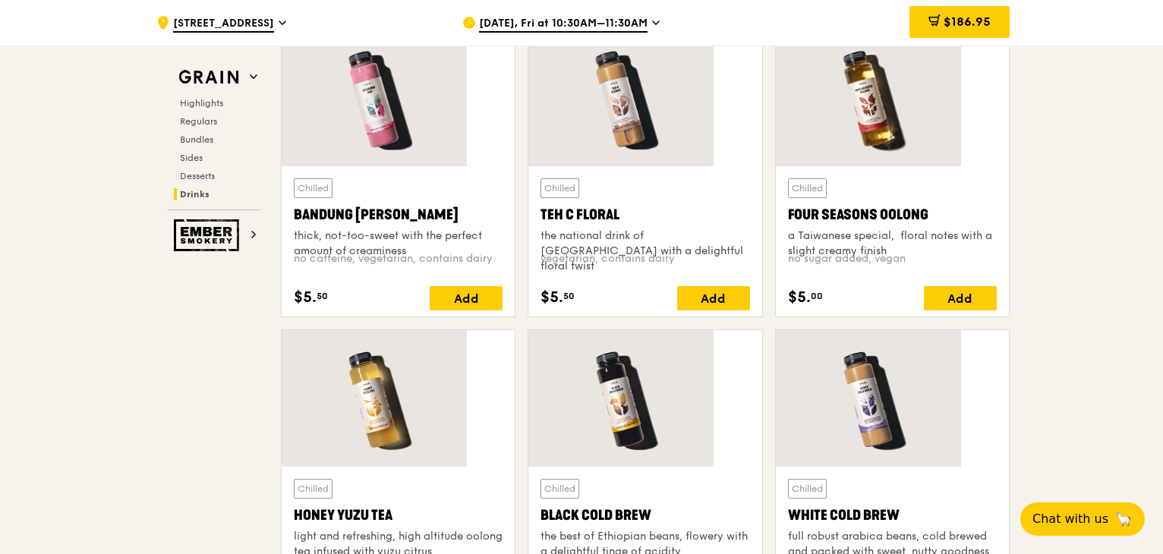
scroll to position [4480, 0]
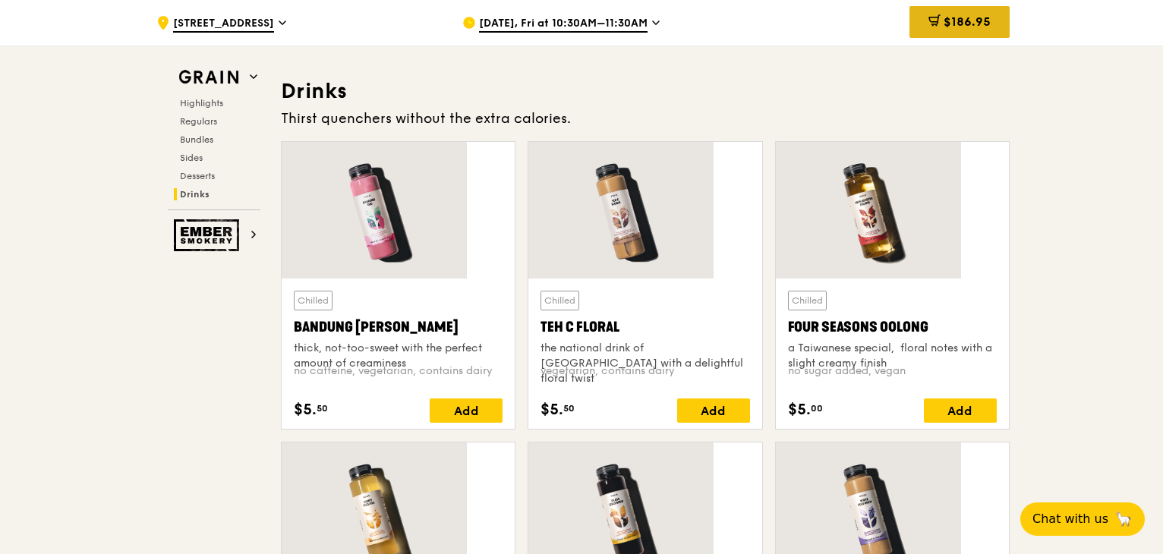
click at [910, 33] on div "$186.95" at bounding box center [960, 22] width 100 height 32
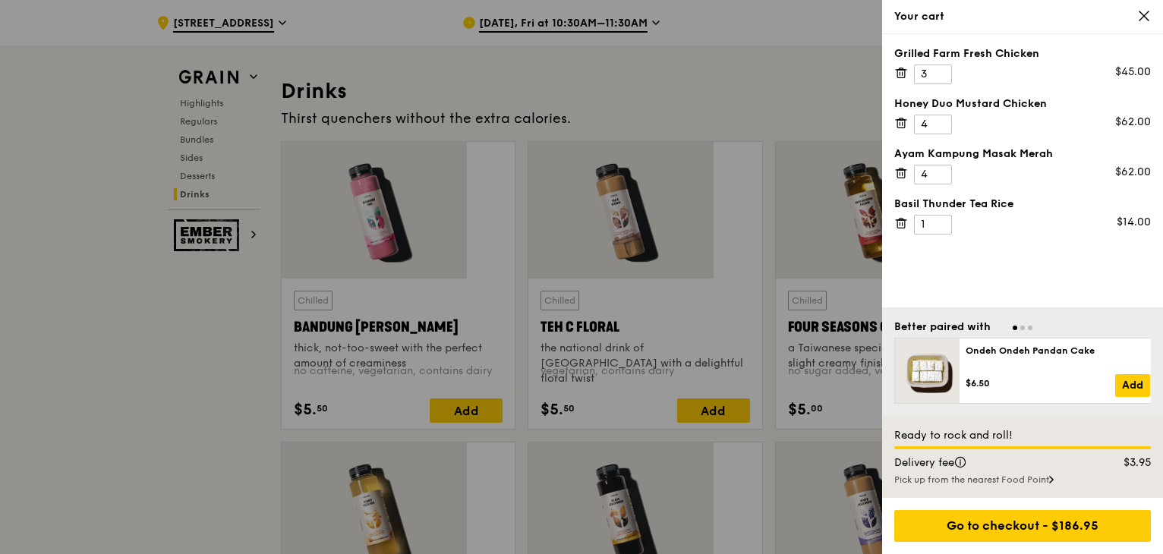
click at [1022, 334] on div at bounding box center [1023, 327] width 257 height 14
click at [1025, 334] on div at bounding box center [1023, 327] width 257 height 14
click at [1033, 334] on div at bounding box center [1023, 327] width 257 height 14
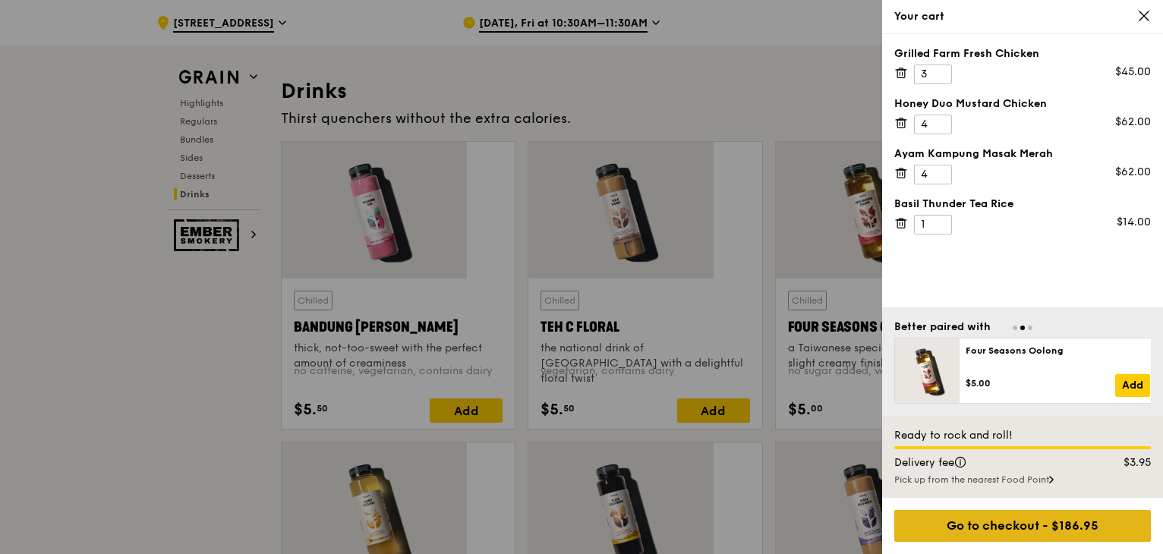
click at [1068, 533] on div "Go to checkout - $186.95" at bounding box center [1023, 526] width 257 height 32
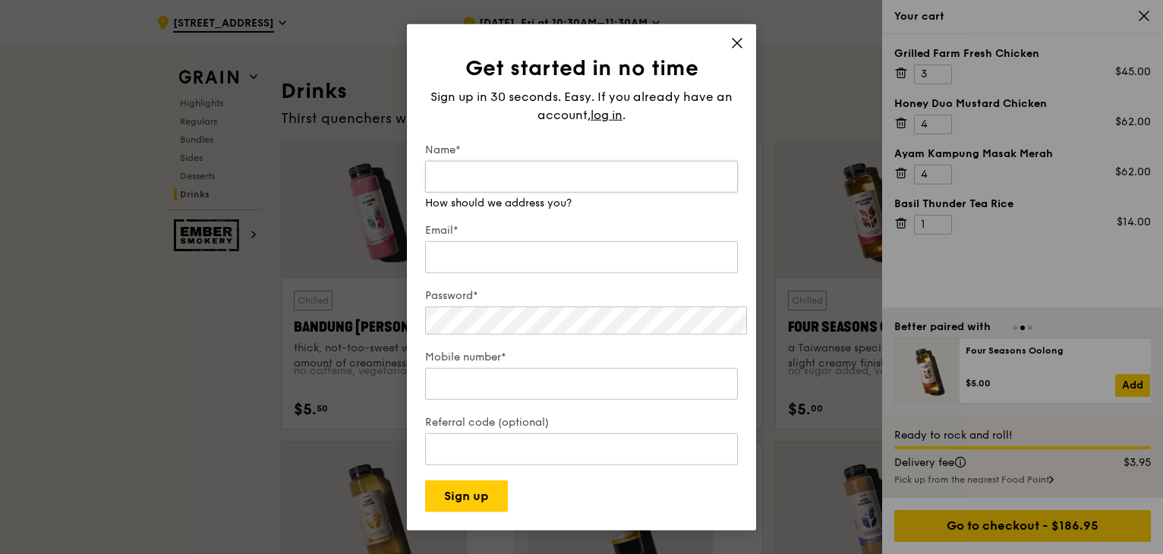
click at [567, 173] on input "Name*" at bounding box center [581, 177] width 313 height 32
type input "Naomi"
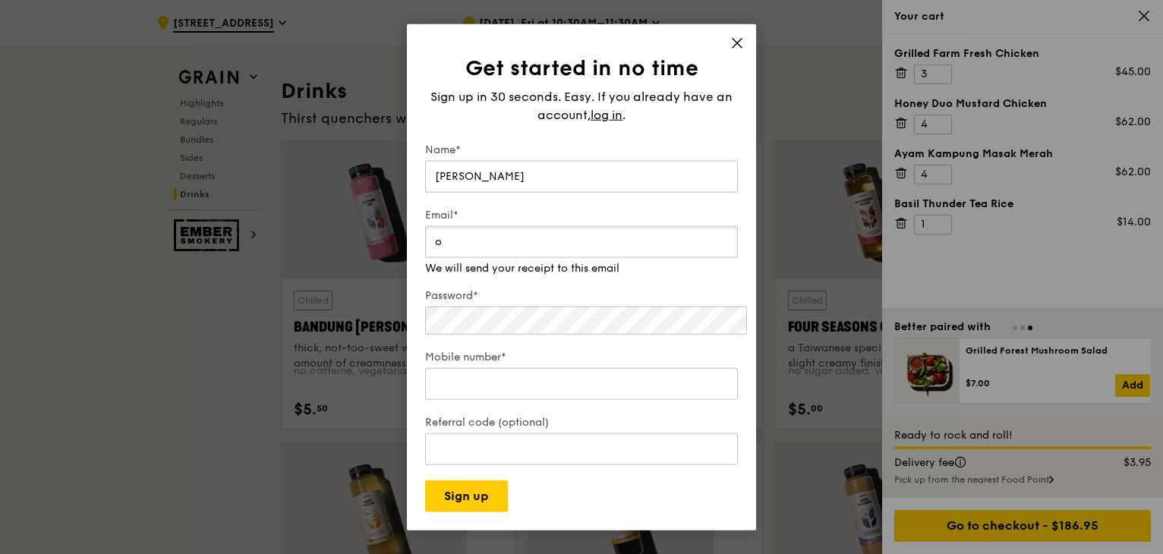
type input "o"
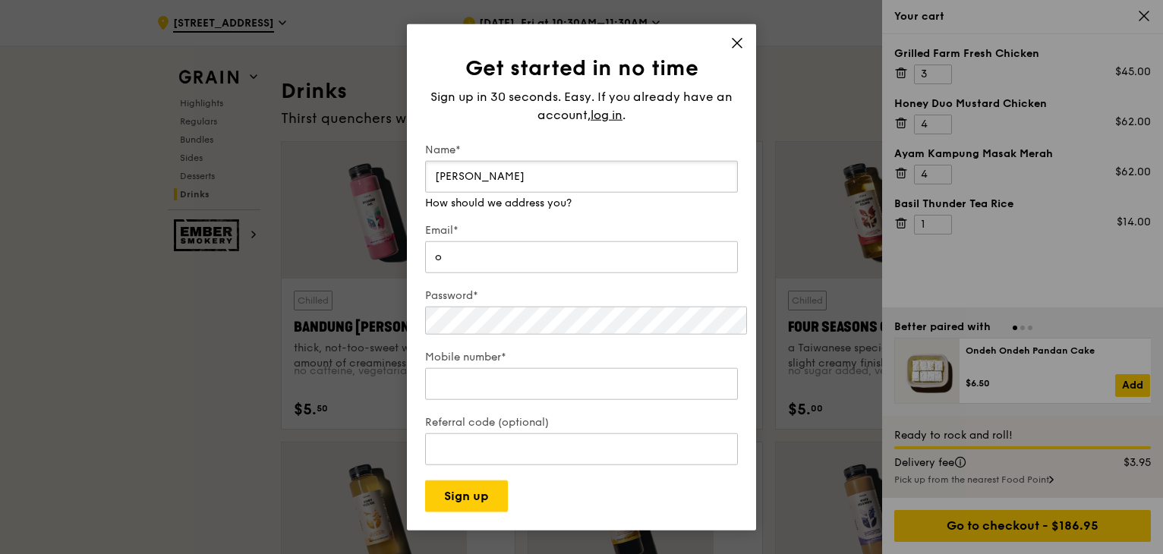
click at [583, 191] on input "Naomi" at bounding box center [581, 177] width 313 height 32
type input "Naomi Oh"
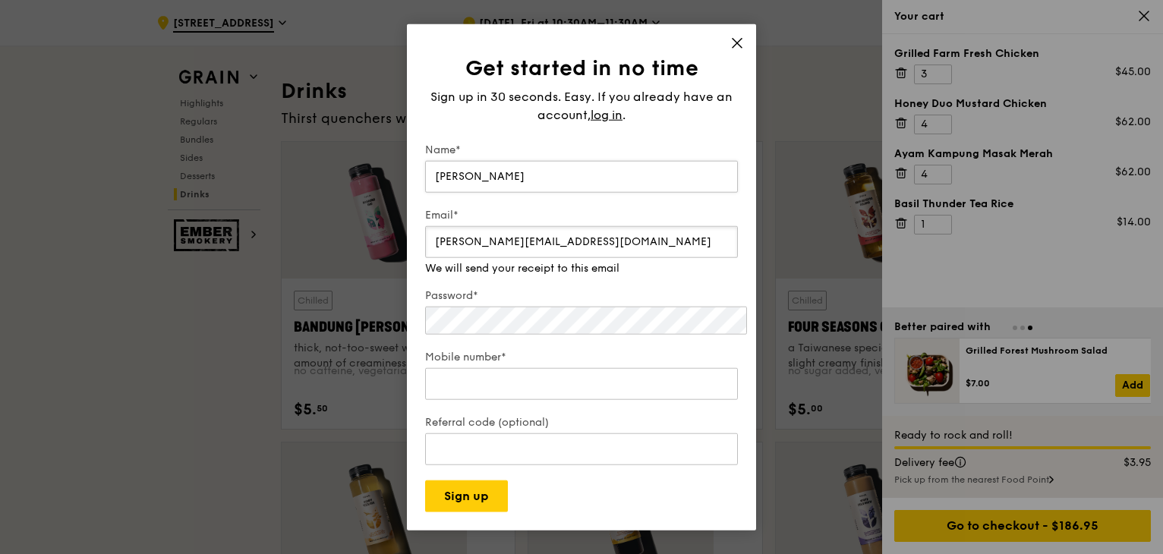
type input "naomi.oh@novah.cc"
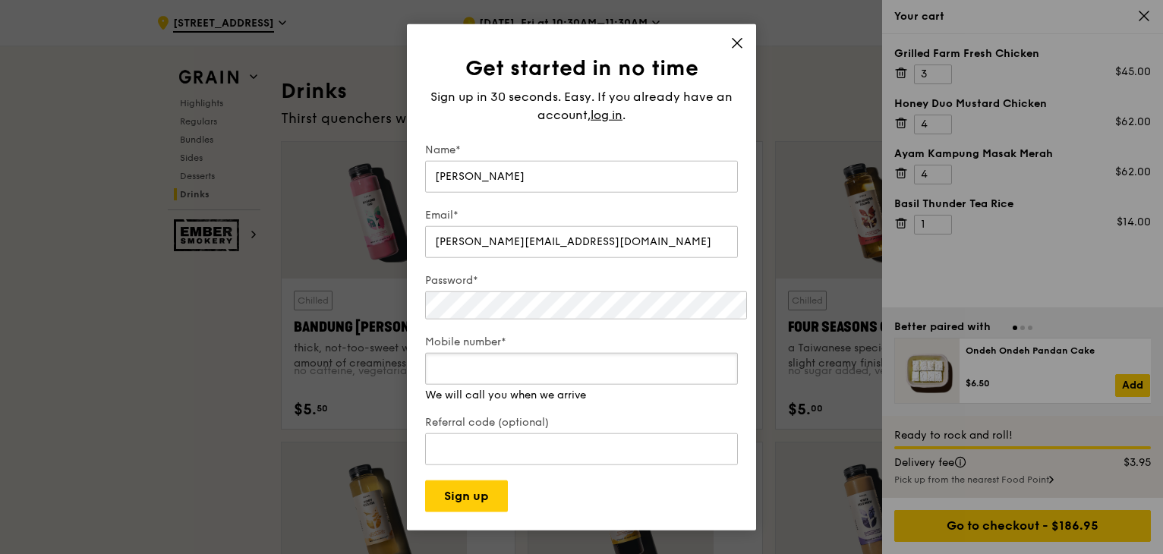
click at [658, 353] on input "Mobile number*" at bounding box center [581, 368] width 313 height 32
type input "7"
type input "80405623"
click at [446, 352] on input "80405623" at bounding box center [581, 368] width 313 height 32
click at [515, 433] on input "Referral code (optional)" at bounding box center [581, 449] width 313 height 32
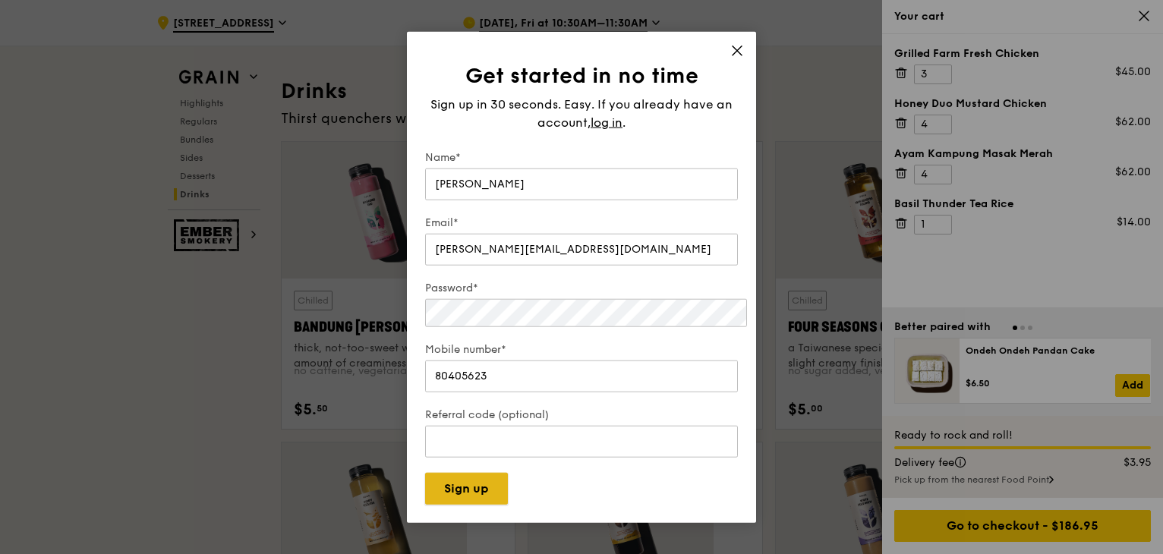
click at [468, 472] on button "Sign up" at bounding box center [466, 488] width 83 height 32
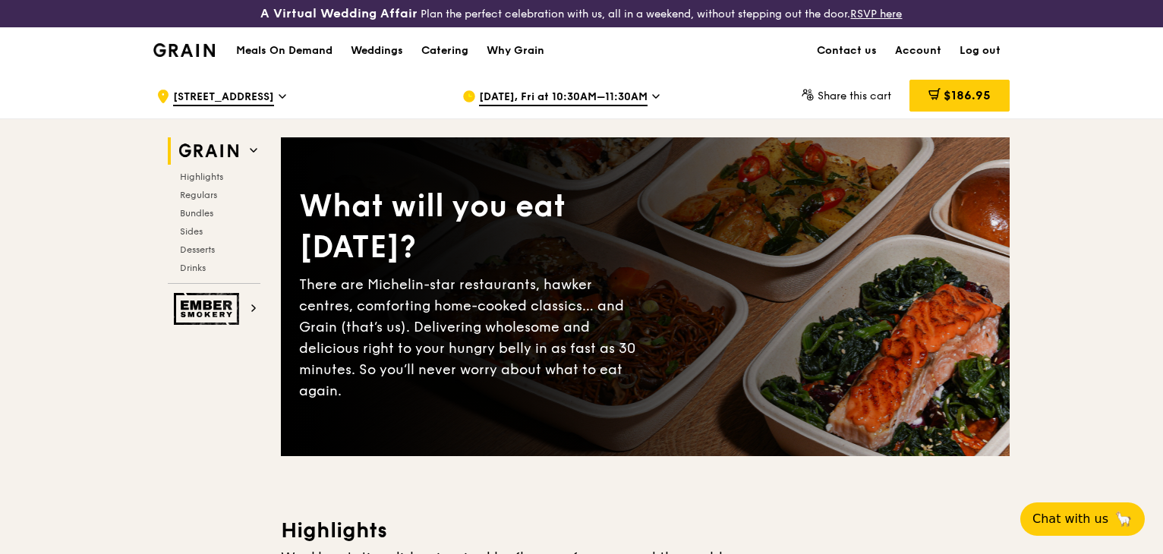
click at [652, 90] on icon at bounding box center [656, 97] width 8 height 14
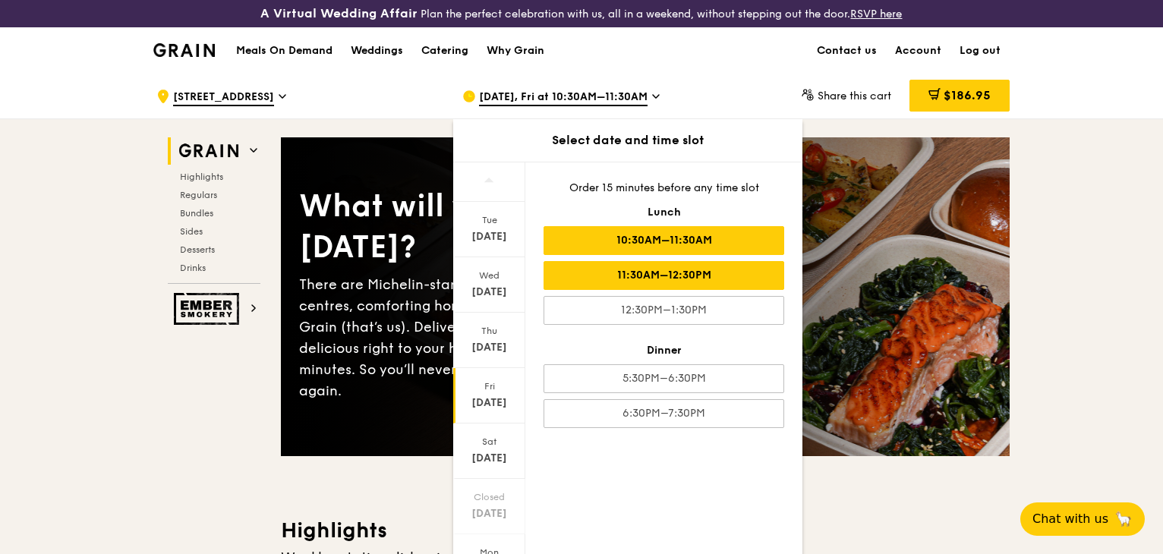
click at [699, 261] on div "11:30AM–12:30PM" at bounding box center [664, 275] width 241 height 29
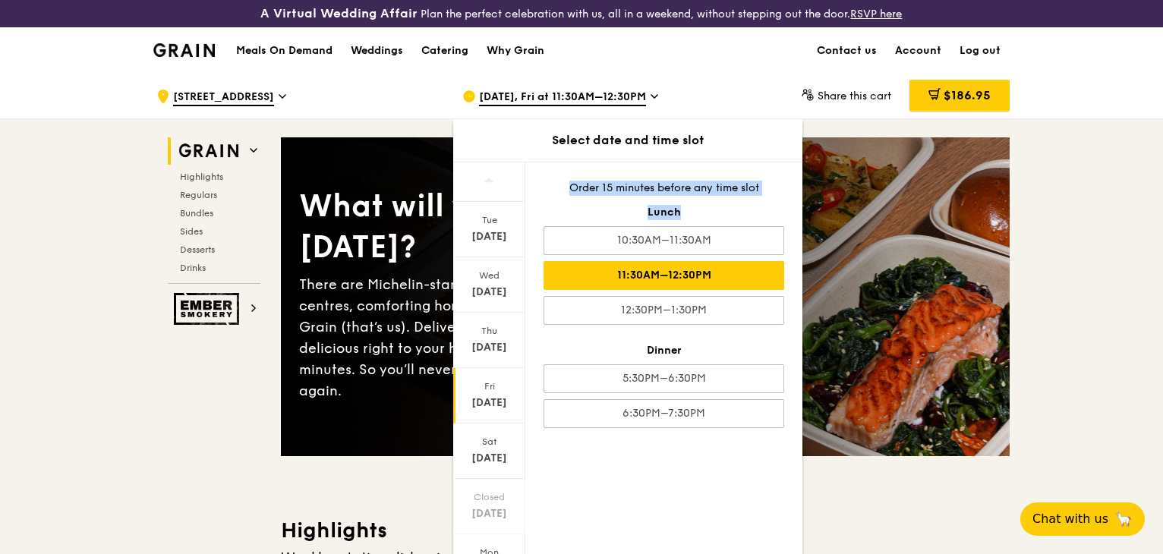
drag, startPoint x: 618, startPoint y: 165, endPoint x: 791, endPoint y: 175, distance: 173.4
click at [791, 175] on div "Order 15 minutes before any time slot Lunch 10:30AM–11:30AM 11:30AM–12:30PM 12:…" at bounding box center [663, 305] width 277 height 284
drag, startPoint x: 601, startPoint y: 163, endPoint x: 797, endPoint y: 172, distance: 195.3
click at [797, 172] on div "Order 15 minutes before any time slot Lunch 10:30AM–11:30AM 11:30AM–12:30PM 12:…" at bounding box center [663, 305] width 277 height 284
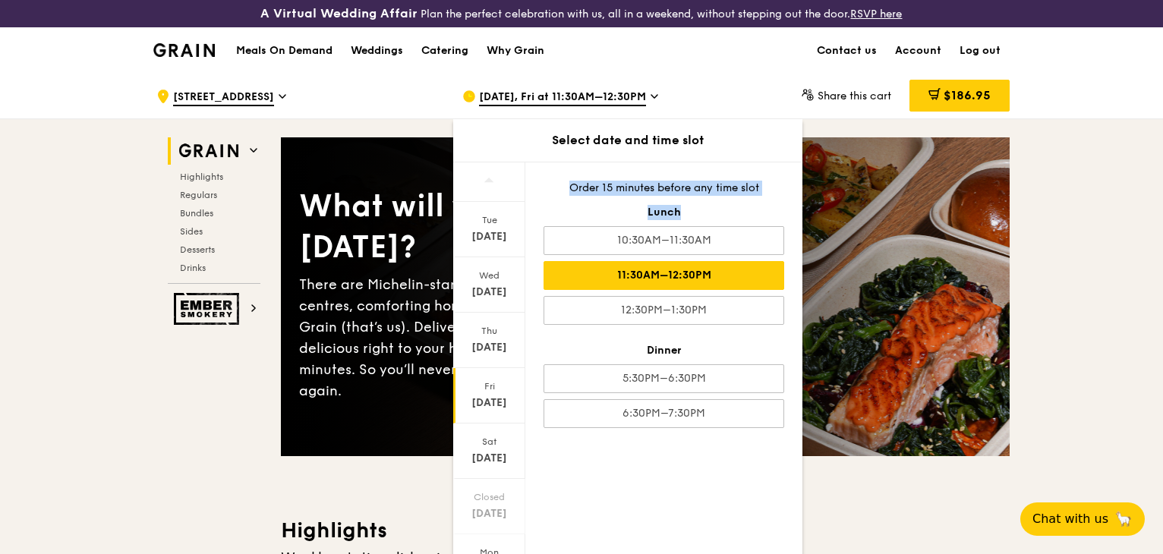
click at [797, 172] on div "Order 15 minutes before any time slot Lunch 10:30AM–11:30AM 11:30AM–12:30PM 12:…" at bounding box center [663, 305] width 277 height 284
drag, startPoint x: 611, startPoint y: 165, endPoint x: 780, endPoint y: 158, distance: 169.5
click at [780, 181] on div "Order 15 minutes before any time slot" at bounding box center [664, 188] width 241 height 15
drag, startPoint x: 620, startPoint y: 163, endPoint x: 778, endPoint y: 162, distance: 158.7
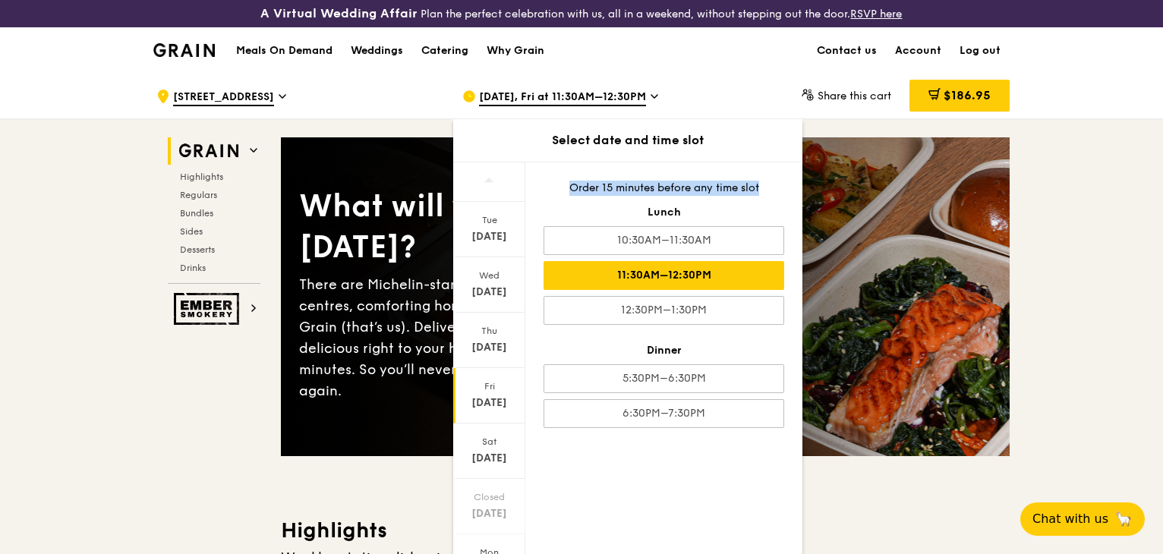
click at [778, 181] on div "Order 15 minutes before any time slot" at bounding box center [664, 188] width 241 height 15
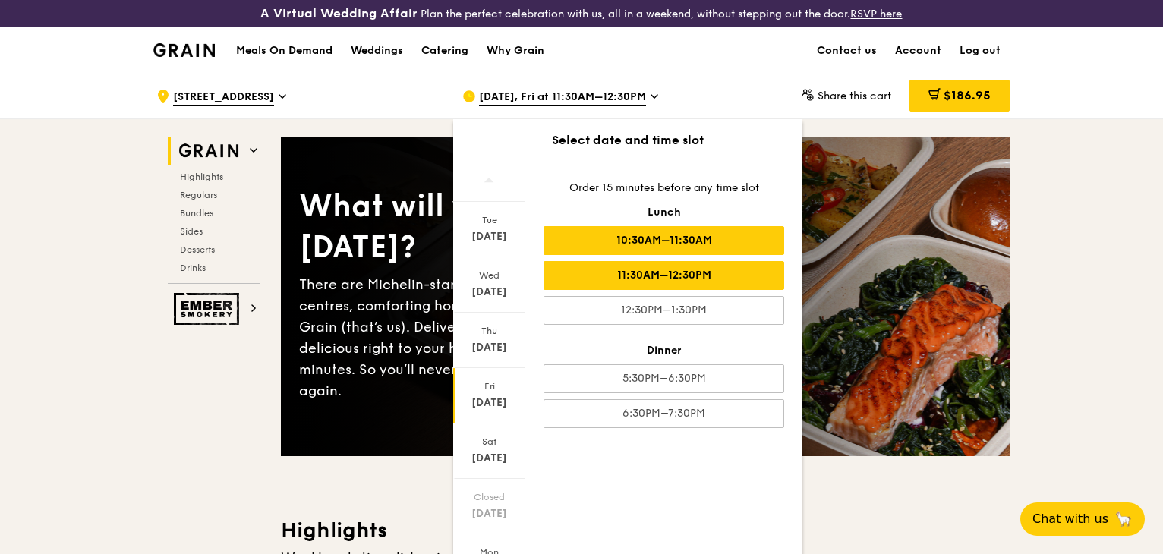
click at [770, 226] on div "10:30AM–11:30AM" at bounding box center [664, 240] width 241 height 29
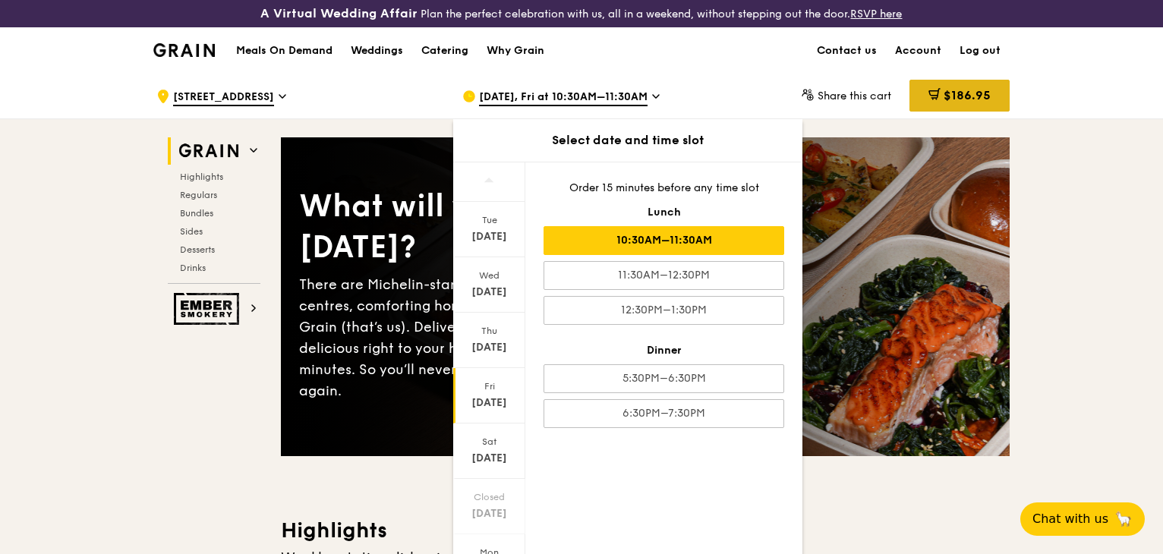
click at [910, 95] on div "$186.95" at bounding box center [960, 96] width 100 height 32
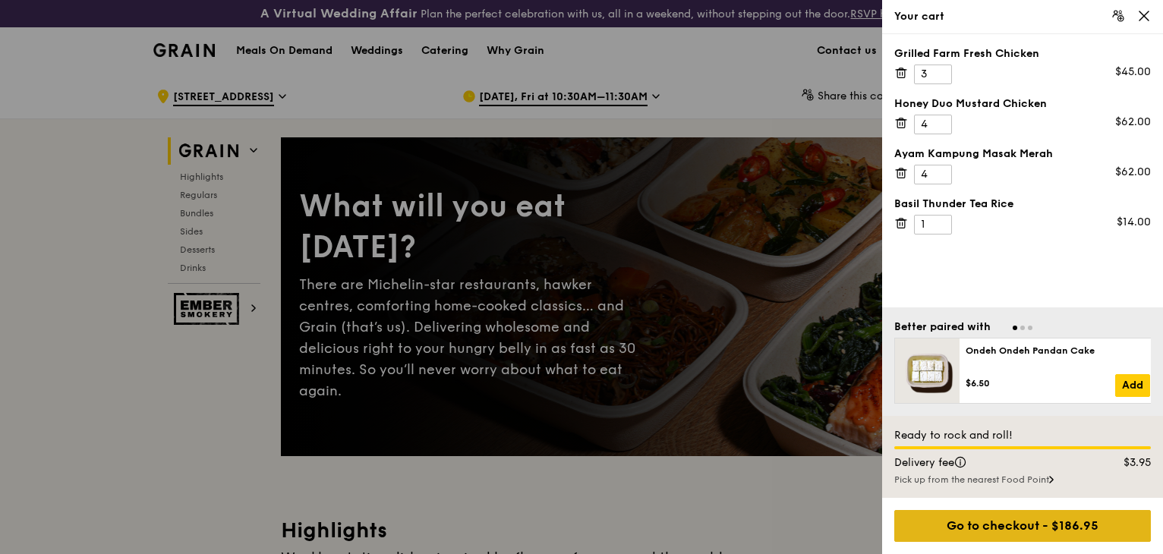
click at [1066, 531] on div "Go to checkout - $186.95" at bounding box center [1023, 526] width 257 height 32
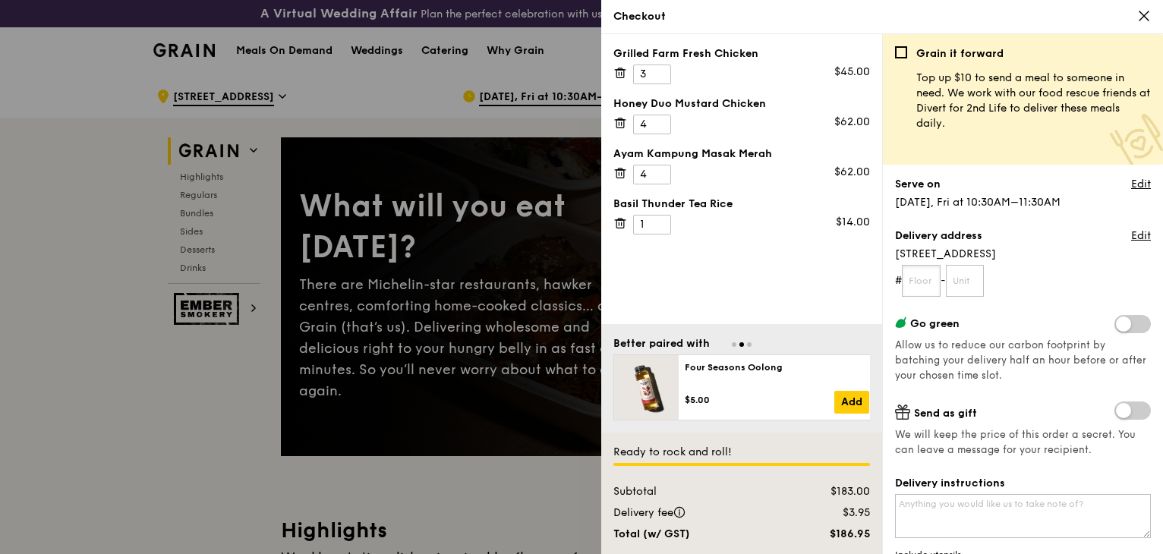
click at [911, 265] on input "text" at bounding box center [921, 281] width 39 height 32
type input "03"
type input "00"
click at [1139, 229] on link "Edit" at bounding box center [1141, 236] width 20 height 15
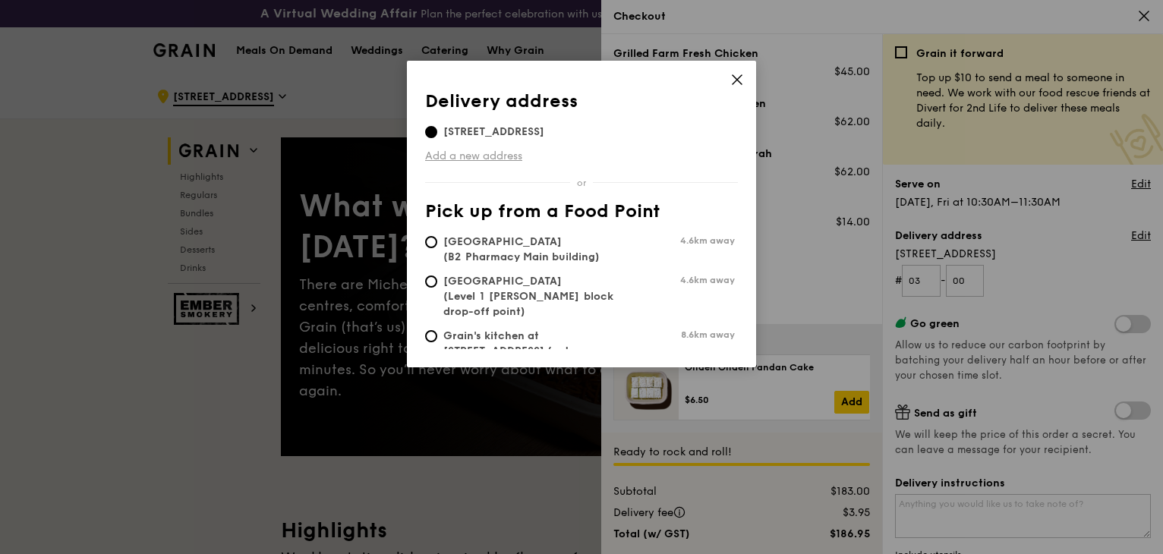
click at [453, 149] on link "Add a new address" at bounding box center [581, 156] width 313 height 15
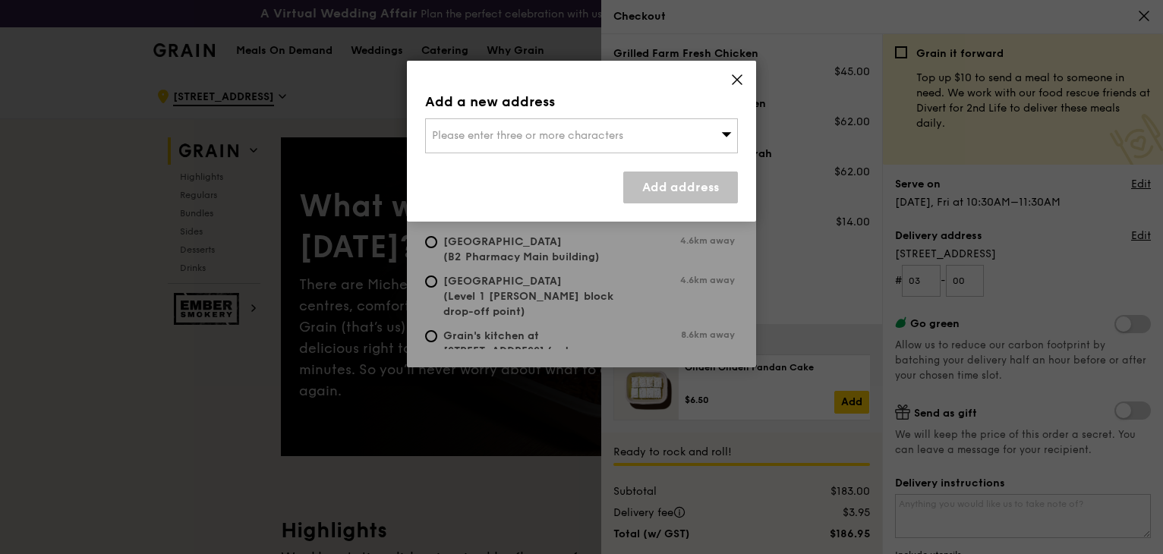
click at [738, 75] on icon at bounding box center [737, 79] width 9 height 9
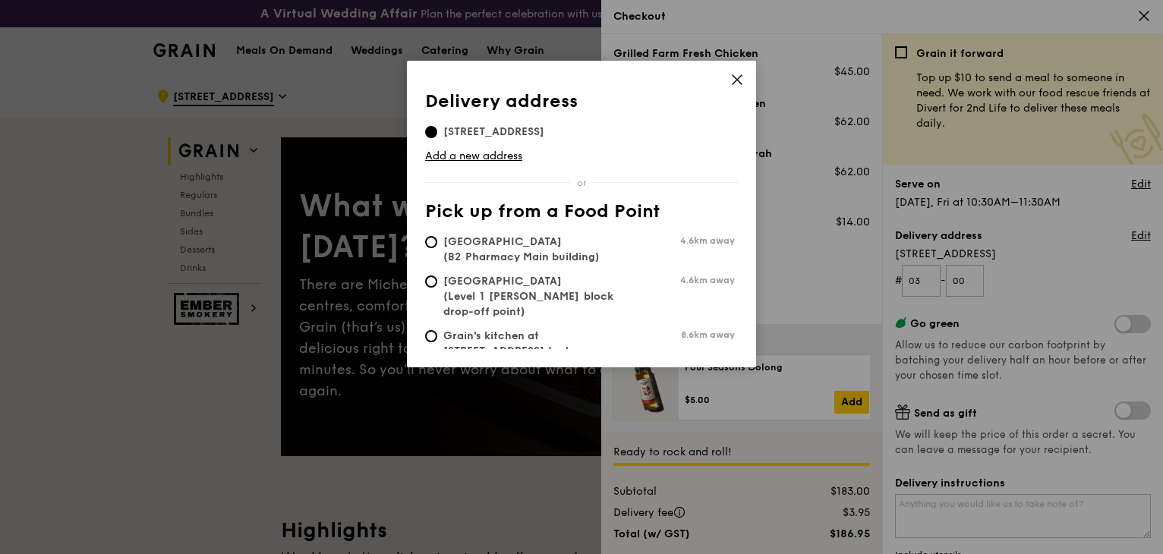
click at [737, 73] on icon at bounding box center [737, 80] width 14 height 14
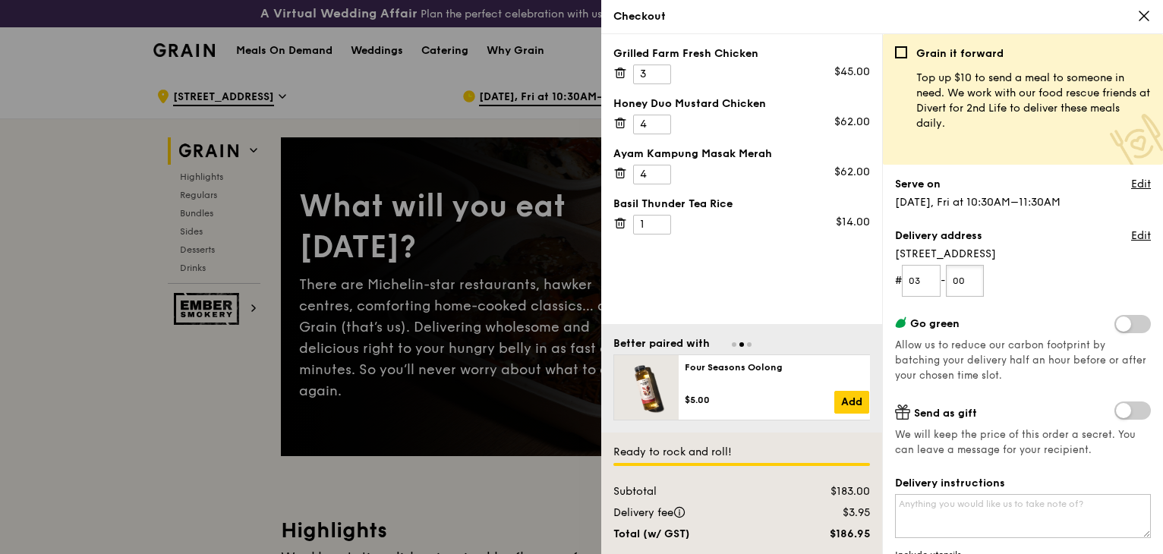
click at [967, 265] on input "00" at bounding box center [965, 281] width 39 height 32
drag, startPoint x: 970, startPoint y: 204, endPoint x: 949, endPoint y: 204, distance: 20.5
click at [949, 265] on input "00" at bounding box center [965, 281] width 39 height 32
click at [1052, 494] on textarea "Delivery instructions" at bounding box center [1023, 516] width 256 height 44
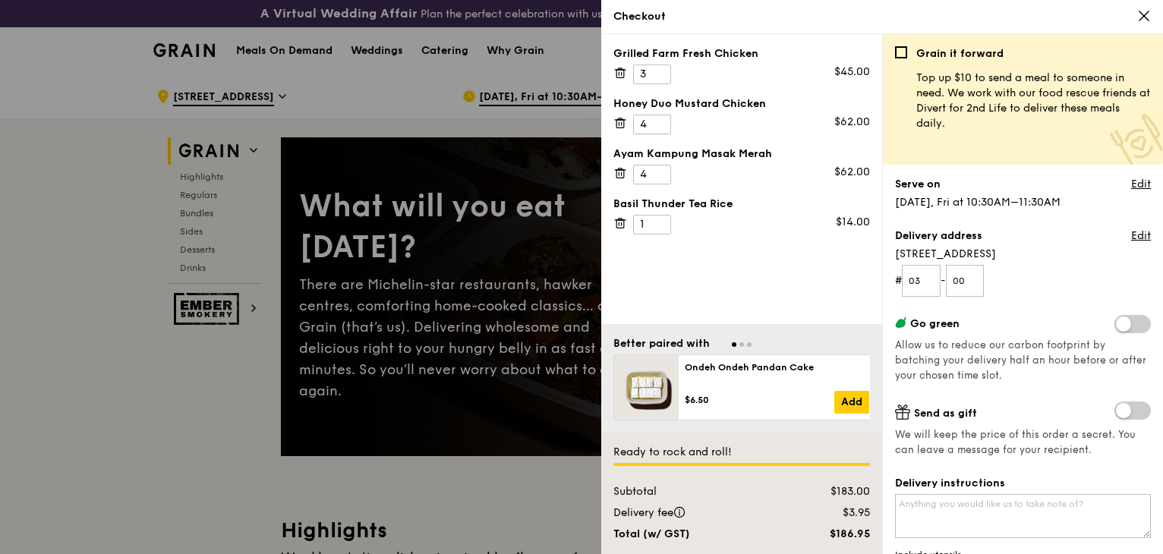
radio input "true"
radio input "false"
click at [996, 494] on textarea "Delivery instructions" at bounding box center [1023, 516] width 256 height 44
type textarea "H"
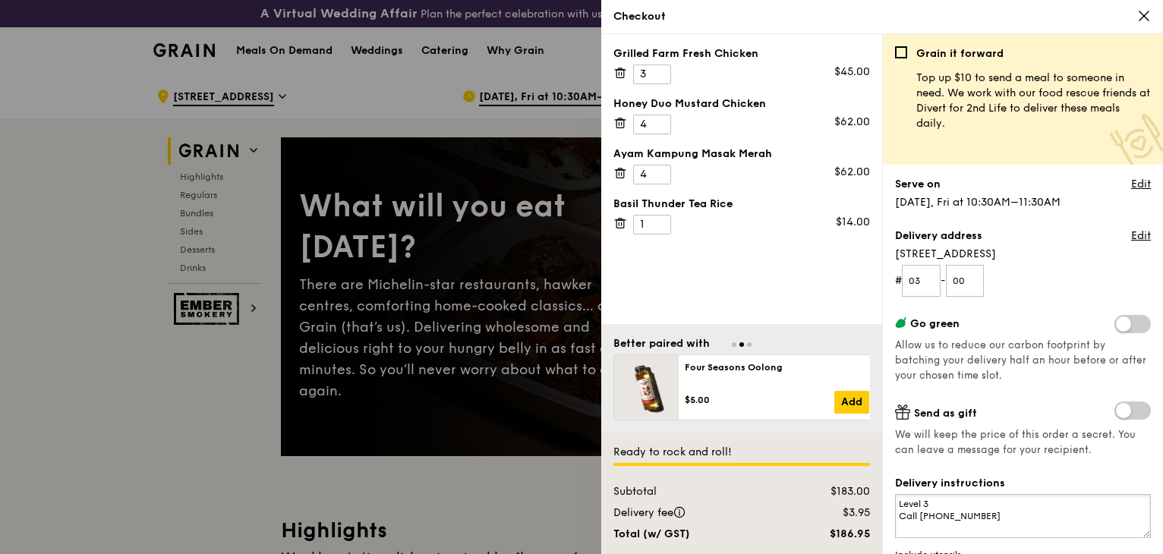
click at [996, 494] on textarea "Level 3 Call [PHONE_NUMBER]" at bounding box center [1023, 516] width 256 height 44
click at [922, 494] on textarea "Level 3 (NOVAH) Call [PHONE_NUMBER]" at bounding box center [1023, 516] width 256 height 44
drag, startPoint x: 973, startPoint y: 381, endPoint x: 923, endPoint y: 379, distance: 49.4
click at [923, 494] on textarea "Level 3 (NOVAH) Call [PHONE_NUMBER]" at bounding box center [1023, 516] width 256 height 44
click at [963, 494] on textarea "Level 3 (NOVAH) Call [PHONE_NUMBER]" at bounding box center [1023, 516] width 256 height 44
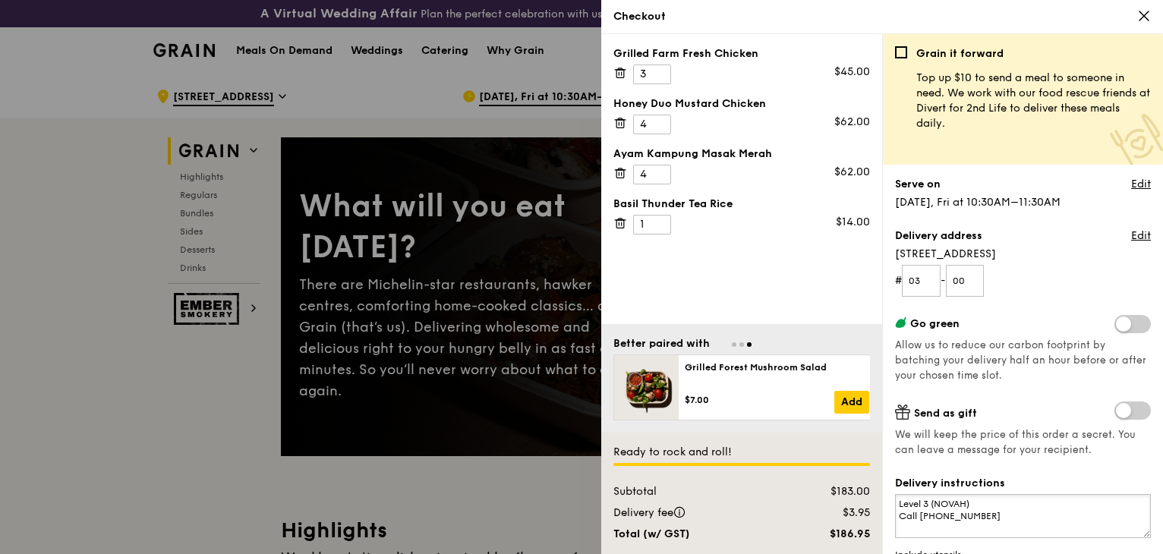
click at [948, 494] on textarea "Level 3 (NOVAH) Call [PHONE_NUMBER]" at bounding box center [1023, 516] width 256 height 44
click at [961, 494] on textarea "Level 3 (NOVAH) Call [PHONE_NUMBER]" at bounding box center [1023, 516] width 256 height 44
click at [920, 494] on textarea "Level 3 (NOVAH) Call [PHONE_NUMBER]" at bounding box center [1023, 516] width 256 height 44
click at [957, 494] on textarea "Level 3 (NOVAH) Call [PHONE_NUMBER]" at bounding box center [1023, 516] width 256 height 44
click at [923, 494] on textarea "Level 3 (NOVAH) Call [PHONE_NUMBER]" at bounding box center [1023, 516] width 256 height 44
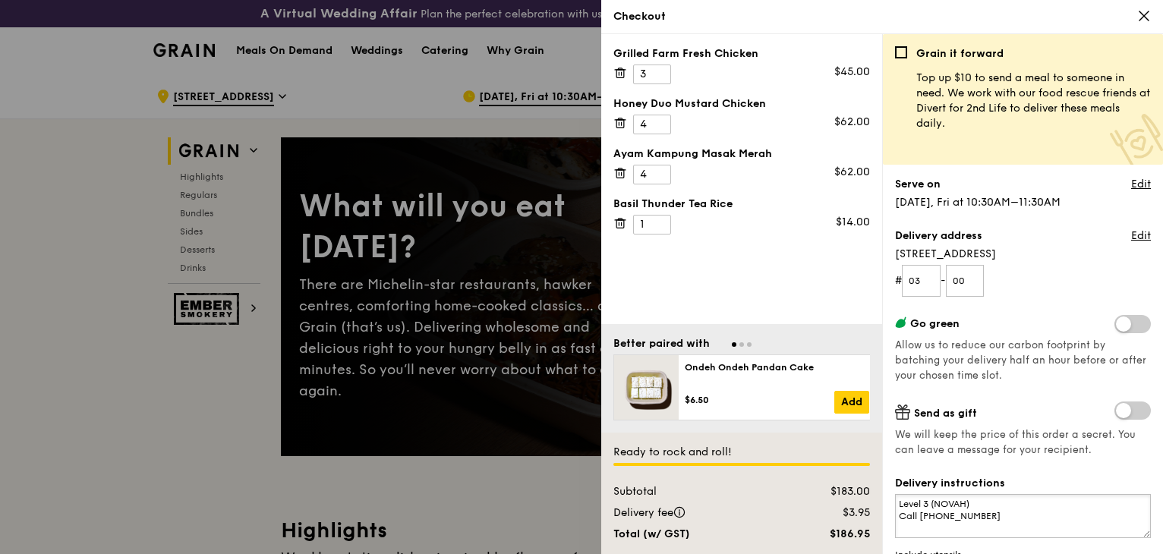
click at [919, 494] on textarea "Level 3 (NOVAH) Call [PHONE_NUMBER]" at bounding box center [1023, 516] width 256 height 44
click at [965, 494] on textarea "Level 3 (NOVAH) Call [PHONE_NUMBER]" at bounding box center [1023, 516] width 256 height 44
click at [896, 494] on textarea "Level 3 (NOVAH) Call [PHONE_NUMBER]" at bounding box center [1023, 516] width 256 height 44
click at [996, 494] on textarea "Go to Level 3 (NOVAH) Call [PHONE_NUMBER]" at bounding box center [1023, 516] width 256 height 44
click at [983, 494] on textarea "Go to Level 3 (NOVAH) Call [PHONE_NUMBER]" at bounding box center [1023, 516] width 256 height 44
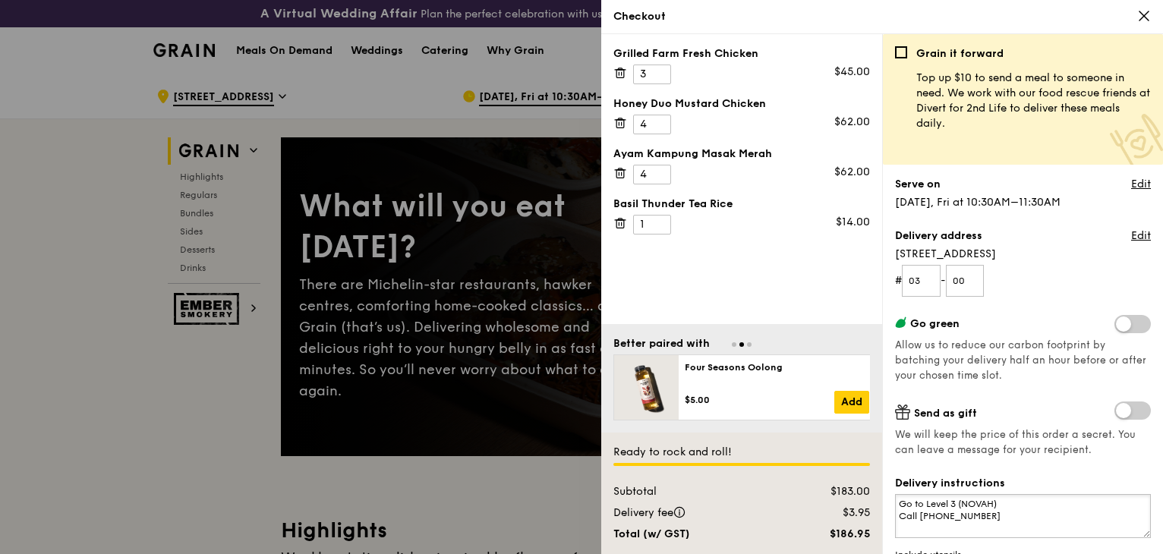
scroll to position [121, 0]
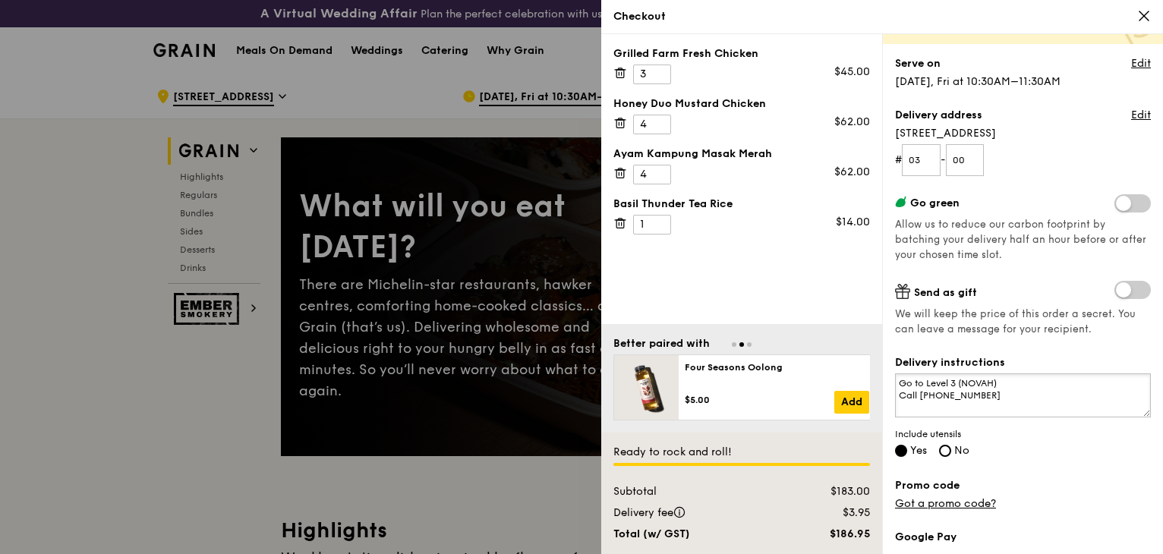
type textarea "Go to Level 3 (NOVAH) Call [PHONE_NUMBER]"
checkbox input "false"
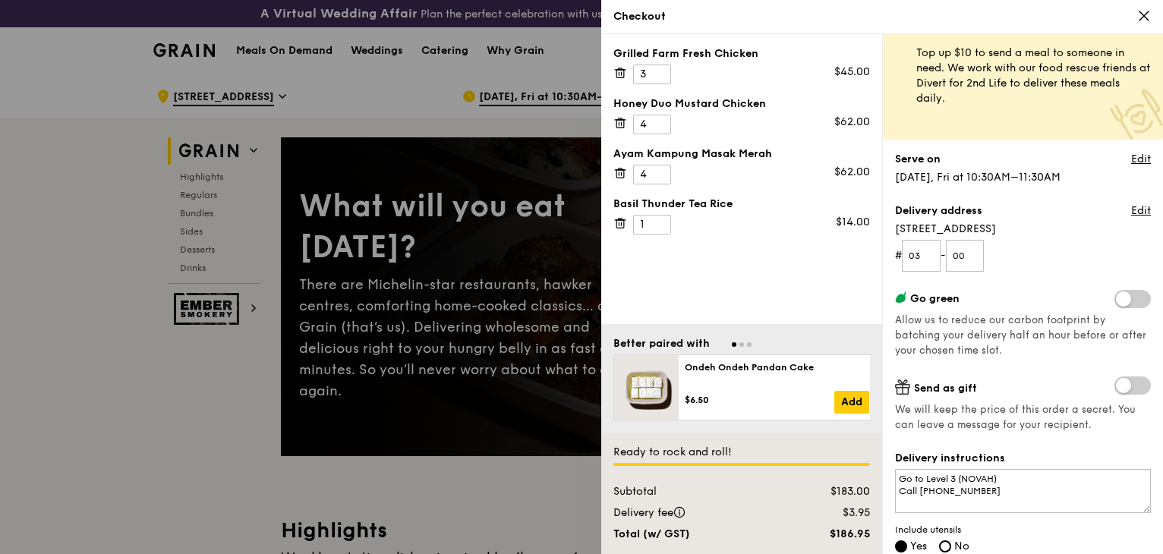
scroll to position [0, 0]
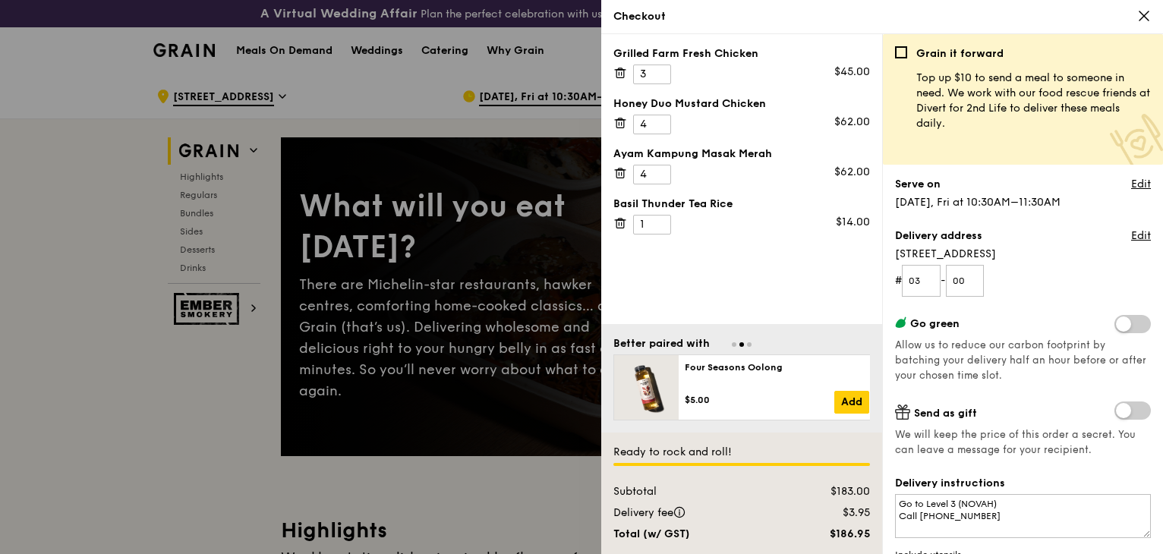
drag, startPoint x: 936, startPoint y: 143, endPoint x: 1020, endPoint y: 140, distance: 84.3
click at [1020, 177] on div "Serve on Edit [DATE], Fri at 10:30AM–11:30AM" at bounding box center [1023, 193] width 256 height 33
drag, startPoint x: 1033, startPoint y: 140, endPoint x: 890, endPoint y: 138, distance: 142.8
click at [890, 138] on div "Grain it forward Top up $10 to send a meal to someone in need. We work with our…" at bounding box center [1022, 294] width 281 height 520
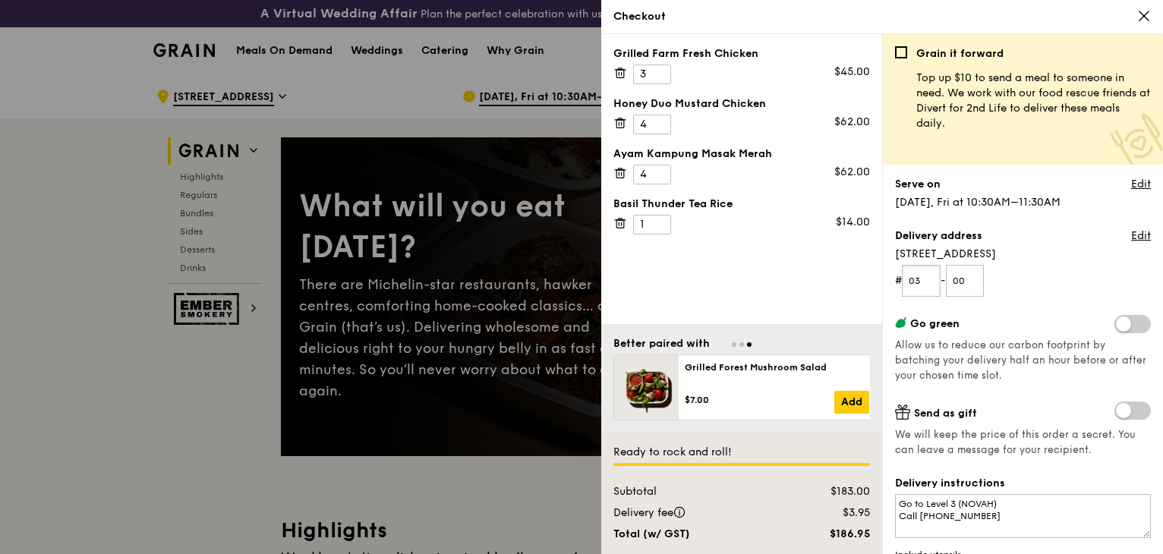
click at [929, 265] on input "03" at bounding box center [921, 281] width 39 height 32
click at [964, 265] on input "00" at bounding box center [965, 281] width 39 height 32
drag, startPoint x: 968, startPoint y: 202, endPoint x: 957, endPoint y: 204, distance: 11.6
click at [957, 265] on input "00" at bounding box center [965, 281] width 39 height 32
type input "01"
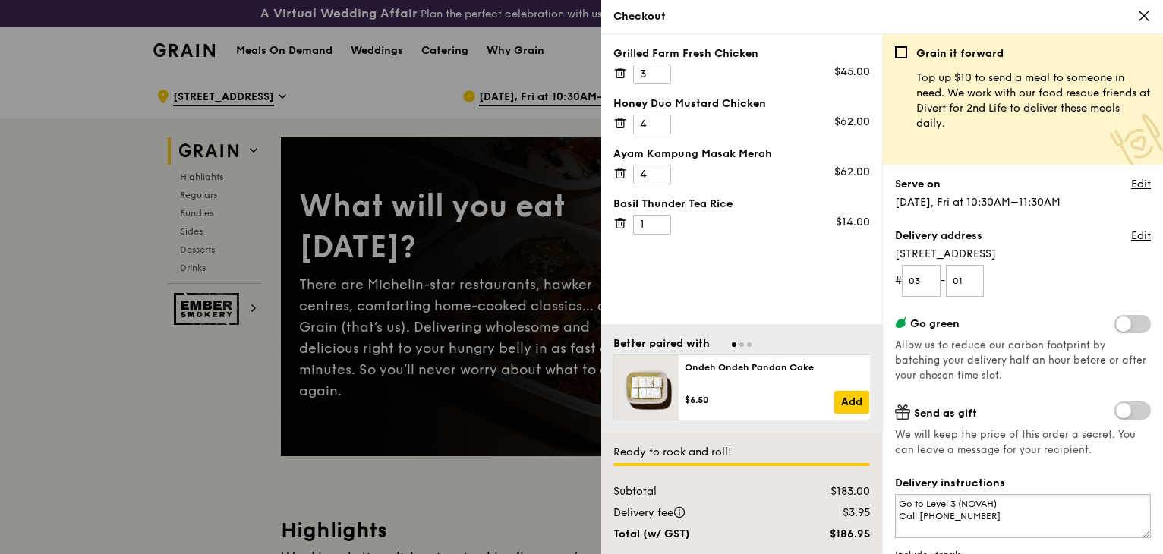
drag, startPoint x: 992, startPoint y: 371, endPoint x: 890, endPoint y: 367, distance: 102.6
click at [890, 367] on div "Grain it forward Top up $10 to send a meal to someone in need. We work with our…" at bounding box center [1022, 294] width 281 height 520
click at [943, 494] on textarea "Go to Level 3 (NOVAH) Call [PHONE_NUMBER]" at bounding box center [1023, 516] width 256 height 44
drag, startPoint x: 948, startPoint y: 385, endPoint x: 892, endPoint y: 387, distance: 55.5
click at [895, 494] on textarea "Go to Level 3 (NOVAH) Call [PHONE_NUMBER]" at bounding box center [1023, 516] width 256 height 44
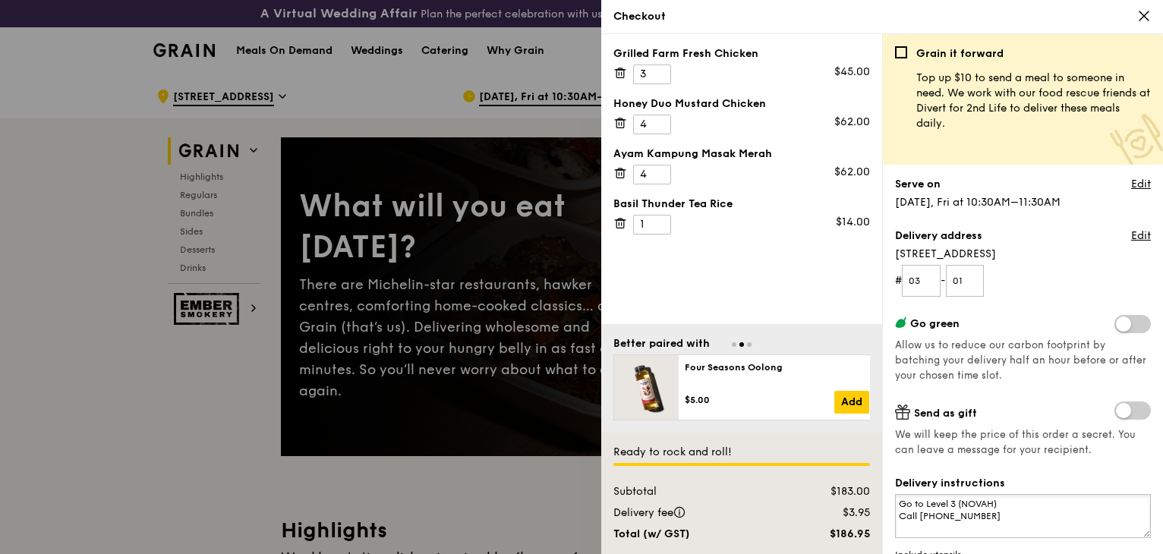
click at [917, 494] on textarea "Go to Level 3 (NOVAH) Call [PHONE_NUMBER]" at bounding box center [1023, 516] width 256 height 44
drag, startPoint x: 915, startPoint y: 377, endPoint x: 865, endPoint y: 377, distance: 50.1
click at [865, 377] on div "Grilled Farm Fresh Chicken 3 $45.00 Honey Duo Mustard Chicken 4 $62.00 Ayam [GE…" at bounding box center [882, 294] width 562 height 520
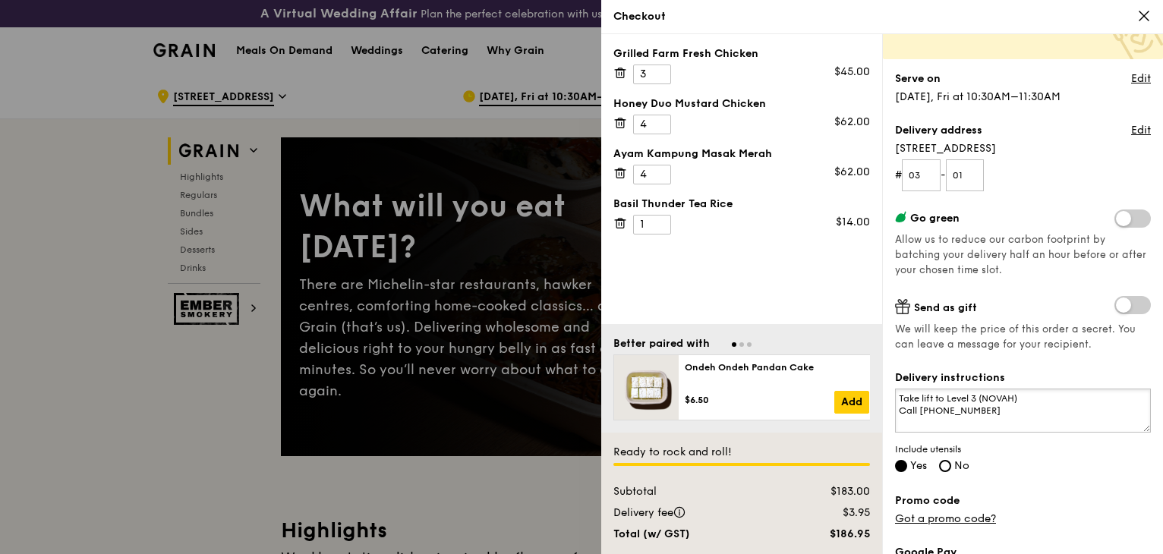
scroll to position [121, 0]
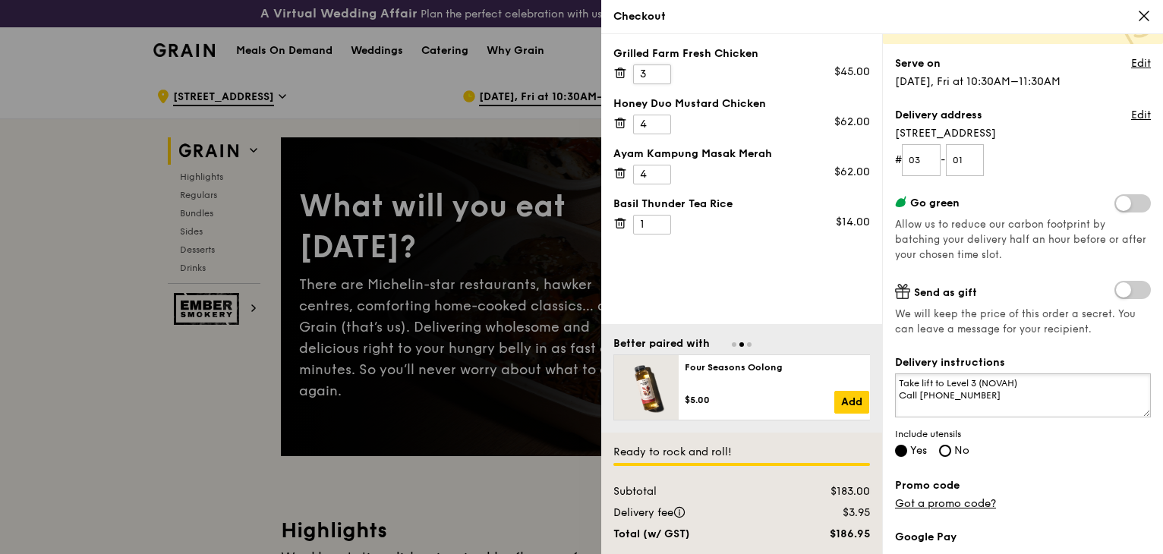
type textarea "Take lift to Level 3 (NOVAH) Call [PHONE_NUMBER]"
click at [655, 65] on input "2" at bounding box center [652, 75] width 38 height 20
type input "-2"
click at [655, 65] on input "-2" at bounding box center [652, 75] width 38 height 20
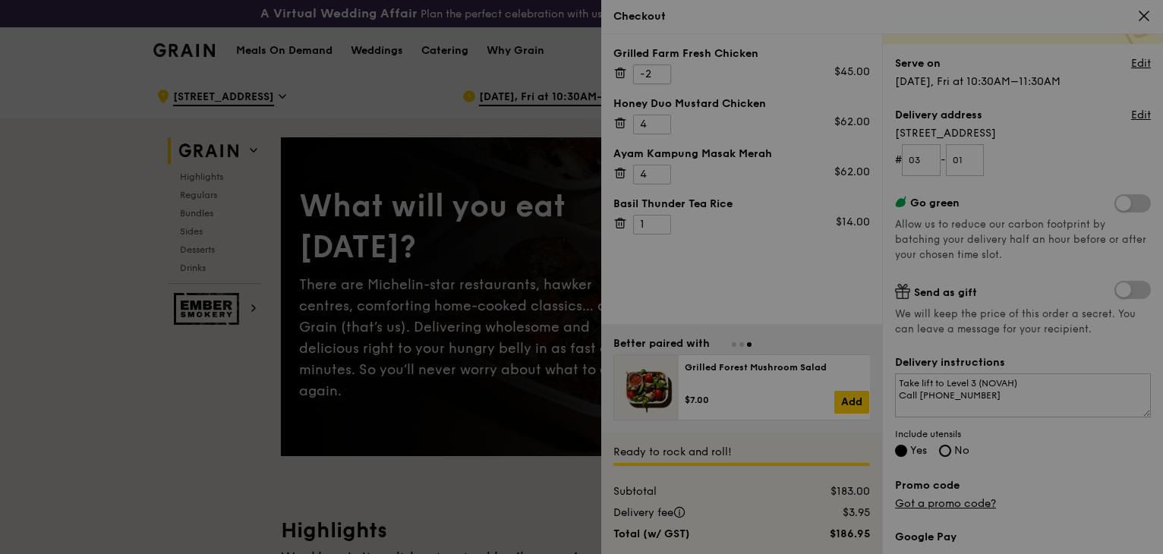
click at [658, 52] on div at bounding box center [581, 277] width 1163 height 554
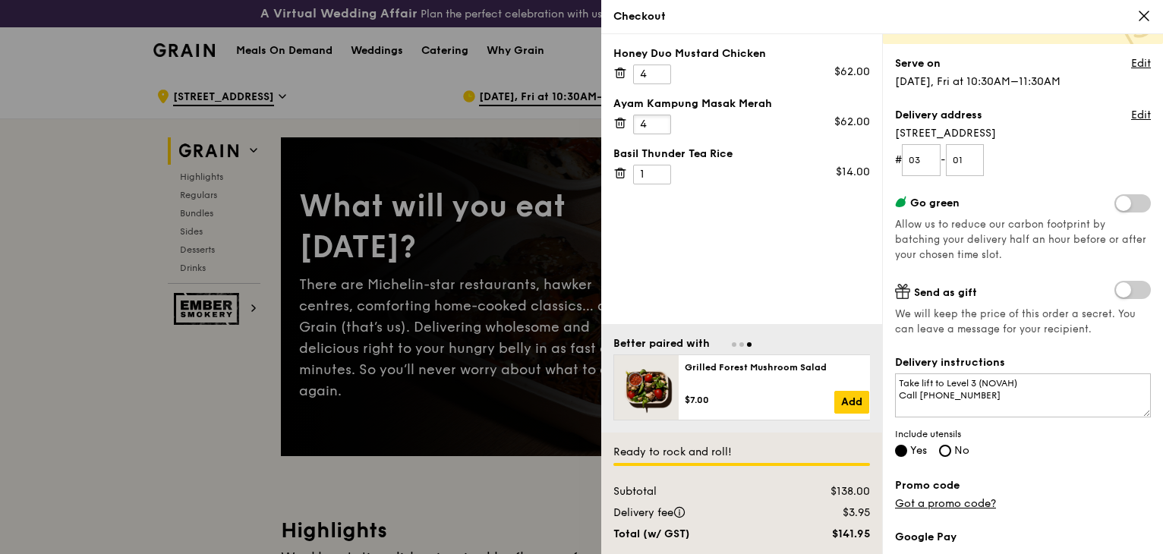
click at [645, 115] on input "4" at bounding box center [652, 125] width 38 height 20
click at [647, 65] on input "4" at bounding box center [652, 75] width 38 height 20
click at [475, 80] on div at bounding box center [581, 277] width 1163 height 554
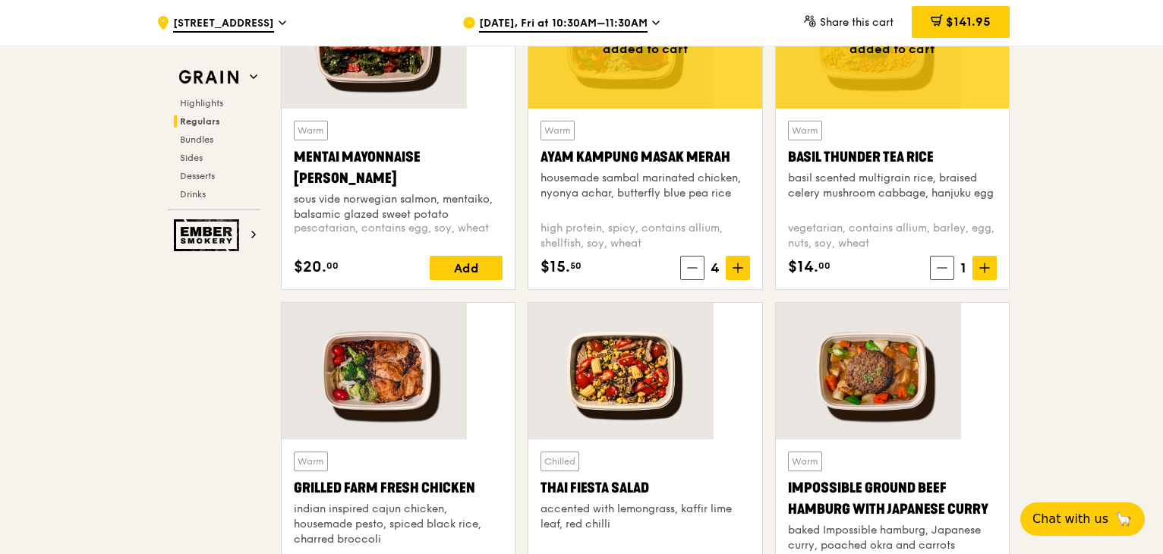
scroll to position [1367, 0]
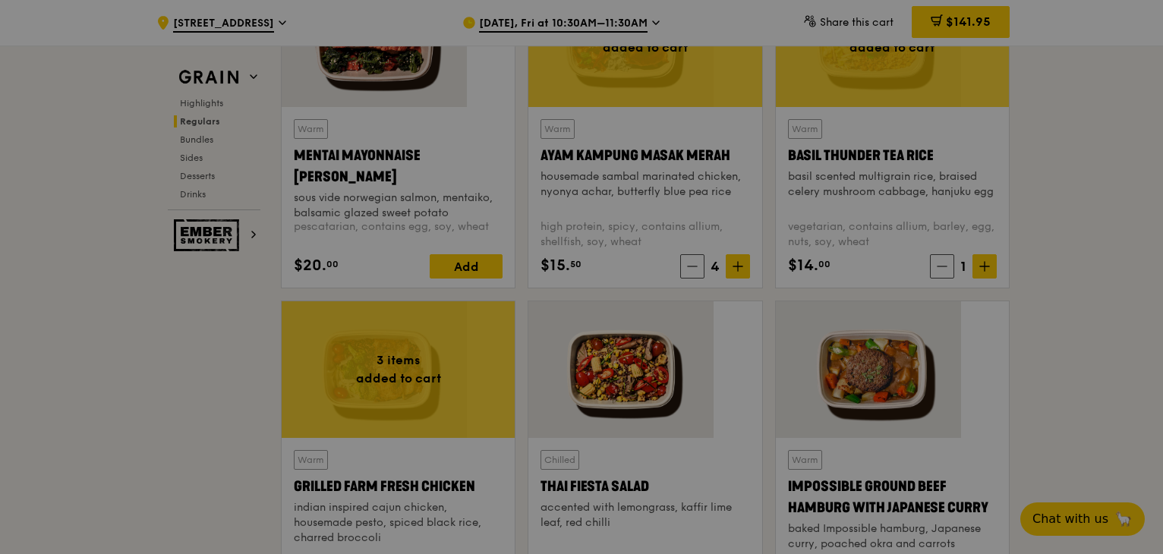
click at [532, 420] on div at bounding box center [581, 277] width 1163 height 554
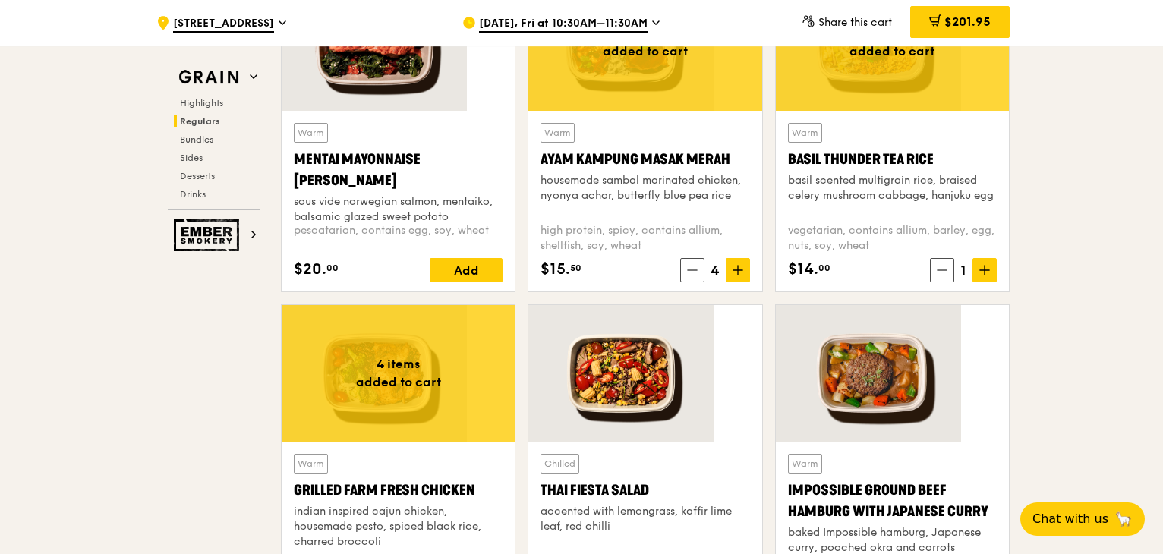
scroll to position [1445, 0]
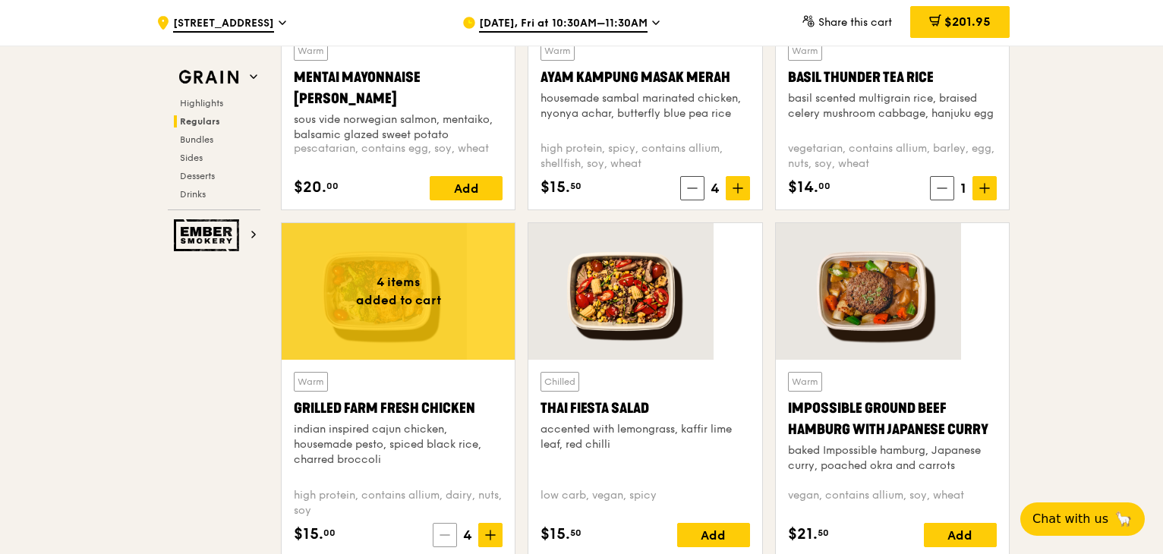
click at [457, 523] on span at bounding box center [445, 535] width 24 height 24
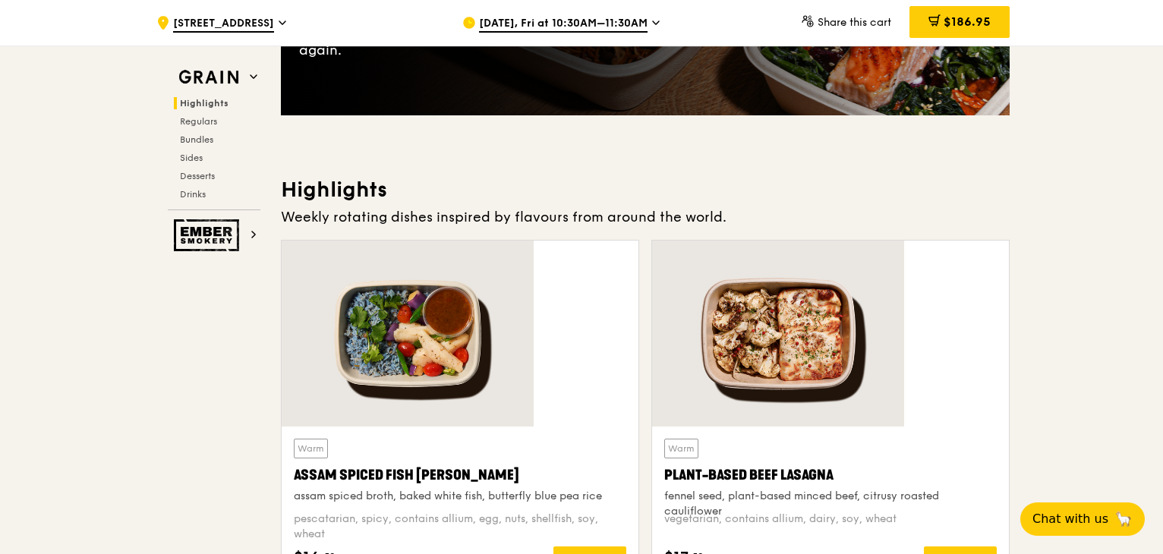
scroll to position [0, 0]
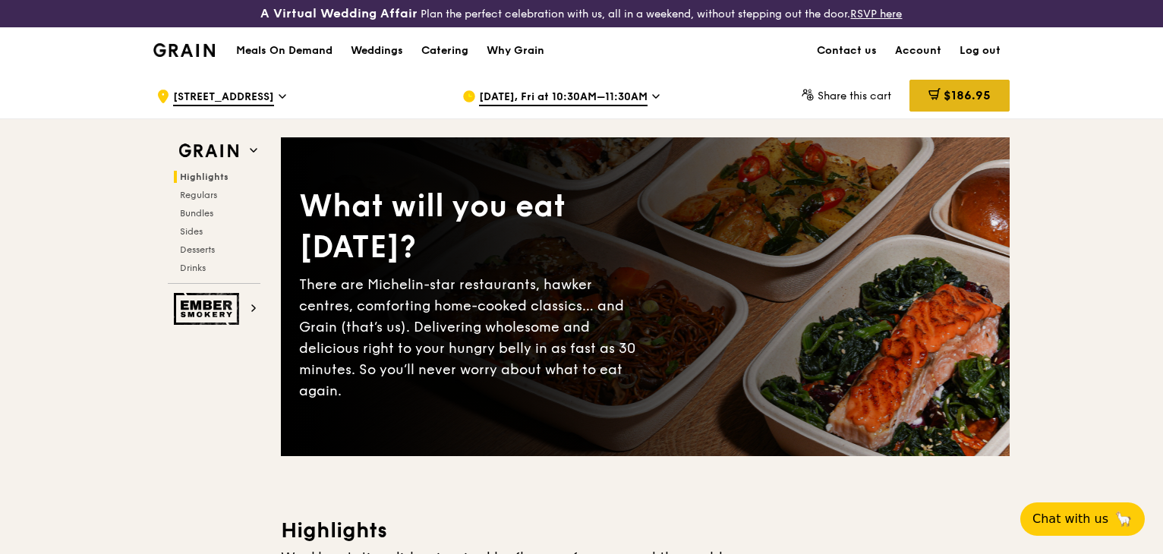
click at [944, 89] on span "$186.95" at bounding box center [967, 95] width 47 height 14
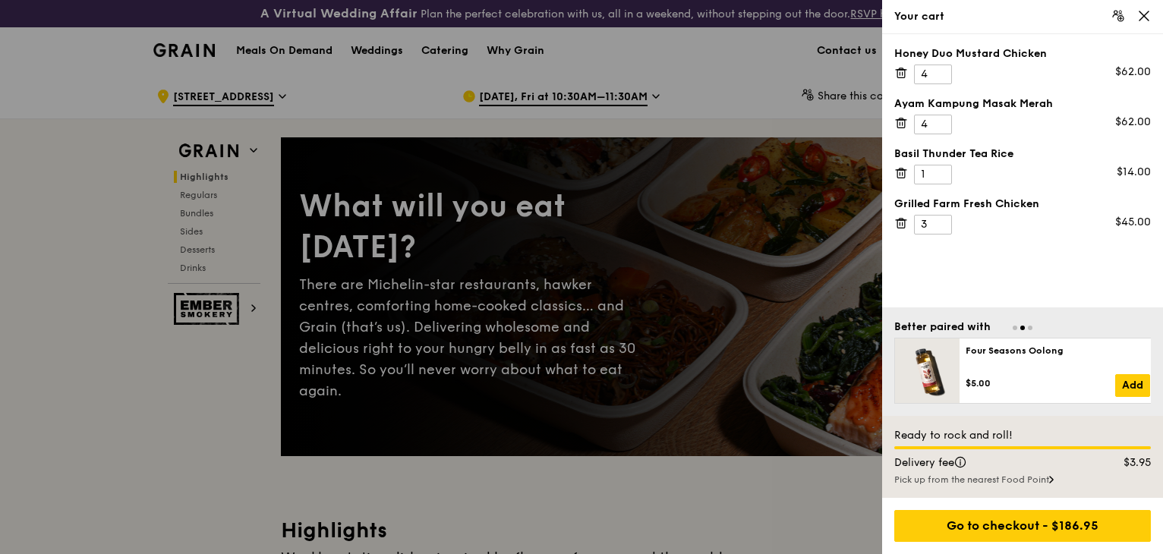
click at [216, 261] on div at bounding box center [581, 277] width 1163 height 554
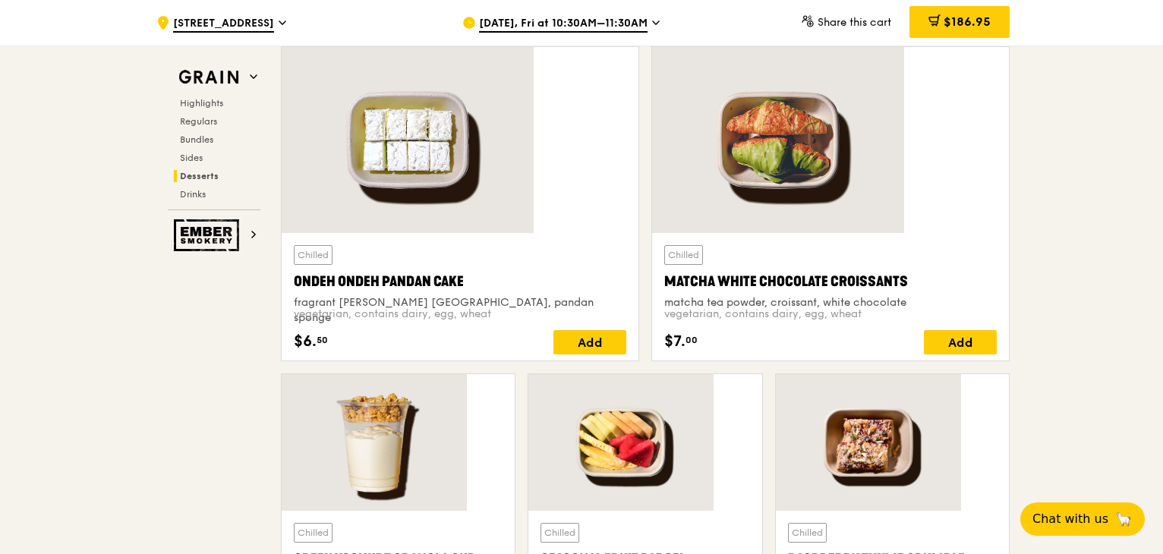
scroll to position [4025, 0]
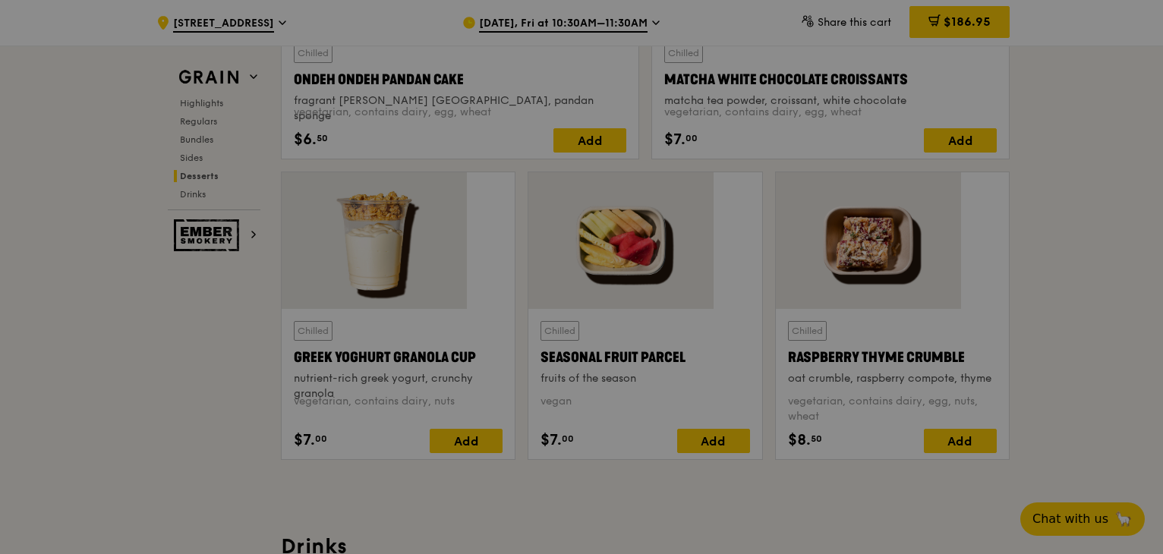
click at [889, 430] on div at bounding box center [581, 277] width 1163 height 554
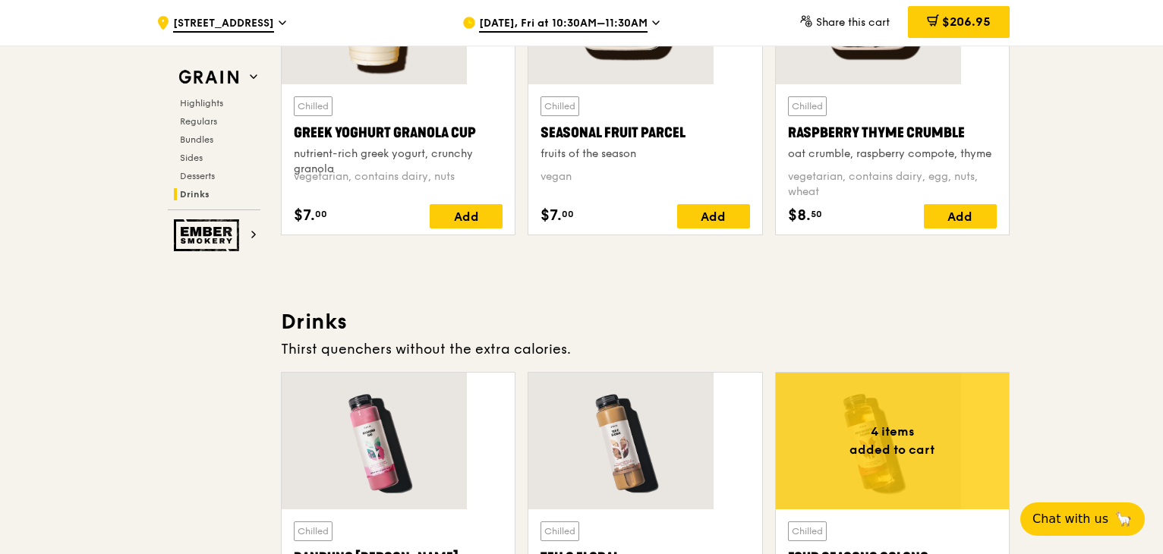
scroll to position [4252, 0]
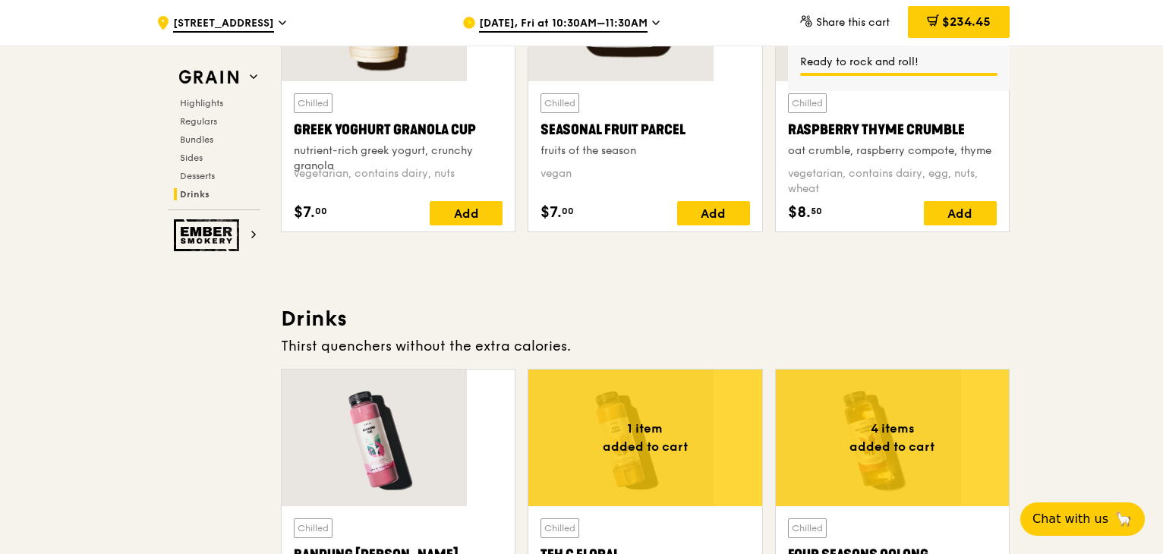
click at [908, 31] on div "$250.95" at bounding box center [959, 22] width 102 height 32
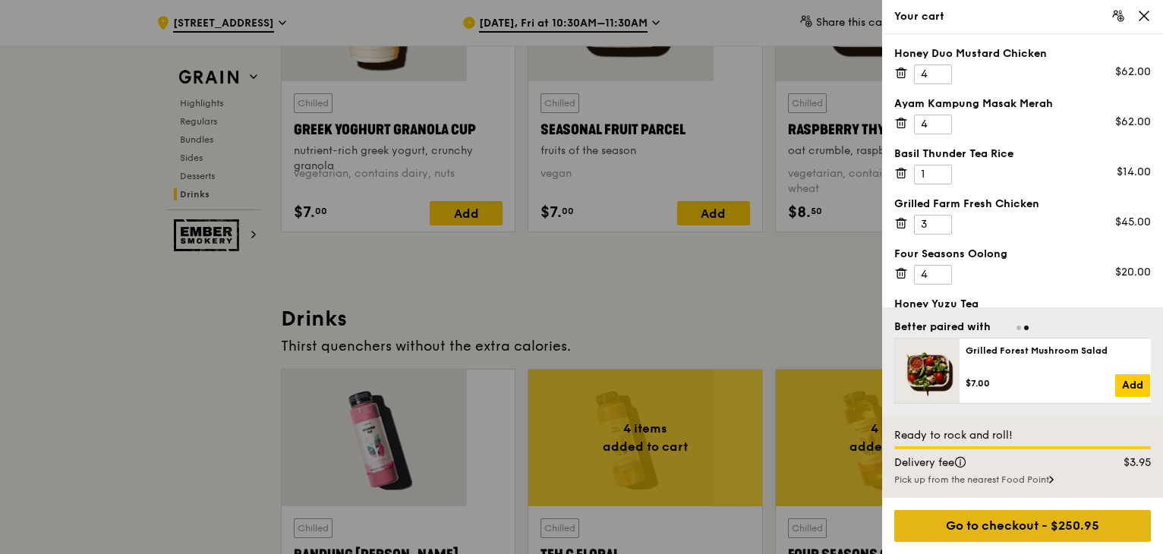
click at [1052, 529] on div "Go to checkout - $250.95" at bounding box center [1023, 526] width 257 height 32
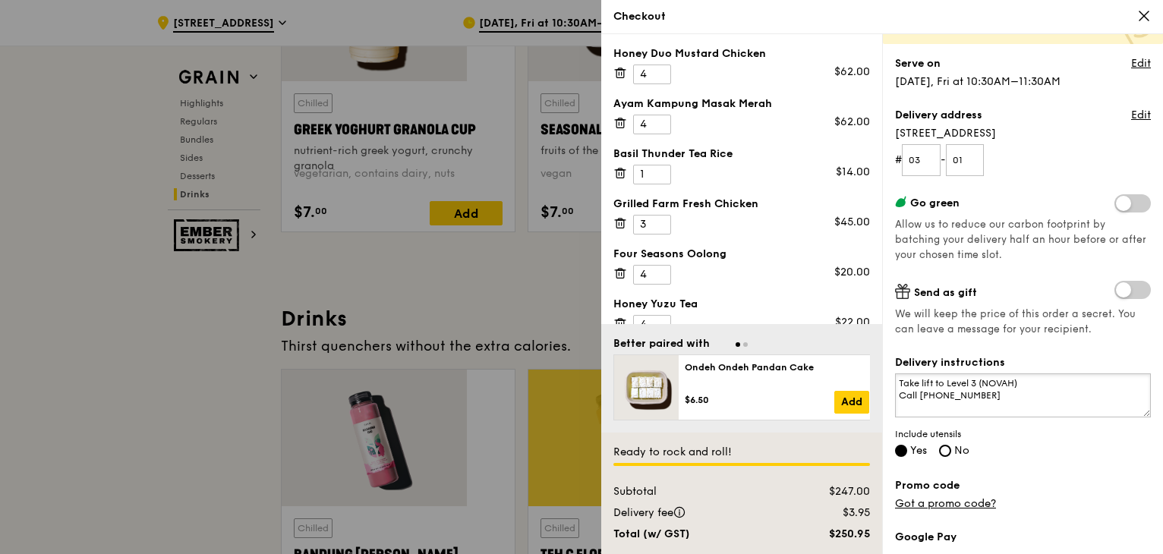
drag, startPoint x: 968, startPoint y: 267, endPoint x: 839, endPoint y: 226, distance: 135.4
click at [839, 226] on div "Honey Duo Mustard Chicken 4 $62.00 Ayam [GEOGRAPHIC_DATA] 4 $62.00 Basil Thunde…" at bounding box center [882, 294] width 562 height 520
drag, startPoint x: 844, startPoint y: 538, endPoint x: 869, endPoint y: 538, distance: 25.1
click at [869, 538] on div "$250.95" at bounding box center [833, 534] width 92 height 15
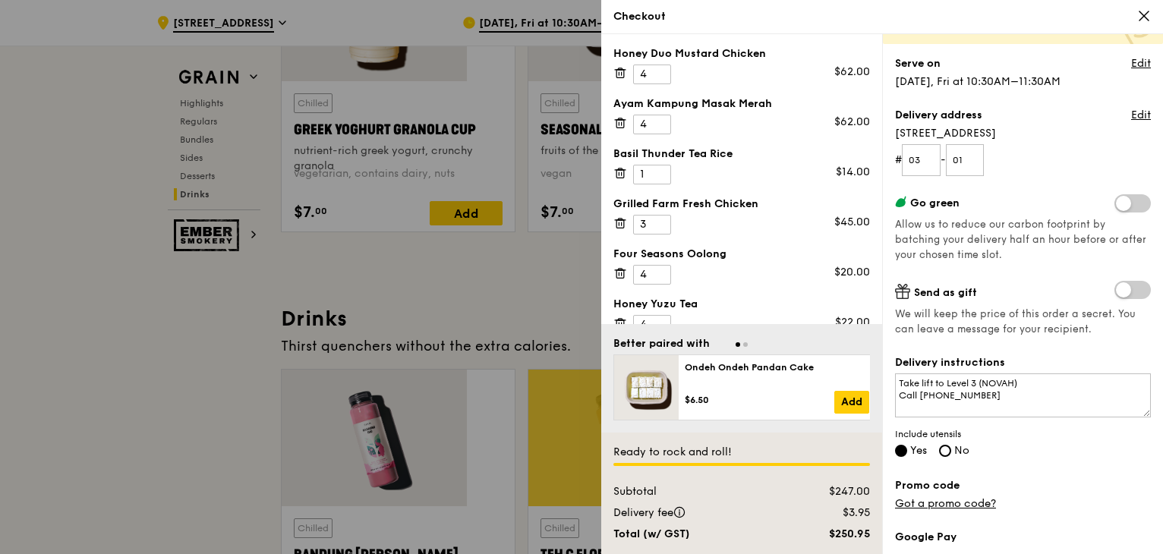
drag, startPoint x: 870, startPoint y: 538, endPoint x: 844, endPoint y: 538, distance: 25.8
click at [844, 538] on div "$250.95" at bounding box center [833, 534] width 92 height 15
drag, startPoint x: 844, startPoint y: 538, endPoint x: 872, endPoint y: 538, distance: 27.3
click at [872, 538] on div "$250.95" at bounding box center [833, 534] width 92 height 15
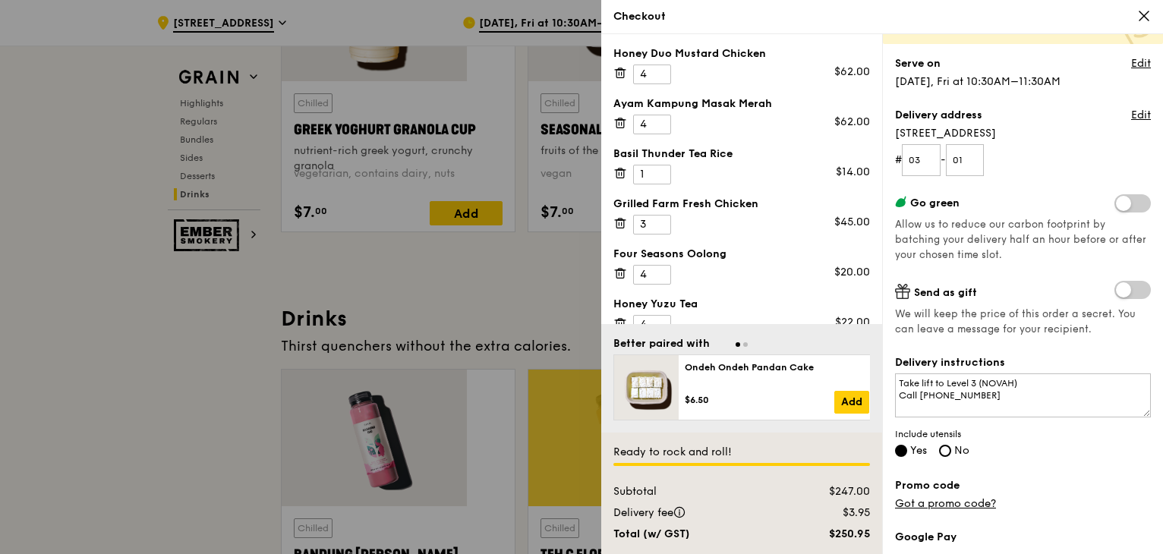
click at [872, 538] on div "$250.95" at bounding box center [833, 534] width 92 height 15
click at [846, 539] on div "$250.95" at bounding box center [833, 534] width 92 height 15
drag, startPoint x: 841, startPoint y: 539, endPoint x: 882, endPoint y: 538, distance: 40.3
click at [882, 538] on div "Honey Duo Mustard Chicken 4 $62.00 Ayam [GEOGRAPHIC_DATA] 4 $62.00 Basil Thunde…" at bounding box center [882, 294] width 562 height 520
click at [872, 539] on div "$250.95" at bounding box center [833, 534] width 92 height 15
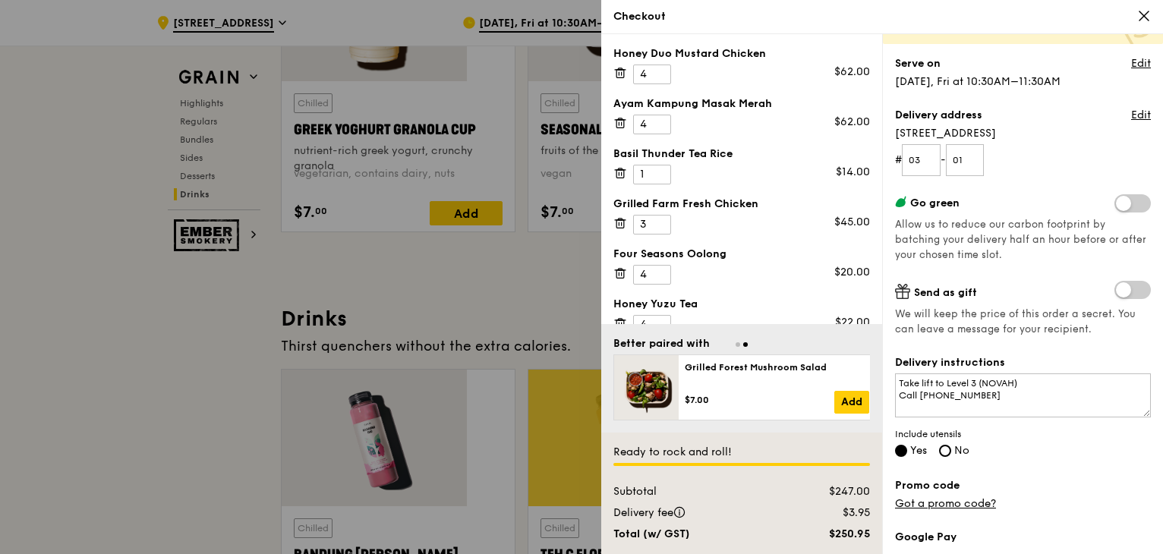
click at [872, 539] on div "$250.95" at bounding box center [833, 534] width 92 height 15
click at [869, 539] on div "$250.95" at bounding box center [833, 534] width 92 height 15
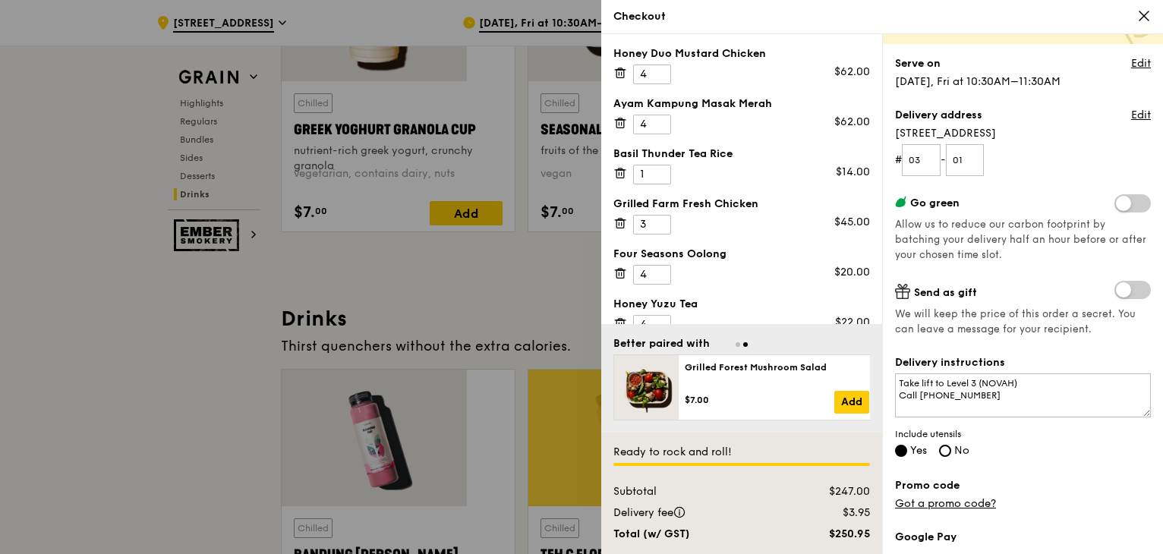
click at [869, 539] on div "$250.95" at bounding box center [833, 534] width 92 height 15
click at [857, 500] on div "$247.00" at bounding box center [833, 491] width 92 height 15
click at [859, 536] on div "$250.95" at bounding box center [833, 534] width 92 height 15
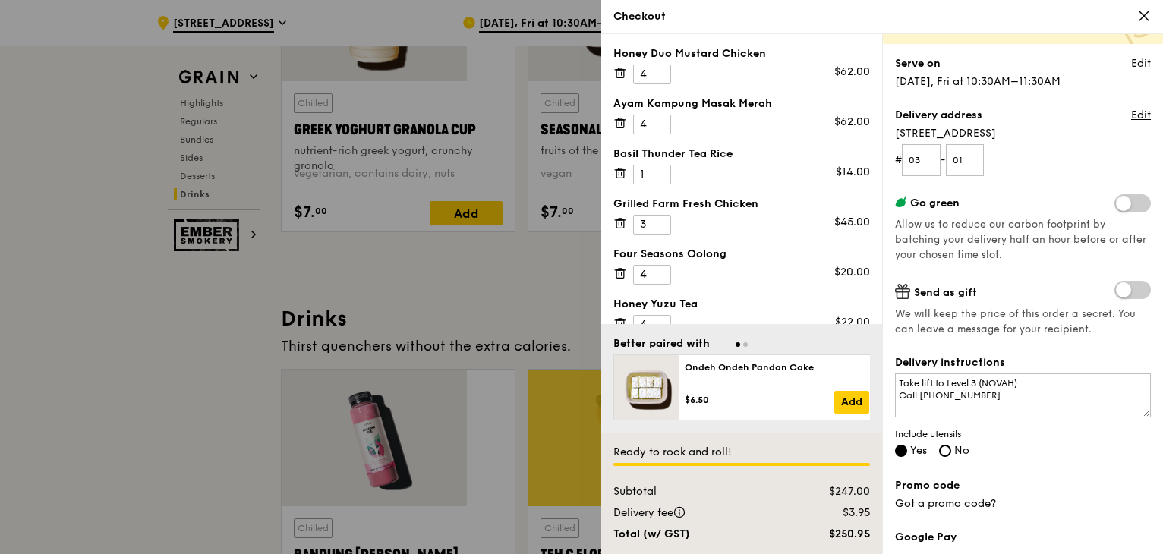
click at [859, 539] on div "$250.95" at bounding box center [833, 534] width 92 height 15
click at [859, 538] on div "$250.95" at bounding box center [833, 534] width 92 height 15
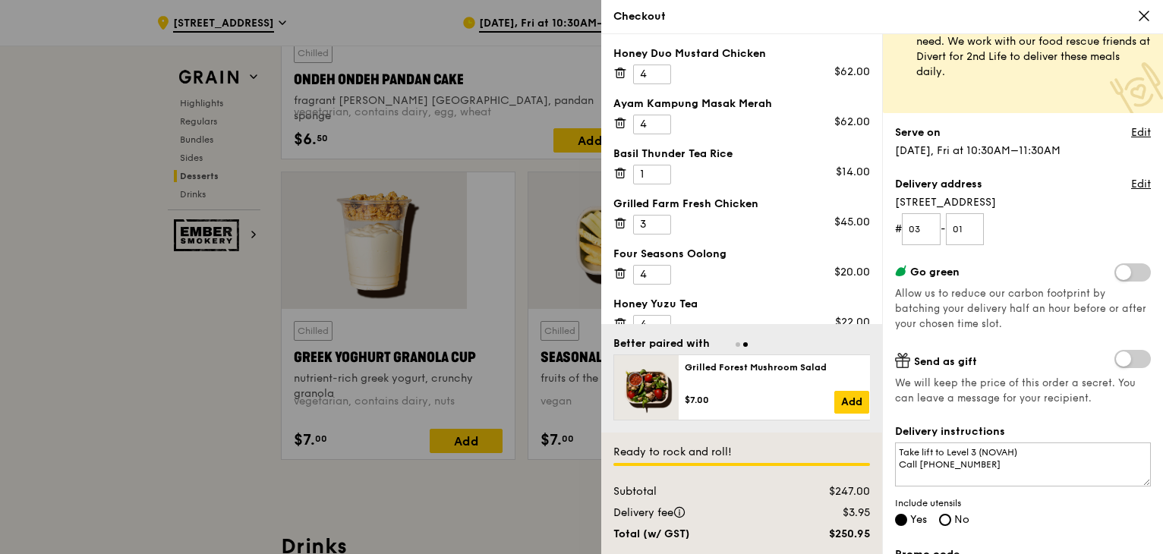
scroll to position [0, 0]
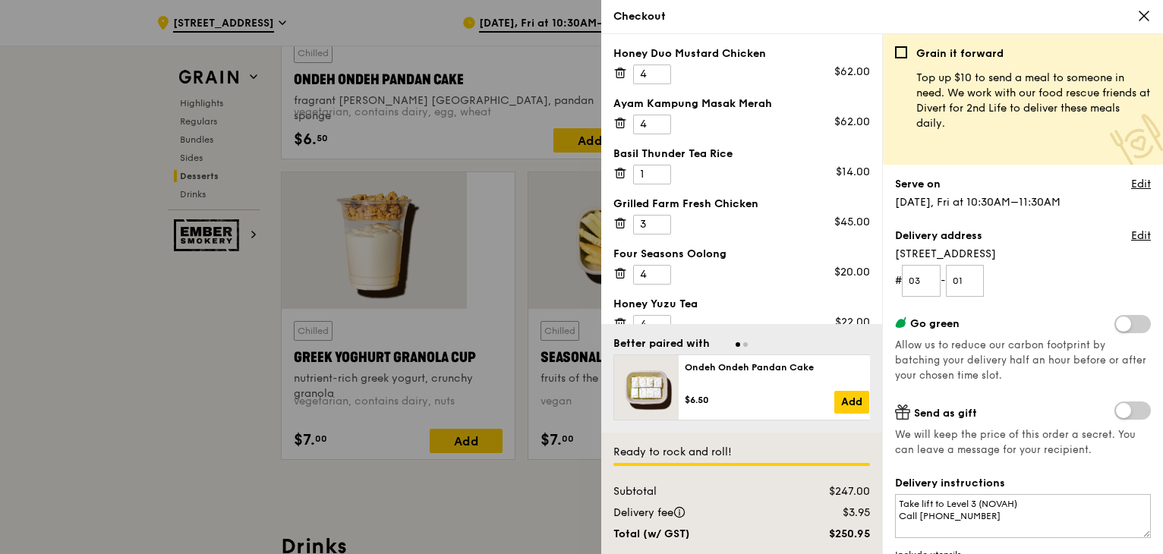
drag, startPoint x: 896, startPoint y: 142, endPoint x: 1021, endPoint y: 142, distance: 124.5
click at [1021, 177] on div "Serve on Edit [DATE], Fri at 10:30AM–11:30AM" at bounding box center [1023, 193] width 256 height 33
drag, startPoint x: 1033, startPoint y: 144, endPoint x: 891, endPoint y: 147, distance: 141.3
click at [895, 177] on div "Serve on Edit [DATE], Fri at 10:30AM–11:30AM" at bounding box center [1023, 193] width 256 height 33
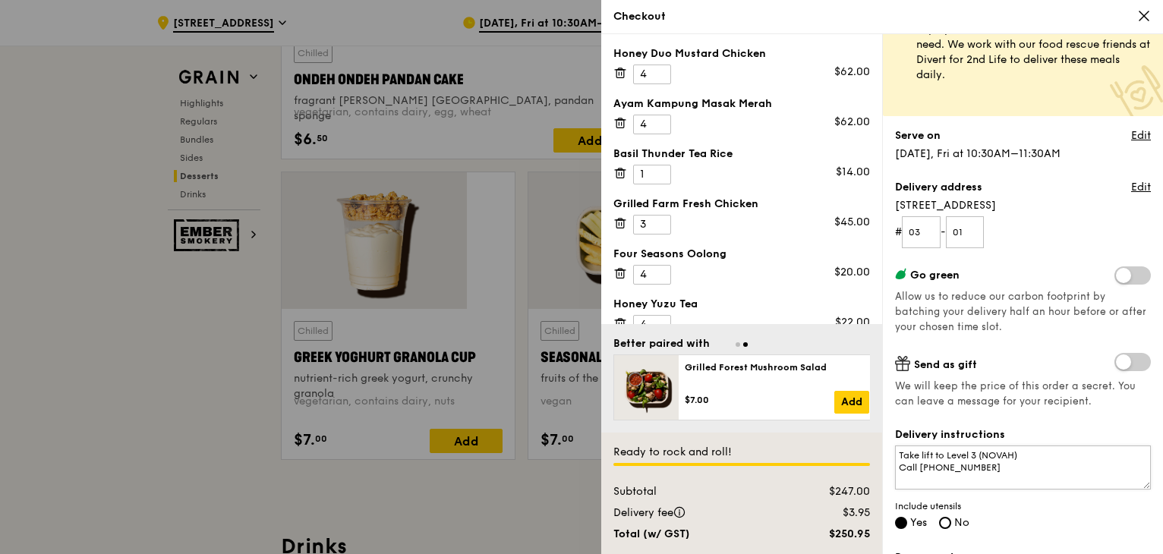
scroll to position [121, 0]
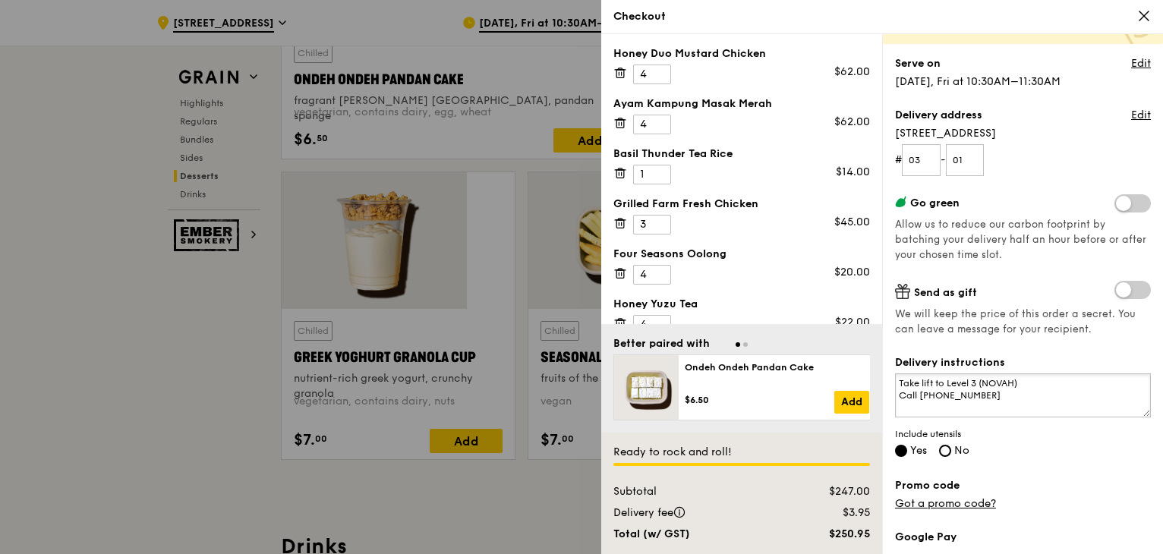
click at [1033, 374] on textarea "Take lift to Level 3 (NOVAH) Call [PHONE_NUMBER]" at bounding box center [1023, 396] width 256 height 44
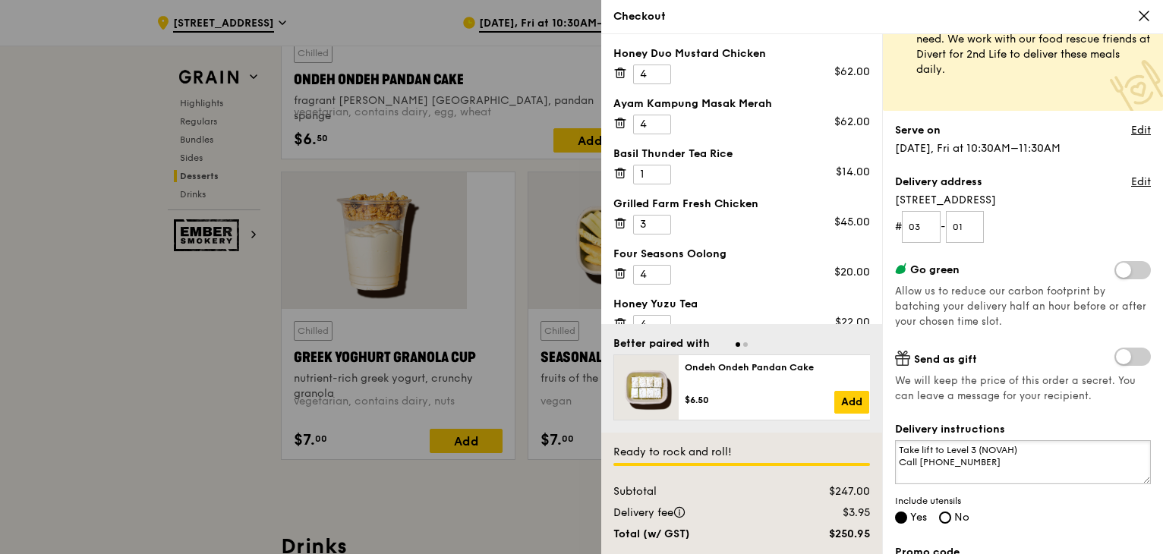
scroll to position [0, 0]
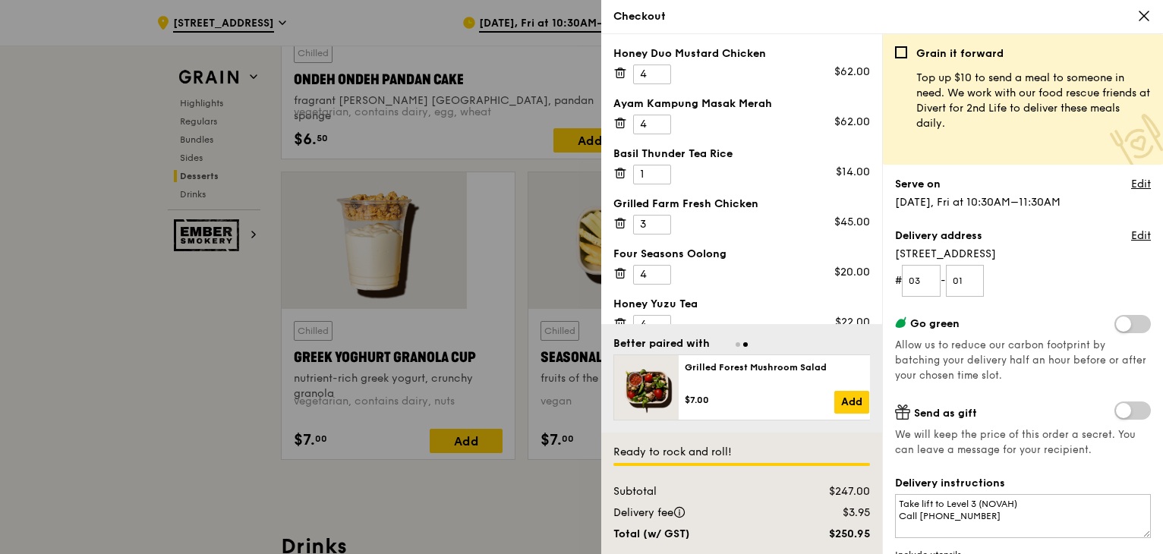
drag, startPoint x: 945, startPoint y: 140, endPoint x: 1015, endPoint y: 140, distance: 69.9
click at [1015, 177] on div "Serve on Edit [DATE], Fri at 10:30AM–11:30AM" at bounding box center [1023, 193] width 256 height 33
click at [1131, 177] on link "Edit" at bounding box center [1141, 184] width 20 height 15
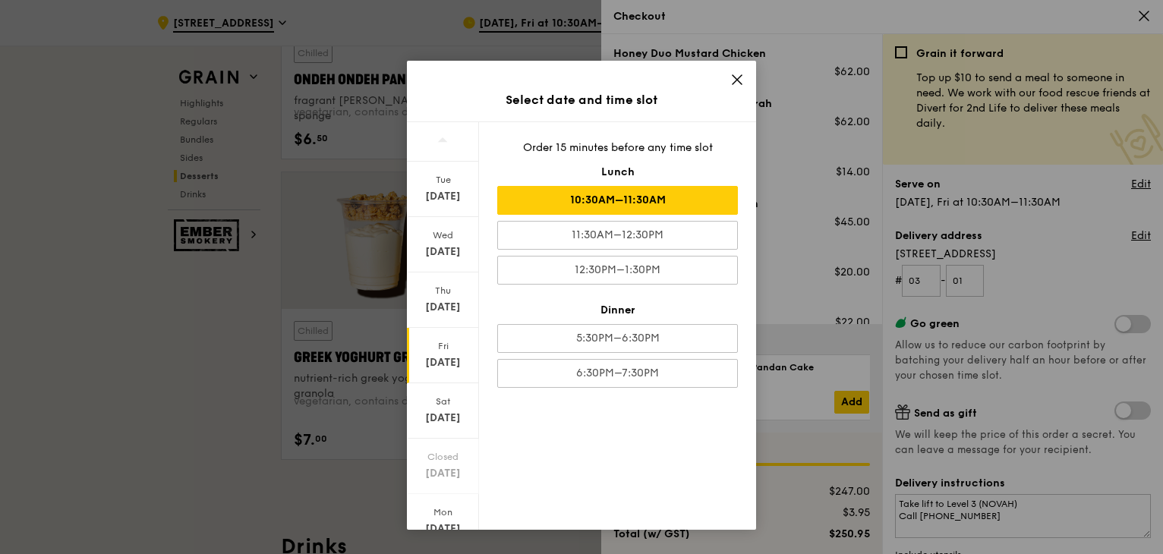
click at [743, 73] on icon at bounding box center [737, 80] width 14 height 14
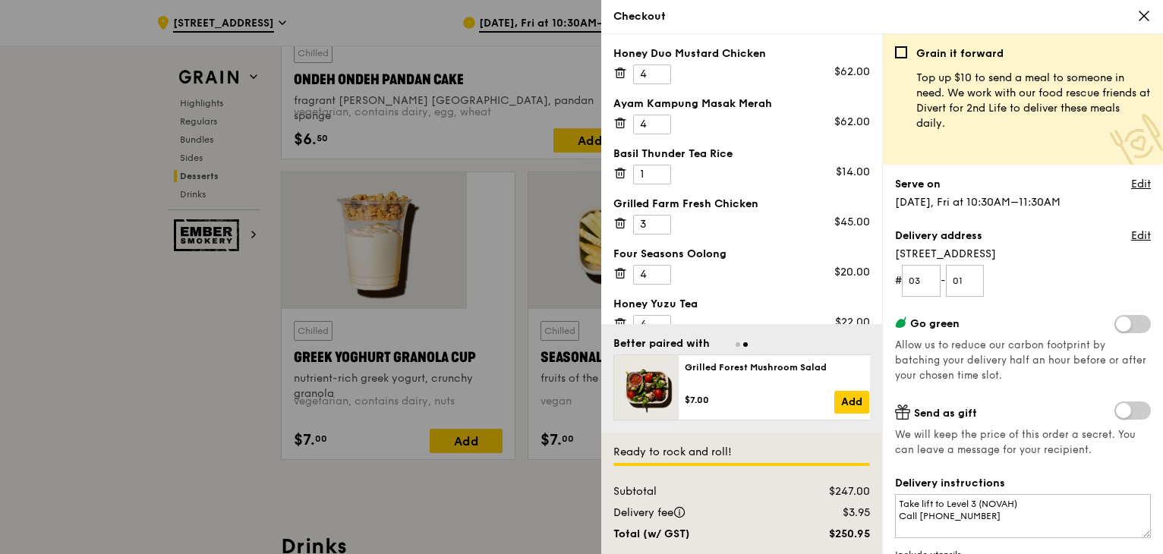
drag, startPoint x: 1024, startPoint y: 140, endPoint x: 945, endPoint y: 144, distance: 79.0
click at [945, 177] on div "Serve on Edit [DATE], Fri at 10:30AM–11:30AM" at bounding box center [1023, 193] width 256 height 33
click at [945, 196] on span "[DATE], Fri at 10:30AM–11:30AM" at bounding box center [978, 202] width 166 height 13
drag, startPoint x: 1020, startPoint y: 142, endPoint x: 945, endPoint y: 144, distance: 74.4
click at [945, 177] on div "Serve on Edit [DATE], Fri at 10:30AM–11:30AM" at bounding box center [1023, 193] width 256 height 33
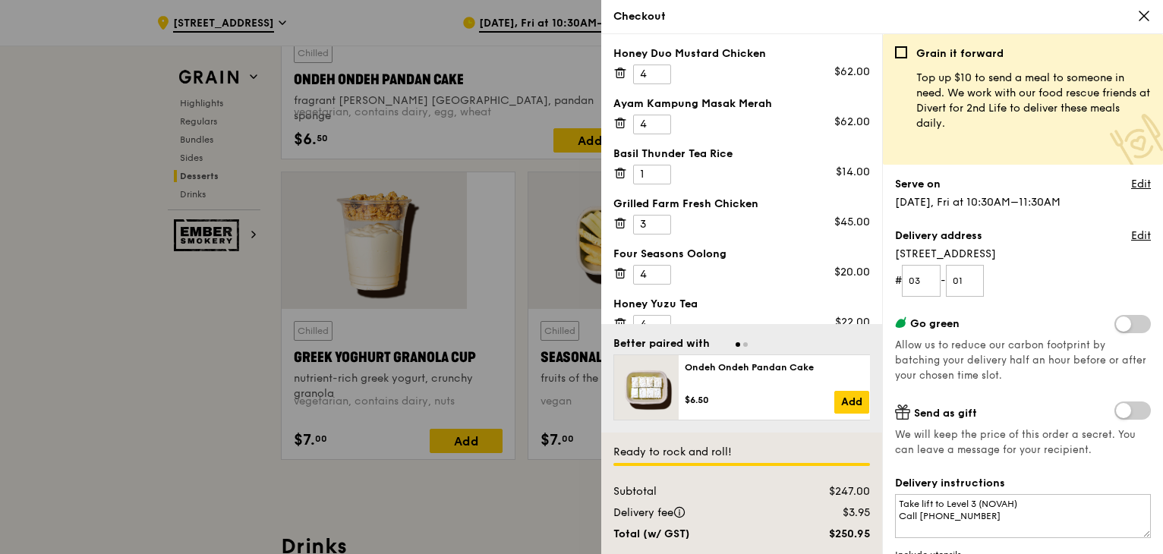
click at [945, 196] on span "[DATE], Fri at 10:30AM–11:30AM" at bounding box center [978, 202] width 166 height 13
drag, startPoint x: 942, startPoint y: 144, endPoint x: 1035, endPoint y: 140, distance: 92.7
click at [1035, 177] on div "Serve on Edit [DATE], Fri at 10:30AM–11:30AM" at bounding box center [1023, 193] width 256 height 33
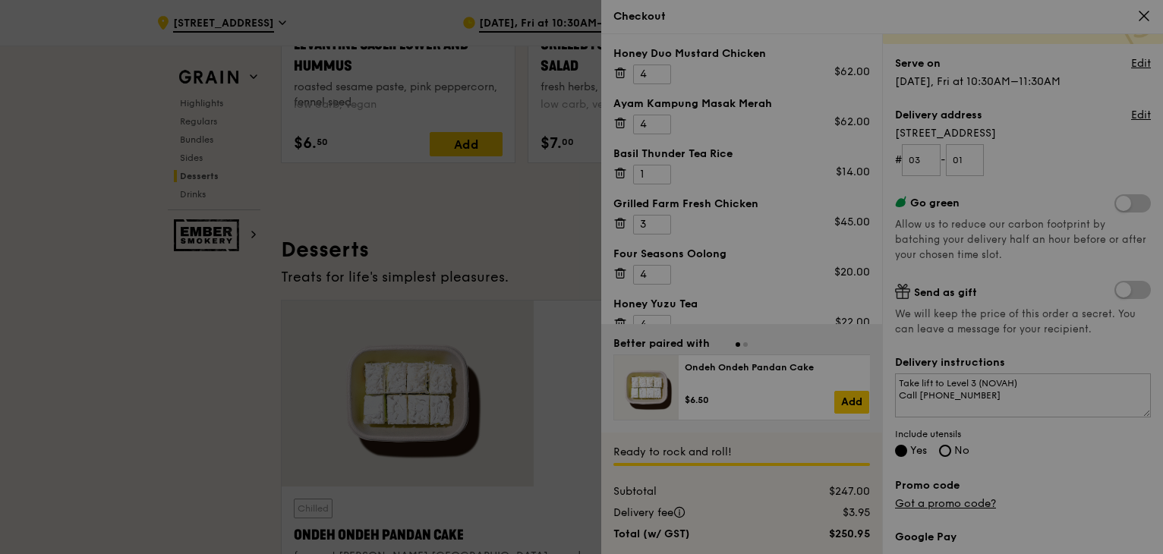
scroll to position [3417, 0]
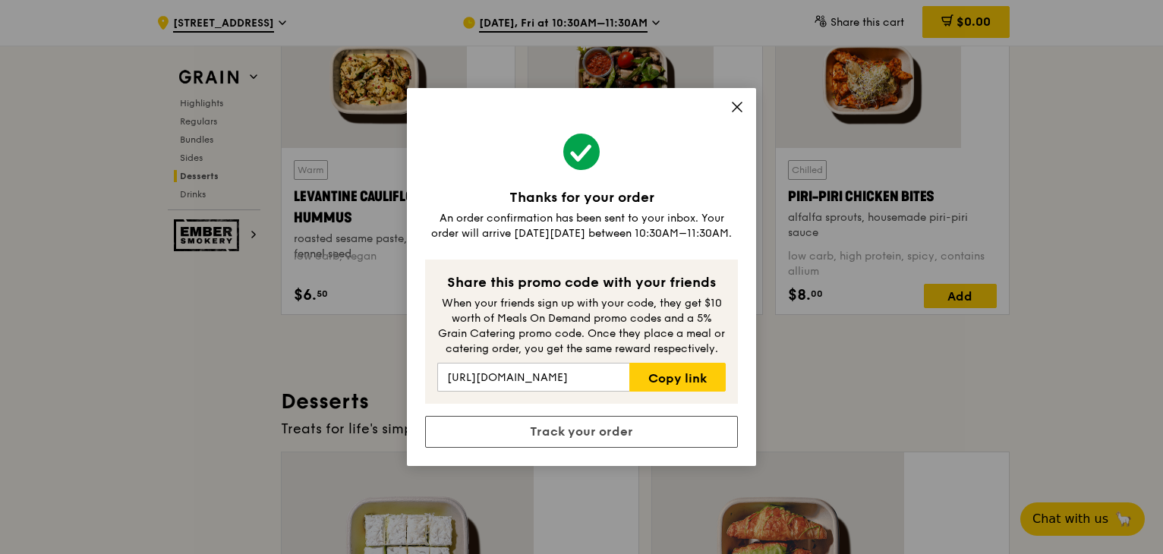
drag, startPoint x: 565, startPoint y: 251, endPoint x: 671, endPoint y: 252, distance: 106.3
click at [671, 241] on div "An order confirmation has been sent to your inbox. Your order will arrive [DATE…" at bounding box center [581, 226] width 313 height 30
click at [621, 416] on link "Track your order" at bounding box center [581, 432] width 313 height 32
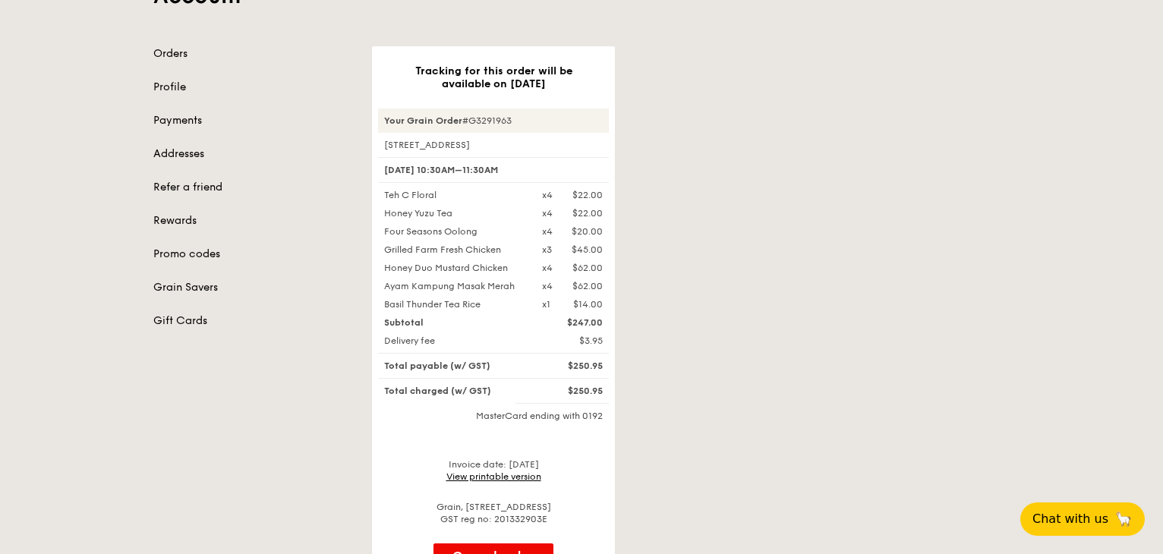
scroll to position [76, 0]
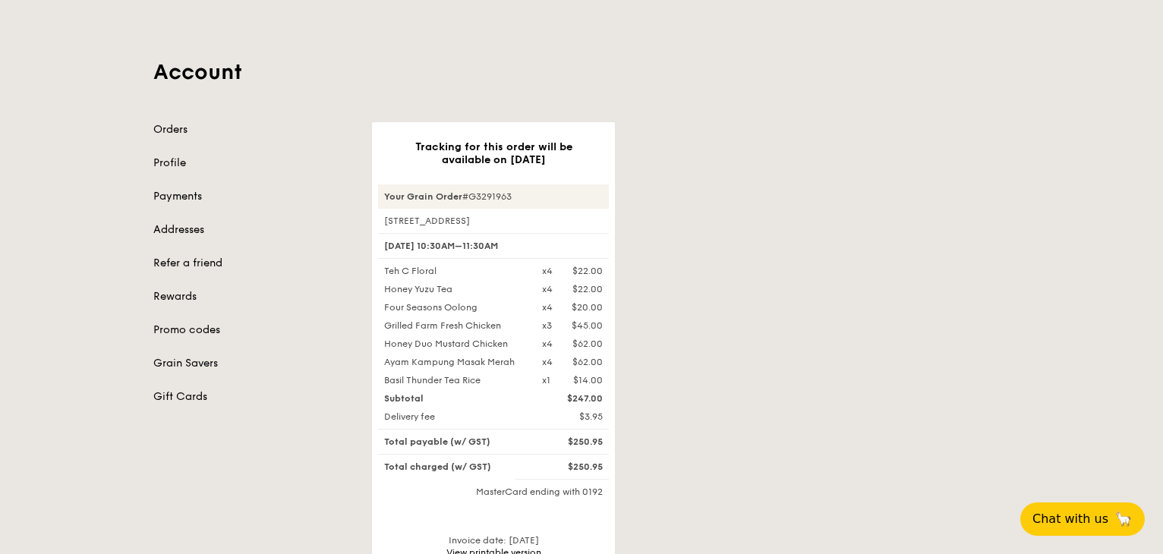
drag, startPoint x: 435, startPoint y: 192, endPoint x: 658, endPoint y: 375, distance: 288.1
click at [609, 375] on div "Your Grain Order #G3291963 [STREET_ADDRESS] [DATE] 10:30AM–11:30AM Teh C Floral…" at bounding box center [493, 393] width 231 height 417
click at [612, 461] on div "$250.95" at bounding box center [572, 467] width 79 height 12
drag, startPoint x: 601, startPoint y: 230, endPoint x: 433, endPoint y: 185, distance: 173.7
click at [433, 185] on div "Your Grain Order #G3291963 [STREET_ADDRESS] [DATE] 10:30AM–11:30AM Teh C Floral…" at bounding box center [493, 393] width 231 height 417
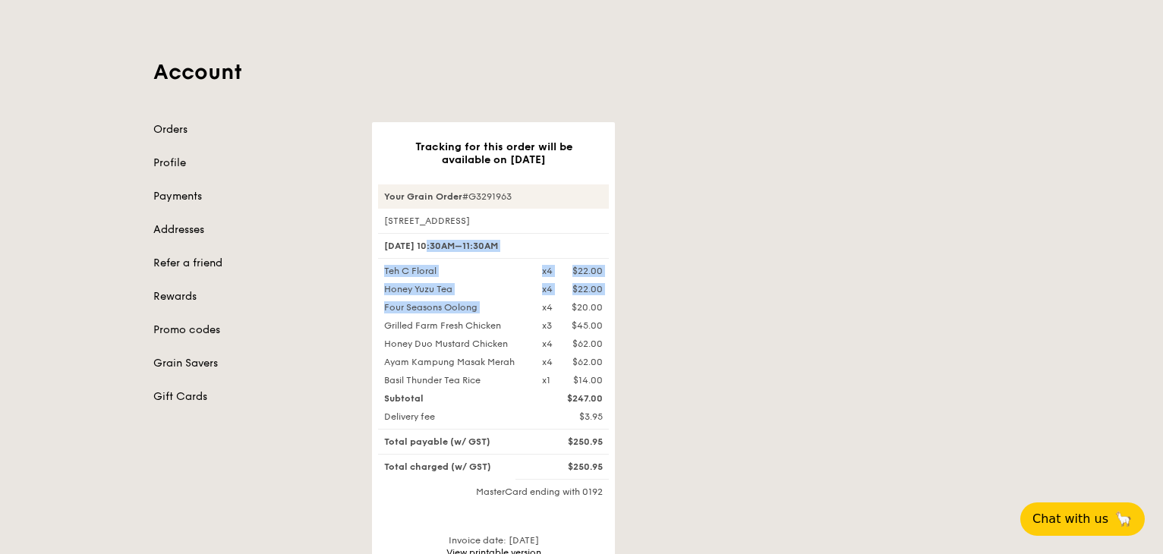
click at [433, 233] on div "[DATE] 10:30AM–11:30AM" at bounding box center [493, 246] width 231 height 26
drag, startPoint x: 276, startPoint y: 84, endPoint x: 290, endPoint y: 84, distance: 13.7
click at [276, 122] on link "Orders" at bounding box center [253, 129] width 200 height 15
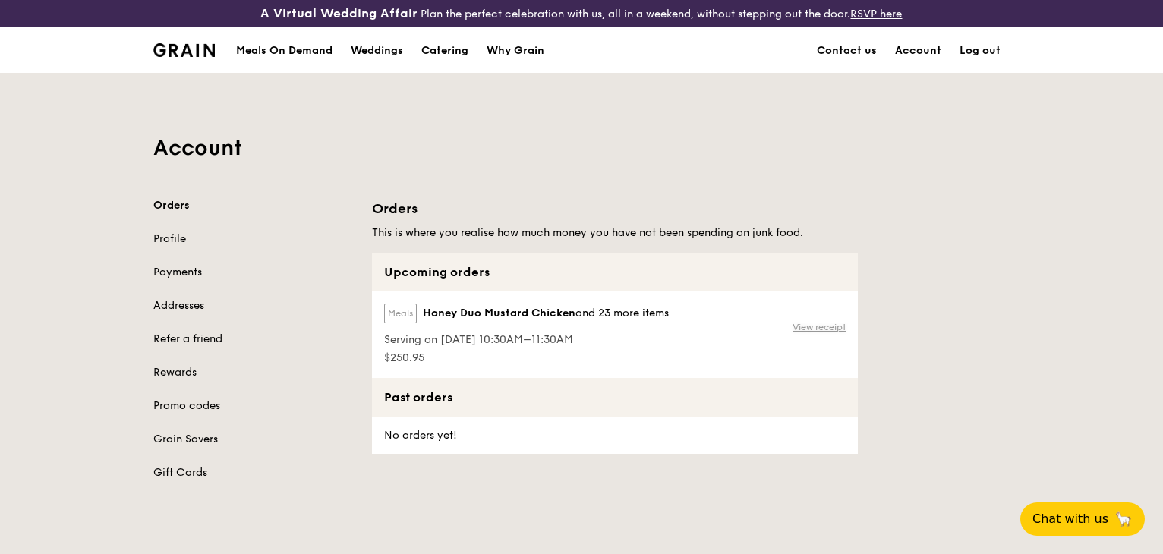
click at [846, 321] on link "View receipt" at bounding box center [819, 327] width 53 height 12
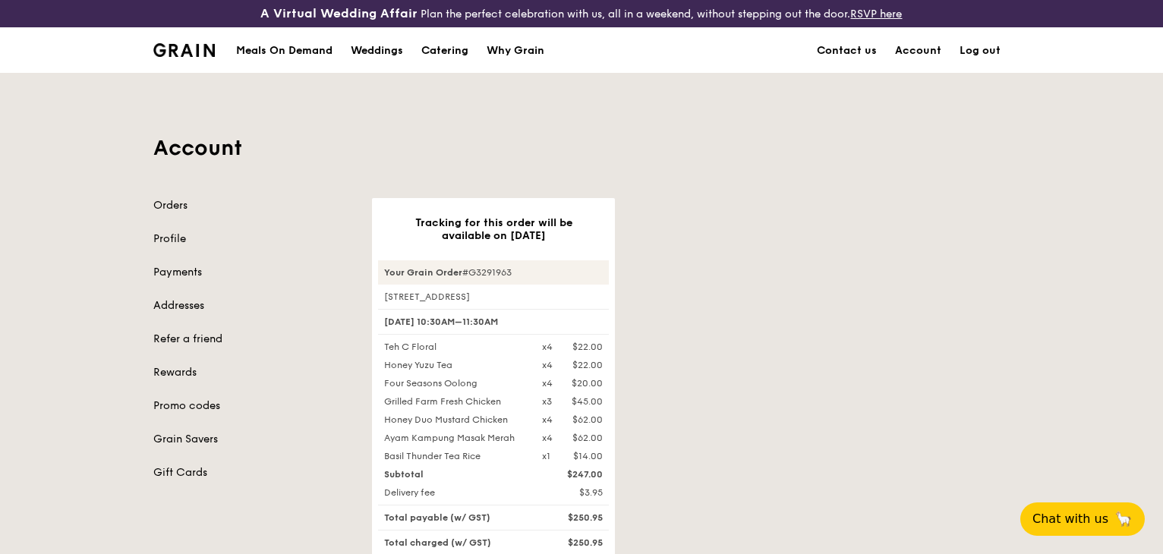
drag, startPoint x: 629, startPoint y: 445, endPoint x: 661, endPoint y: 448, distance: 32.8
click at [612, 537] on div "$250.95" at bounding box center [572, 543] width 79 height 12
click at [1065, 316] on div "Account Orders Profile Payments Addresses Refer a friend Rewards Promo codes Gr…" at bounding box center [581, 405] width 1163 height 665
